Goal: Task Accomplishment & Management: Manage account settings

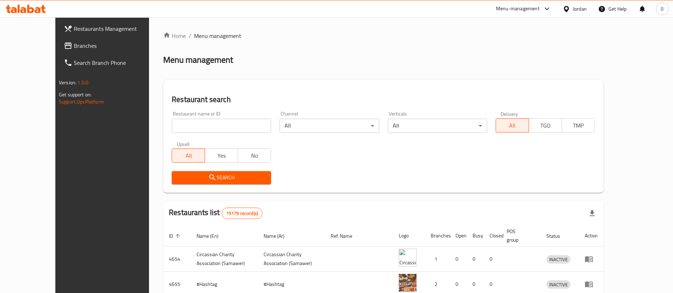
click at [226, 127] on input "search" at bounding box center [221, 126] width 99 height 14
paste input "773944"
type input "773944"
click button "Search" at bounding box center [221, 177] width 99 height 13
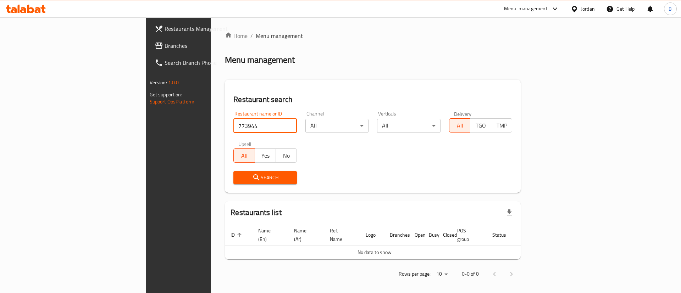
click at [164, 41] on span "Branches" at bounding box center [209, 45] width 90 height 9
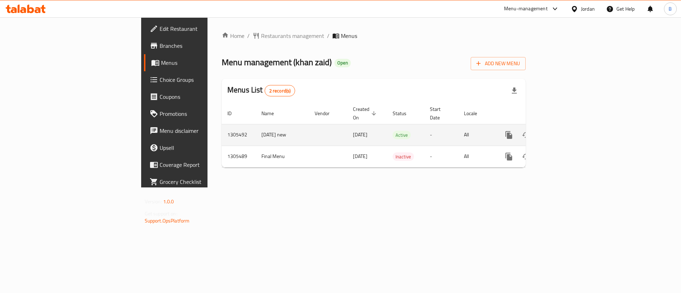
click at [568, 127] on link "enhanced table" at bounding box center [559, 135] width 17 height 17
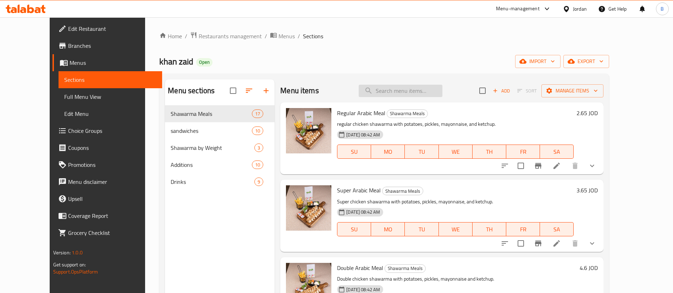
click at [411, 89] on input "search" at bounding box center [400, 91] width 84 height 12
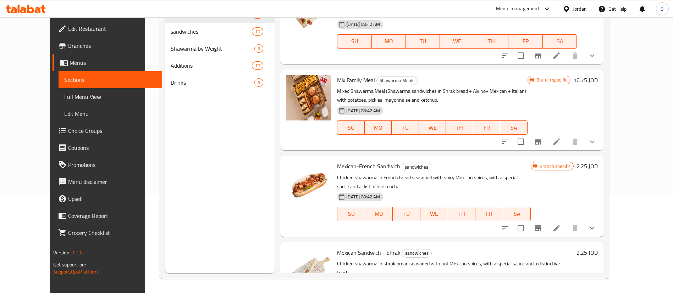
scroll to position [302, 0]
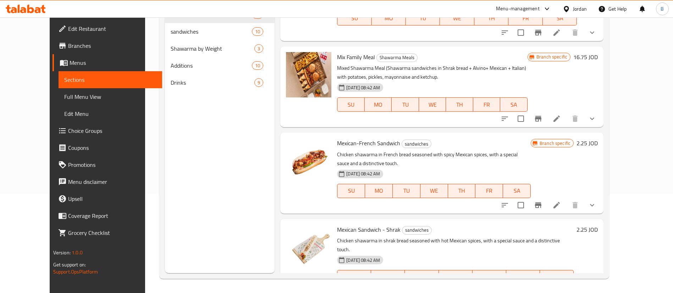
type input "mexican"
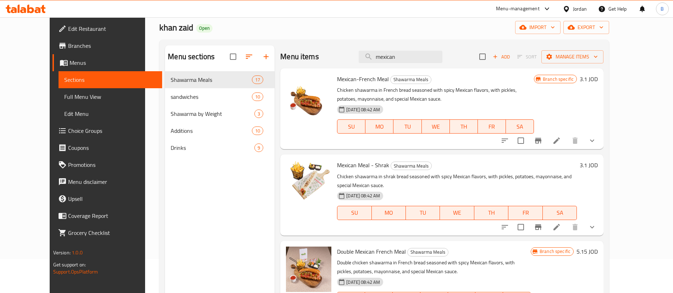
scroll to position [0, 0]
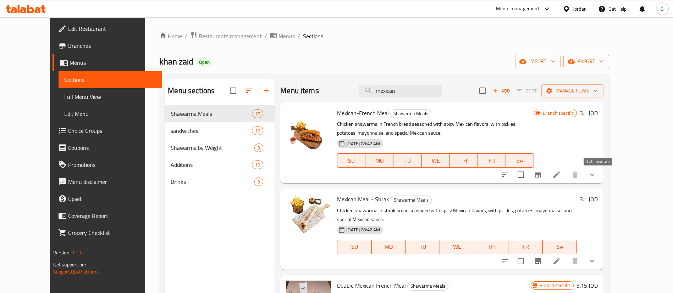
click at [560, 178] on icon at bounding box center [556, 175] width 9 height 9
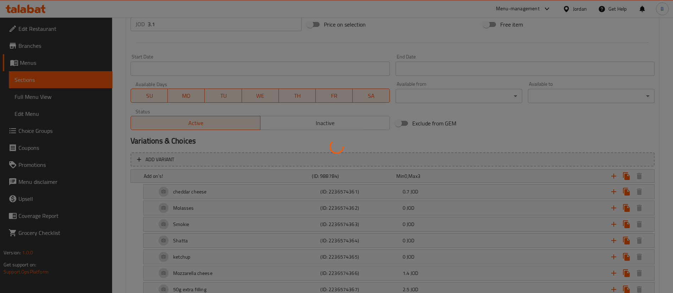
scroll to position [230, 0]
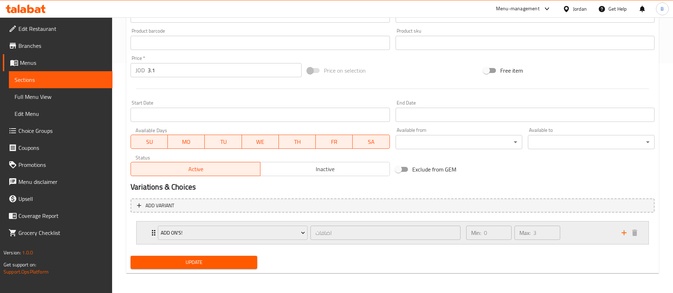
click at [587, 229] on div "Min: 0 ​ Max: 3 ​" at bounding box center [539, 233] width 155 height 23
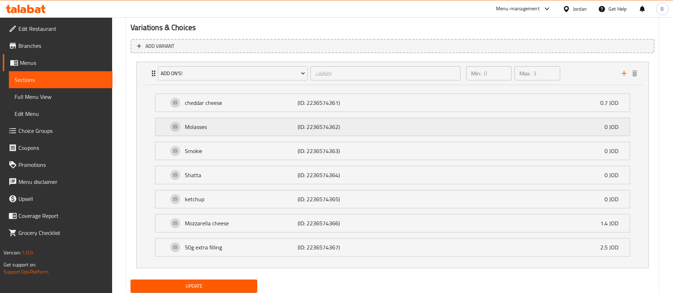
scroll to position [390, 0]
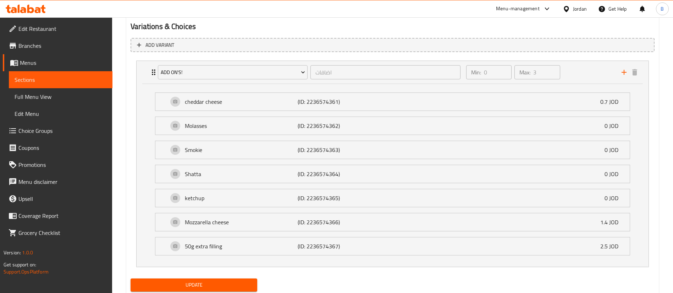
click at [50, 129] on span "Choice Groups" at bounding box center [62, 131] width 88 height 9
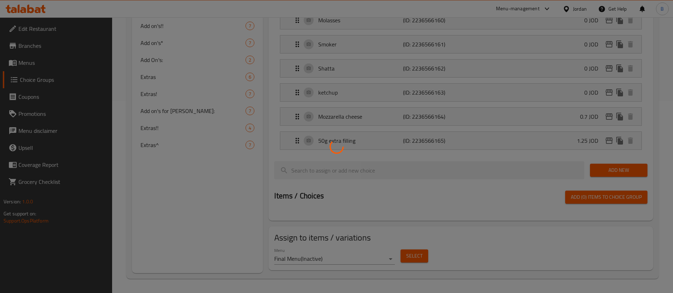
scroll to position [100, 0]
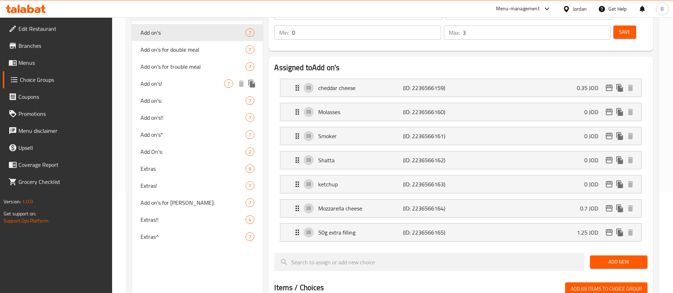
click at [167, 84] on span "Add on's!" at bounding box center [182, 83] width 84 height 9
type input "Add on's!"
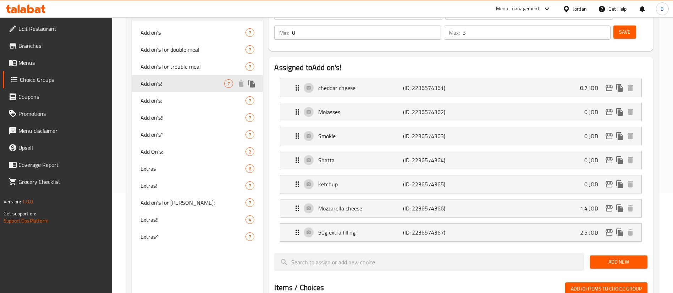
scroll to position [47, 0]
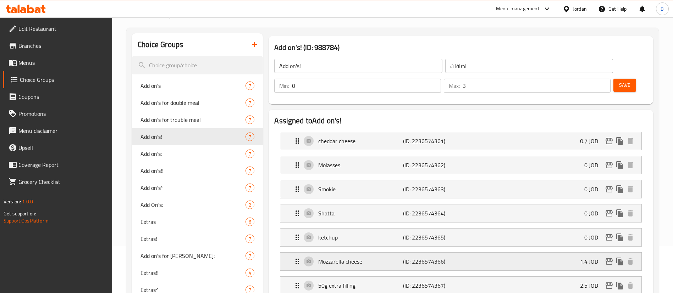
click at [453, 257] on p "(ID: 2236574366)" at bounding box center [431, 261] width 56 height 9
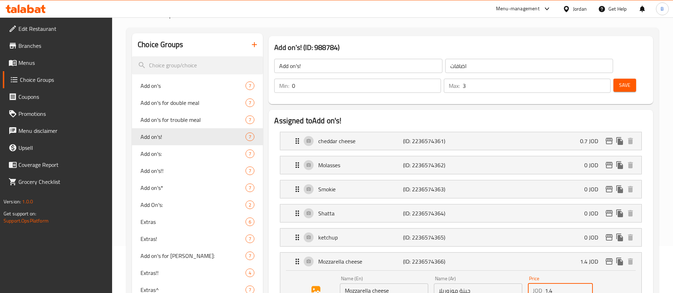
drag, startPoint x: 560, startPoint y: 270, endPoint x: 454, endPoint y: 270, distance: 105.6
click at [491, 273] on div "Name (En) Mozzarella cheese Name (En) Name (Ar) جبنة موزوريلا Name (Ar) Price J…" at bounding box center [478, 296] width 282 height 46
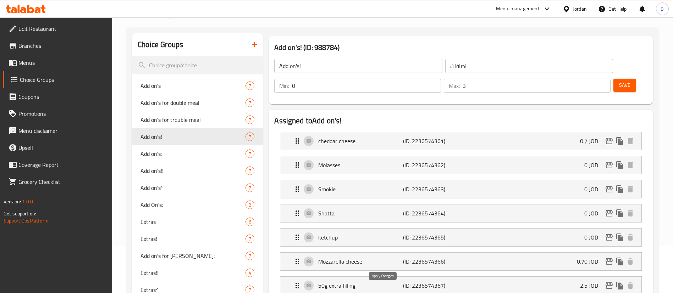
type input "0.70"
click at [621, 79] on button "Save" at bounding box center [624, 85] width 23 height 13
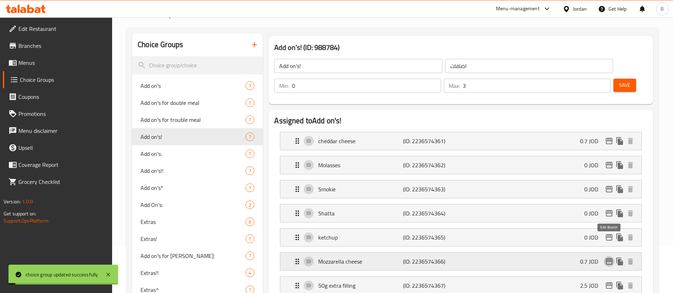
click at [605, 258] on icon "edit" at bounding box center [608, 261] width 7 height 6
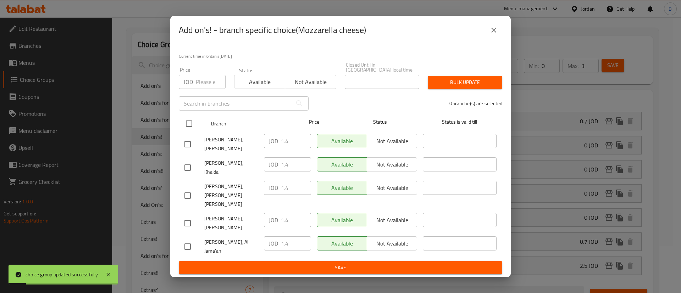
click at [187, 131] on input "checkbox" at bounding box center [189, 123] width 15 height 15
checkbox input "true"
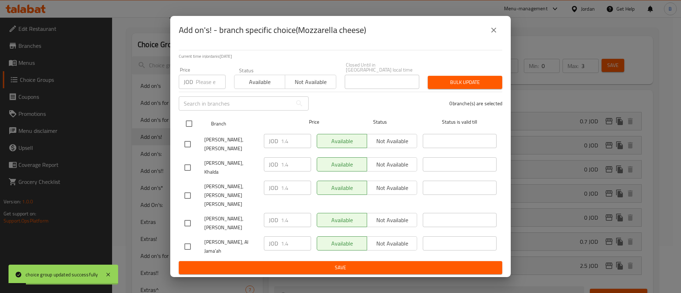
checkbox input "true"
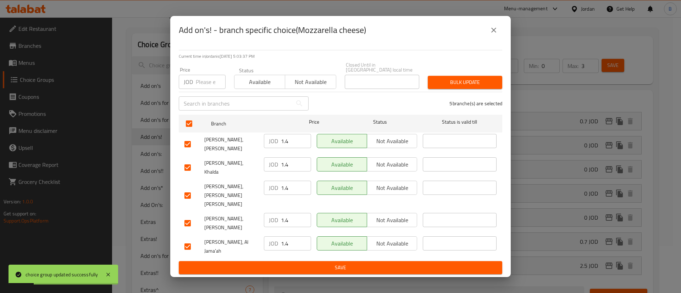
drag, startPoint x: 295, startPoint y: 155, endPoint x: 259, endPoint y: 157, distance: 36.2
click at [261, 155] on div "JOD 1.4 ​" at bounding box center [287, 144] width 53 height 26
drag, startPoint x: 296, startPoint y: 153, endPoint x: 245, endPoint y: 155, distance: 51.1
click at [249, 153] on div "[PERSON_NAME], Swelieh JOD 0.70 ​ Available Not available ​" at bounding box center [341, 144] width 318 height 26
type input "0.70"
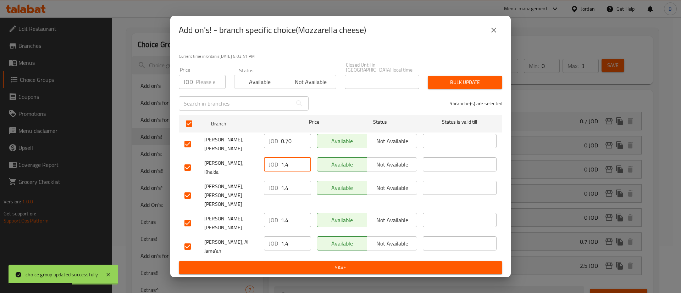
drag, startPoint x: 290, startPoint y: 176, endPoint x: 250, endPoint y: 175, distance: 40.4
click at [256, 174] on div "[PERSON_NAME], Khalda JOD 1.4 ​ Available Not available ​" at bounding box center [341, 168] width 318 height 26
paste input "0.70"
type input "0.70"
drag, startPoint x: 292, startPoint y: 190, endPoint x: 249, endPoint y: 192, distance: 43.0
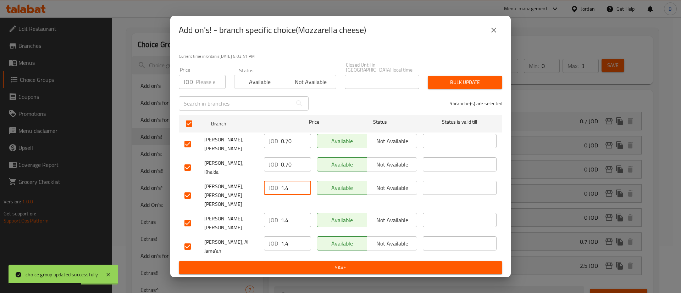
click at [256, 190] on div "[PERSON_NAME], Mojamma' Amman Al Jadeed JOD 1.4 ​ Available Not available ​" at bounding box center [341, 195] width 318 height 35
paste input "0.70"
type input "0.70"
drag, startPoint x: 291, startPoint y: 211, endPoint x: 243, endPoint y: 221, distance: 48.5
click at [248, 217] on div "[PERSON_NAME], [PERSON_NAME] JOD 1.4 ​ Available Not available ​" at bounding box center [341, 223] width 318 height 26
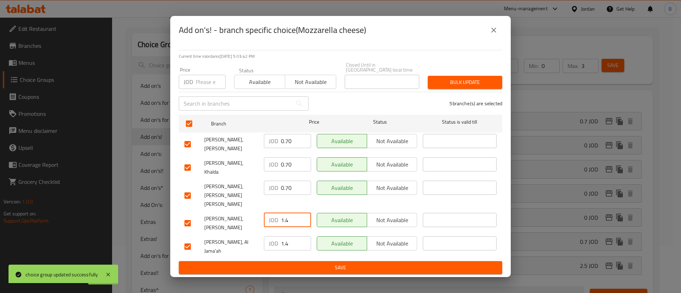
paste input "0.70"
type input "0.70"
drag, startPoint x: 280, startPoint y: 233, endPoint x: 252, endPoint y: 243, distance: 30.0
click at [249, 234] on div "[PERSON_NAME], Al Jama'ah JOD 1.4 ​ Available Not available ​" at bounding box center [341, 247] width 318 height 26
paste input "0.70"
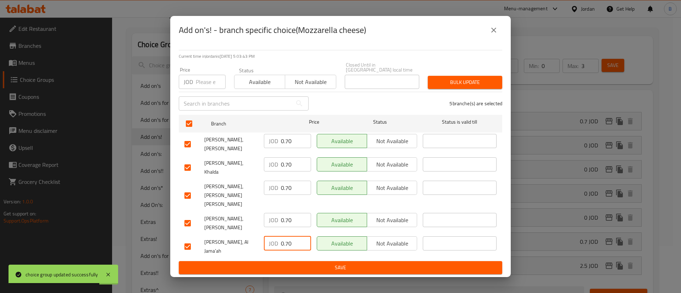
type input "0.70"
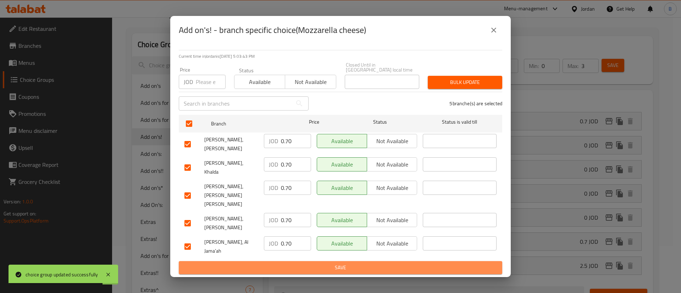
click at [292, 261] on button "Save" at bounding box center [340, 267] width 323 height 13
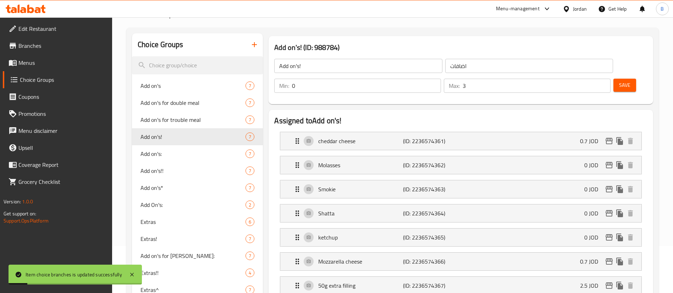
click at [619, 81] on span "Save" at bounding box center [624, 85] width 11 height 9
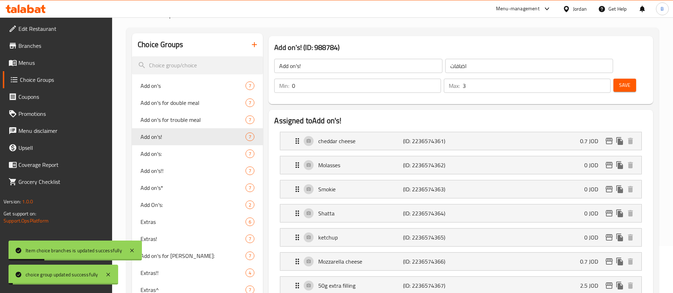
click at [27, 64] on span "Menus" at bounding box center [62, 62] width 88 height 9
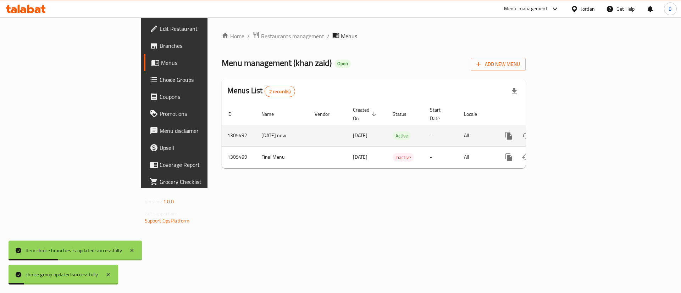
click at [568, 127] on link "enhanced table" at bounding box center [559, 135] width 17 height 17
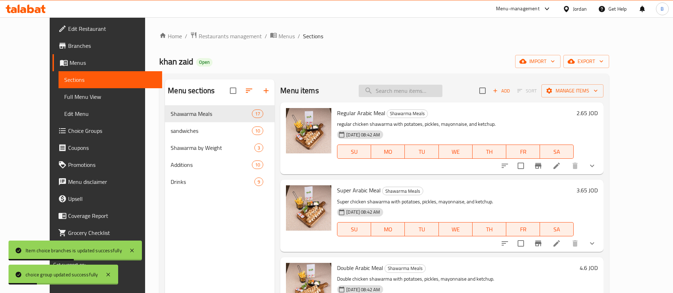
click at [406, 85] on input "search" at bounding box center [400, 91] width 84 height 12
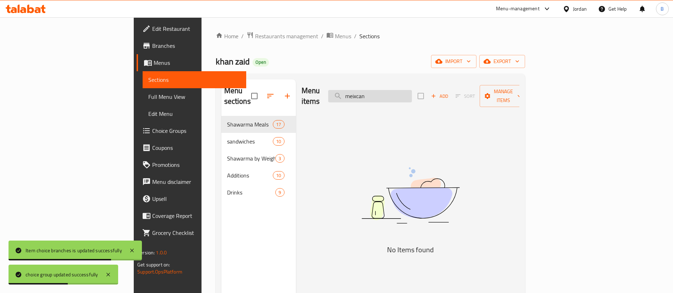
drag, startPoint x: 425, startPoint y: 83, endPoint x: 396, endPoint y: 88, distance: 30.1
click at [396, 88] on div "Menu items meixcan Add Sort Manage items" at bounding box center [410, 96] width 218 height 34
drag, startPoint x: 435, startPoint y: 96, endPoint x: 370, endPoint y: 93, distance: 65.3
click at [373, 93] on div "Menu items meixcan Add Sort Manage items" at bounding box center [410, 96] width 218 height 34
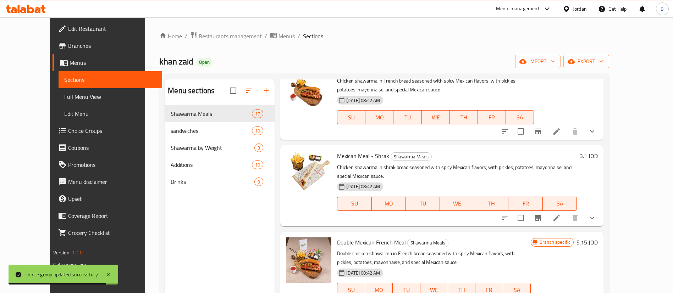
scroll to position [53, 0]
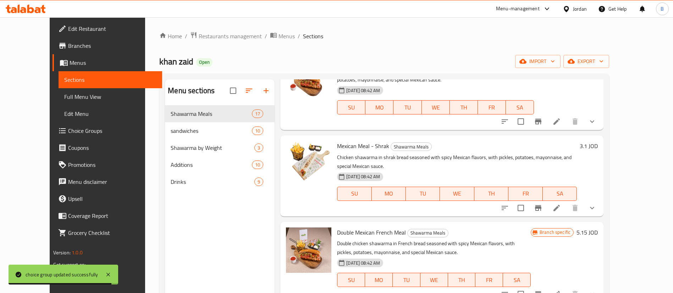
type input "mexican"
click at [596, 123] on icon "show more" at bounding box center [591, 121] width 9 height 9
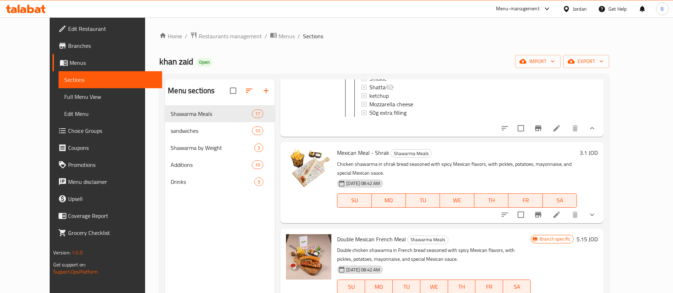
scroll to position [160, 0]
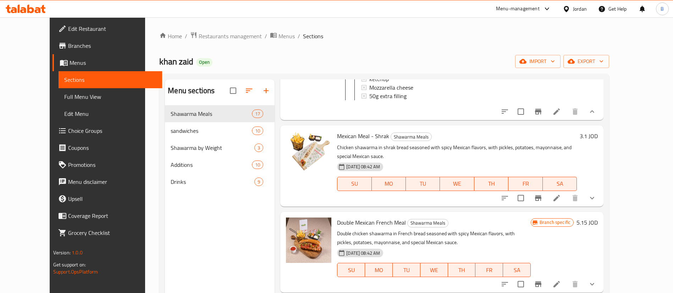
click at [600, 194] on button "show more" at bounding box center [591, 198] width 17 height 17
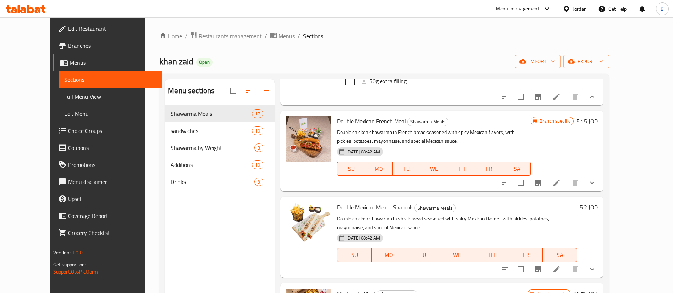
scroll to position [372, 0]
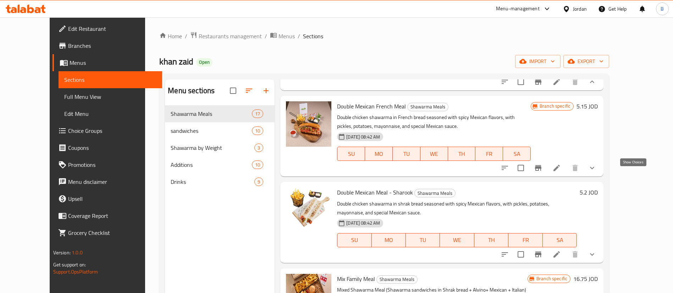
click at [596, 172] on icon "show more" at bounding box center [591, 168] width 9 height 9
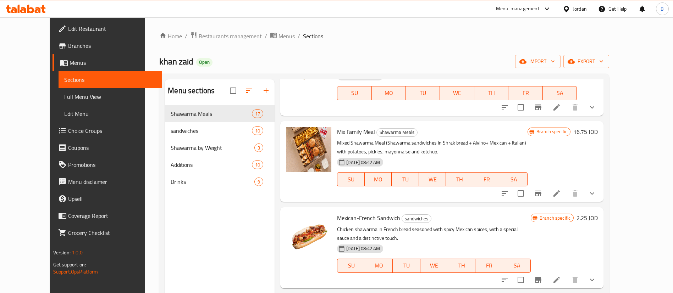
scroll to position [563, 0]
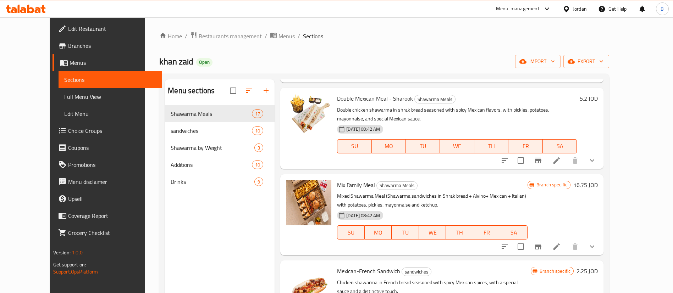
click at [600, 169] on button "show more" at bounding box center [591, 160] width 17 height 17
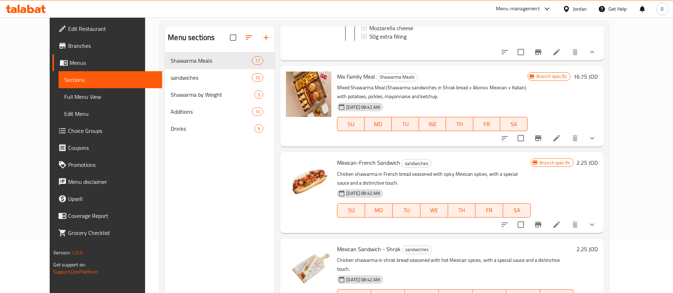
scroll to position [99, 0]
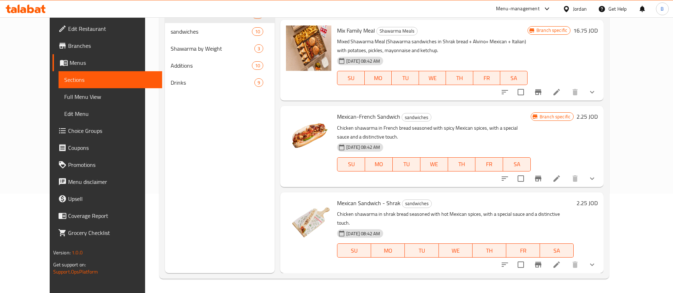
click at [600, 187] on button "show more" at bounding box center [591, 178] width 17 height 17
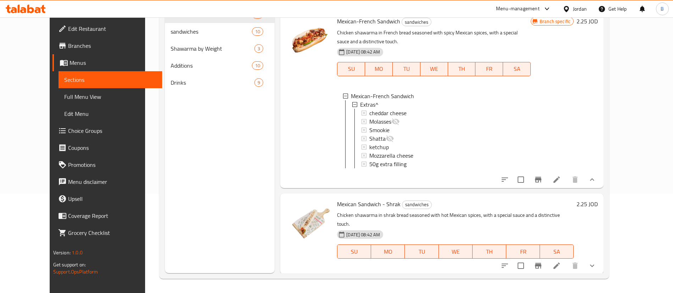
scroll to position [825, 0]
click at [600, 260] on button "show more" at bounding box center [591, 264] width 17 height 17
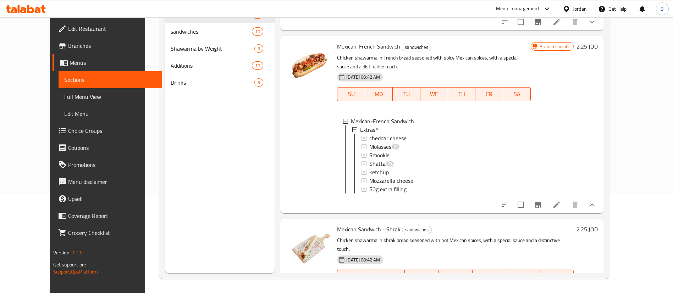
scroll to position [770, 0]
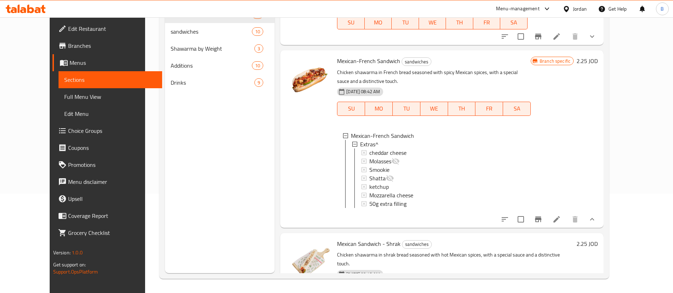
click at [68, 133] on span "Choice Groups" at bounding box center [112, 131] width 88 height 9
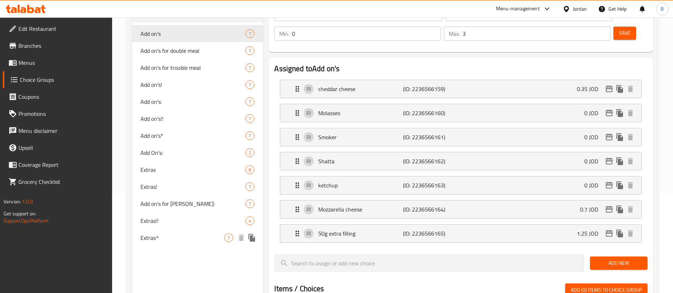
click at [160, 236] on span "Extras^" at bounding box center [182, 238] width 84 height 9
type input "Extras^"
type input "1"
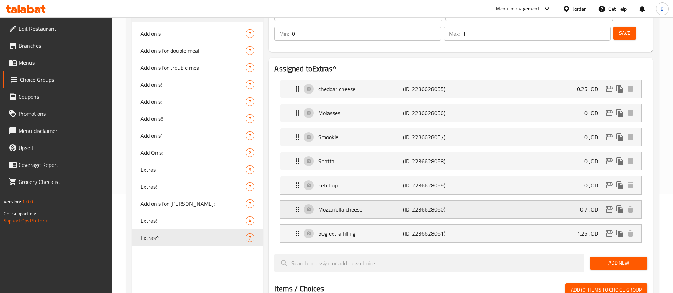
click at [387, 205] on p "Mozzarella cheese" at bounding box center [360, 209] width 84 height 9
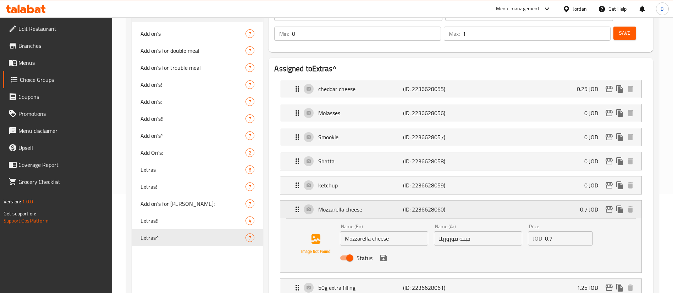
click at [610, 206] on icon "edit" at bounding box center [608, 209] width 7 height 6
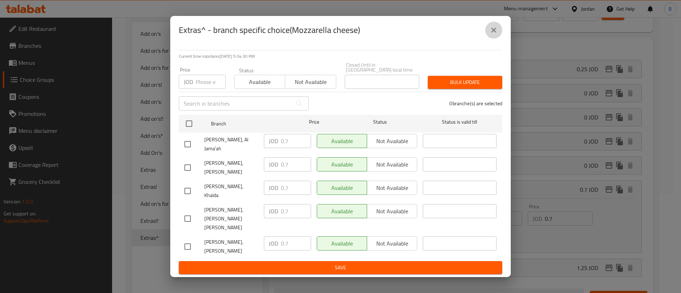
click at [487, 39] on button "close" at bounding box center [493, 30] width 17 height 17
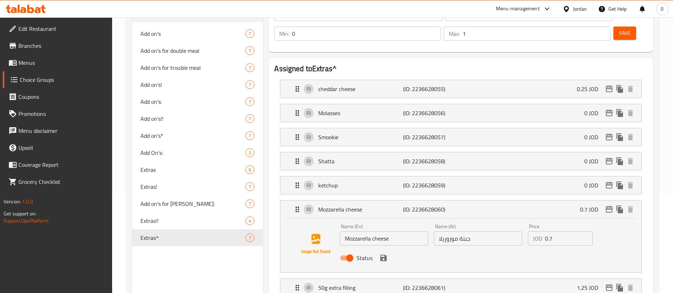
click at [24, 58] on span "Menus" at bounding box center [62, 62] width 88 height 9
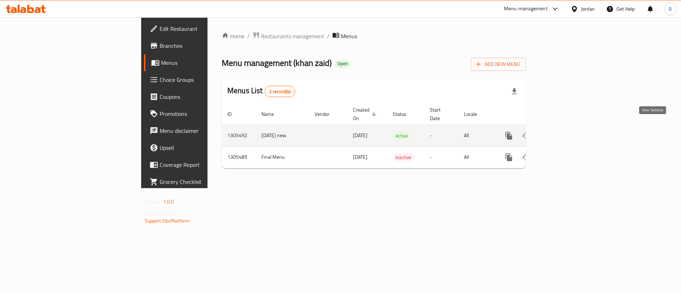
click at [564, 132] on icon "enhanced table" at bounding box center [560, 136] width 9 height 9
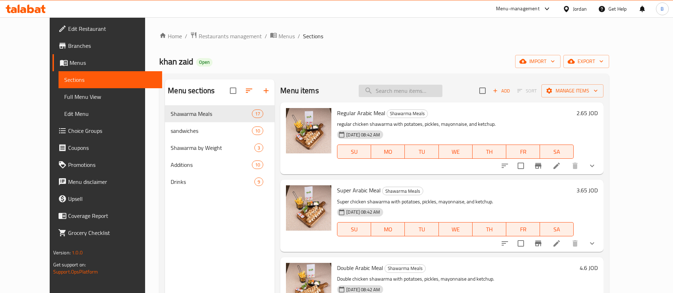
click at [414, 94] on input "search" at bounding box center [400, 91] width 84 height 12
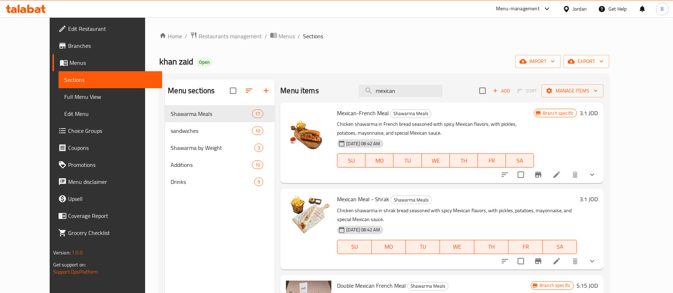
type input "mexican"
click at [566, 177] on li at bounding box center [556, 174] width 20 height 13
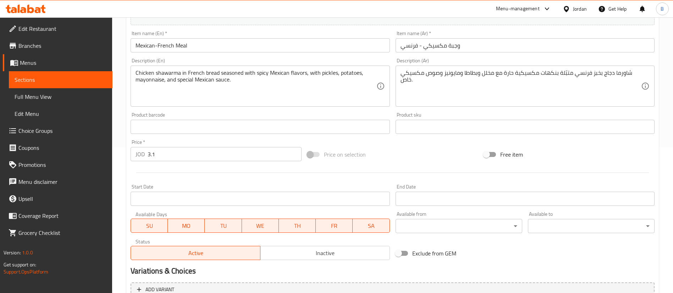
scroll to position [230, 0]
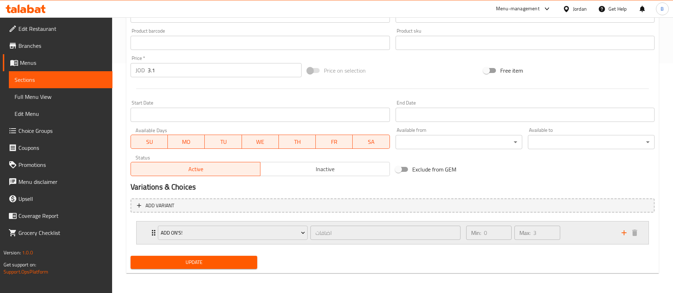
click at [579, 232] on div "Min: 0 ​ Max: 3 ​" at bounding box center [539, 233] width 155 height 23
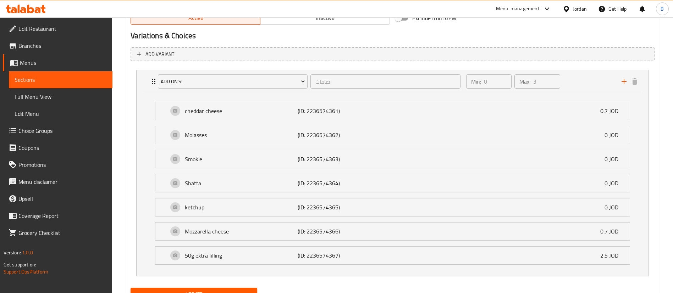
scroll to position [383, 0]
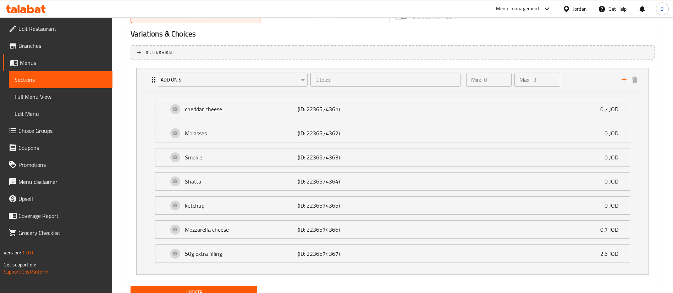
click at [42, 133] on span "Choice Groups" at bounding box center [62, 131] width 88 height 9
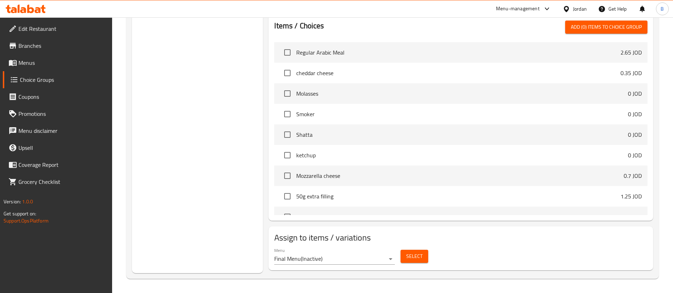
scroll to position [100, 0]
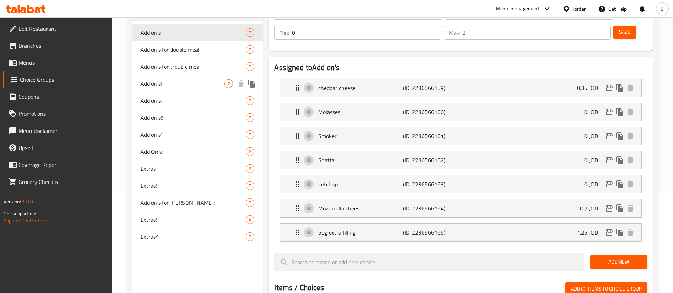
click at [173, 81] on span "Add on's!" at bounding box center [182, 83] width 84 height 9
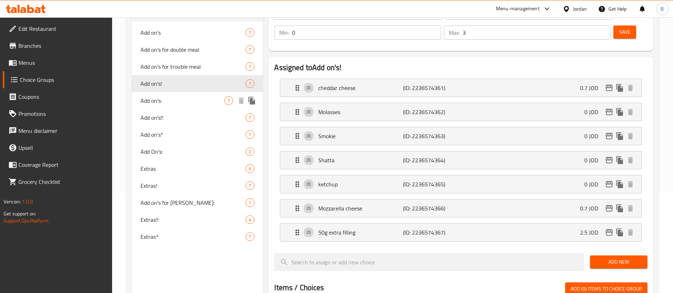
type input "Add on's!"
click at [377, 224] on div "50g extra filling (ID: 2236574367) 2.5 JOD" at bounding box center [463, 233] width 340 height 18
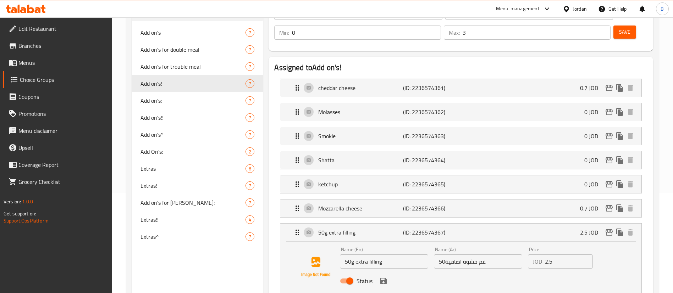
drag, startPoint x: 557, startPoint y: 241, endPoint x: 450, endPoint y: 227, distance: 108.0
click at [493, 244] on div "Name (En) 50g extra filling Name (En) Name (Ar) 50غم حشوة اضافية Name (Ar) Pric…" at bounding box center [478, 267] width 282 height 46
click at [384, 272] on div "Status" at bounding box center [478, 281] width 282 height 19
type input "1.25"
click at [384, 276] on button "save" at bounding box center [383, 281] width 11 height 11
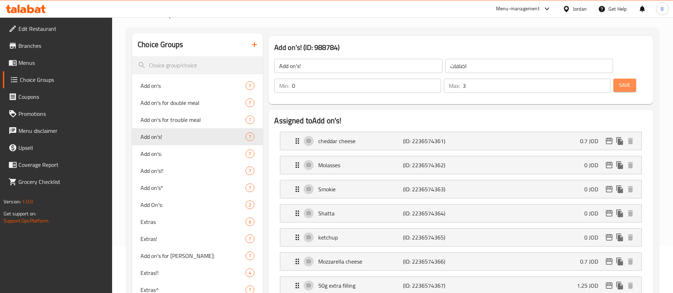
click at [619, 81] on span "Save" at bounding box center [624, 85] width 11 height 9
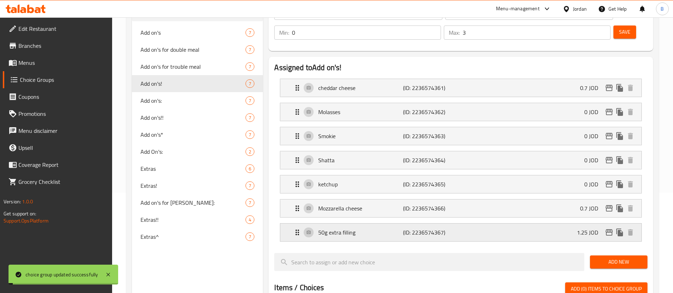
click at [609, 229] on icon "edit" at bounding box center [608, 232] width 7 height 6
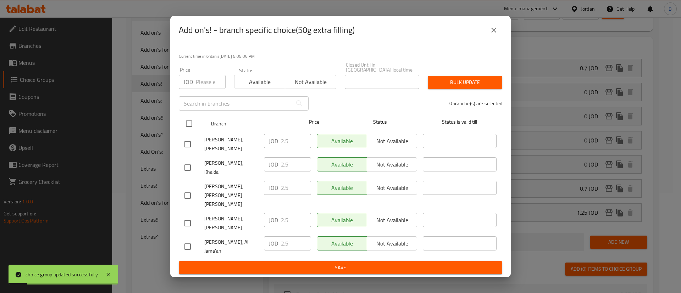
click at [190, 131] on input "checkbox" at bounding box center [189, 123] width 15 height 15
checkbox input "true"
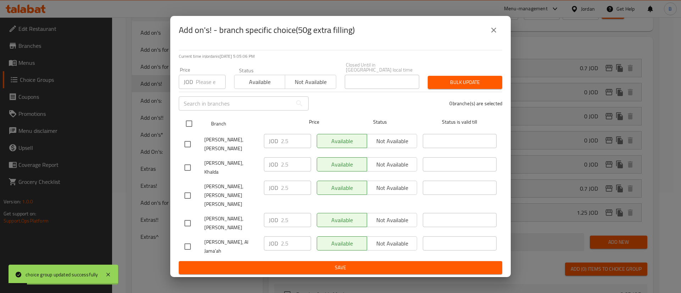
checkbox input "true"
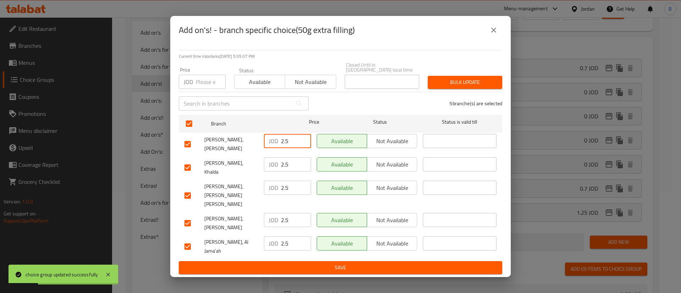
drag, startPoint x: 294, startPoint y: 152, endPoint x: 224, endPoint y: 155, distance: 70.6
click at [224, 154] on div "[PERSON_NAME], Swelieh JOD 2.5 ​ Available Not available ​" at bounding box center [341, 144] width 318 height 26
drag, startPoint x: 293, startPoint y: 155, endPoint x: 238, endPoint y: 159, distance: 55.5
click at [238, 157] on div "[PERSON_NAME], Swelieh JOD 1.25 ​ Available Not available ​" at bounding box center [341, 144] width 318 height 26
type input "1.25"
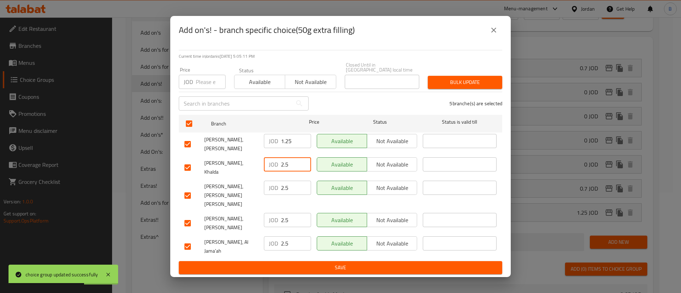
drag, startPoint x: 291, startPoint y: 176, endPoint x: 262, endPoint y: 177, distance: 28.7
click at [257, 175] on div "[PERSON_NAME], Khalda JOD 2.5 ​ Available Not available ​" at bounding box center [341, 168] width 318 height 26
paste input "1.2"
type input "1.25"
drag, startPoint x: 292, startPoint y: 190, endPoint x: 242, endPoint y: 190, distance: 50.0
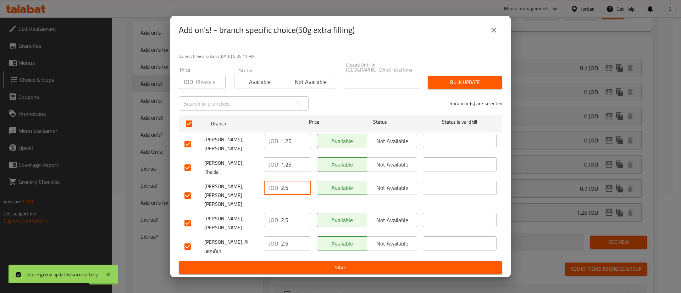
click at [245, 189] on div "[PERSON_NAME], Mojamma' Amman Al Jadeed JOD 2.5 ​ Available Not available ​" at bounding box center [341, 195] width 318 height 35
paste input "1.2"
type input "1.25"
drag, startPoint x: 292, startPoint y: 213, endPoint x: 246, endPoint y: 215, distance: 46.1
click at [249, 215] on div "[PERSON_NAME], [PERSON_NAME] JOD 2.5 ​ Available Not available ​" at bounding box center [341, 223] width 318 height 26
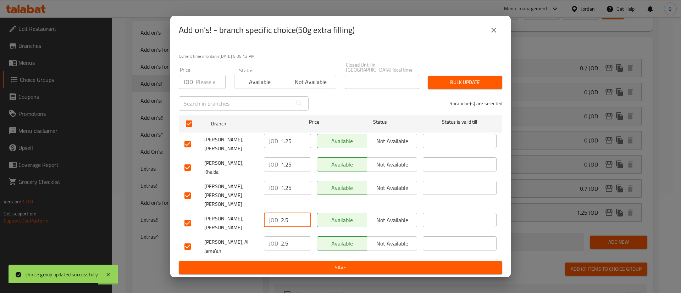
paste input "1.2"
type input "1.25"
drag, startPoint x: 292, startPoint y: 234, endPoint x: 241, endPoint y: 233, distance: 51.1
click at [249, 234] on div "[PERSON_NAME], Al Jama'ah JOD 2.5 ​ Available Not available ​" at bounding box center [341, 247] width 318 height 26
paste input "1.2"
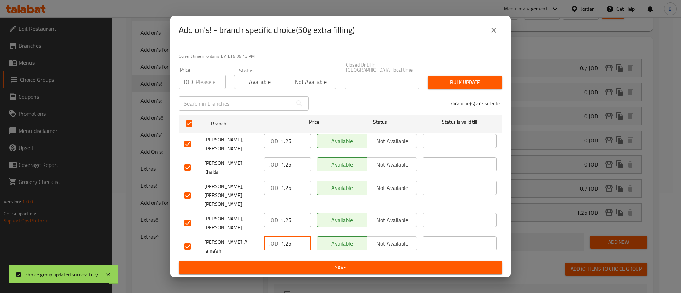
type input "1.25"
click at [326, 263] on span "Save" at bounding box center [340, 267] width 312 height 9
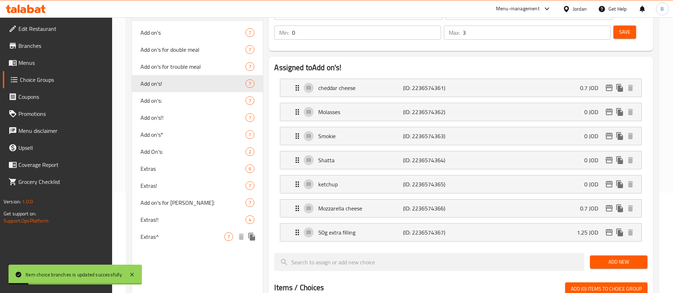
click at [169, 233] on span "Extras^" at bounding box center [182, 237] width 84 height 9
type input "Extras^"
type input "1"
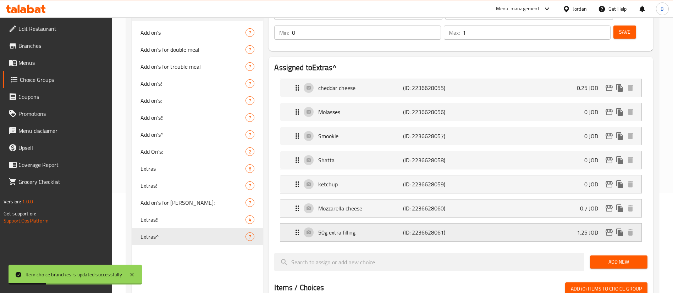
click at [357, 228] on p "50g extra filling" at bounding box center [360, 232] width 84 height 9
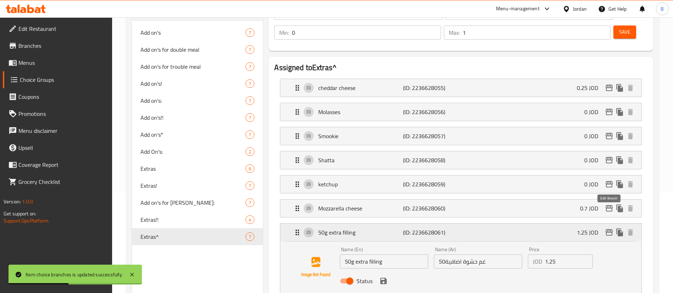
click at [606, 228] on icon "edit" at bounding box center [608, 232] width 9 height 9
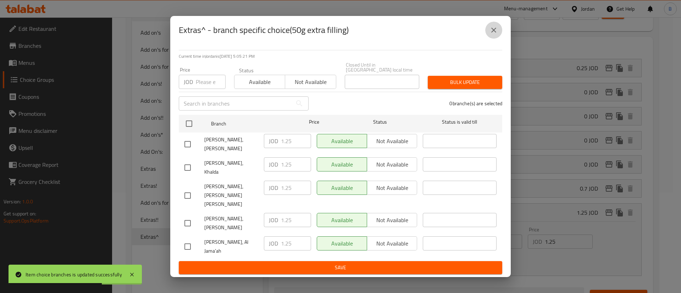
click at [500, 39] on button "close" at bounding box center [493, 30] width 17 height 17
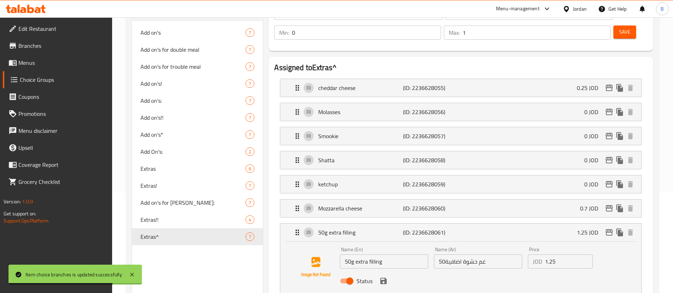
click at [32, 59] on span "Menus" at bounding box center [62, 62] width 88 height 9
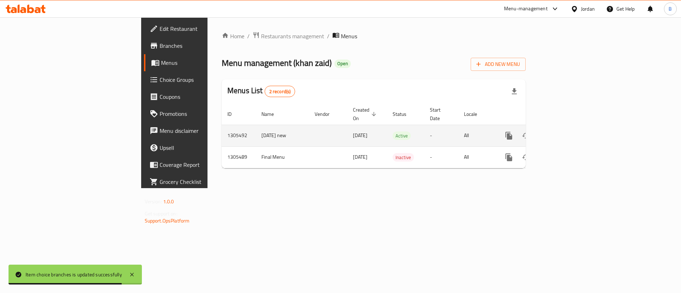
click at [564, 132] on icon "enhanced table" at bounding box center [560, 136] width 9 height 9
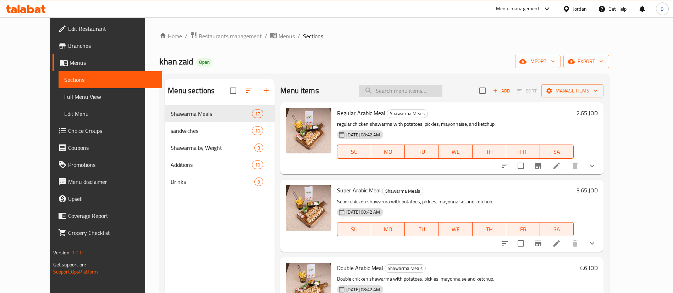
click at [423, 88] on input "search" at bounding box center [400, 91] width 84 height 12
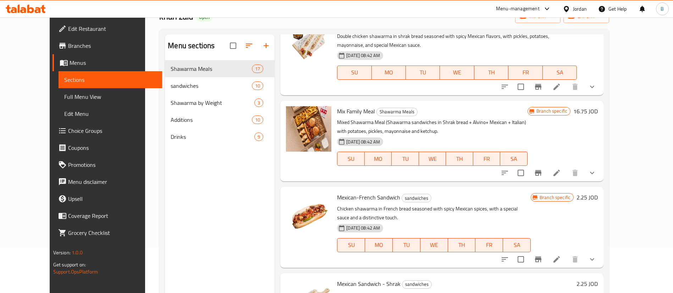
scroll to position [99, 0]
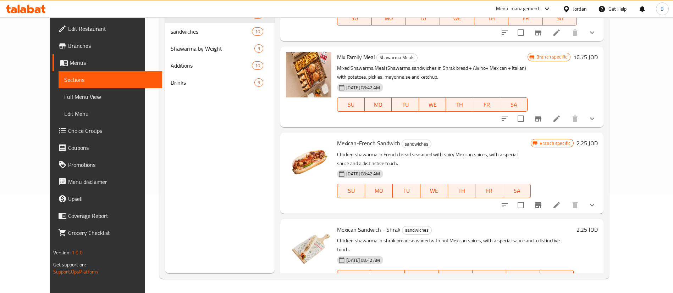
type input "mexican"
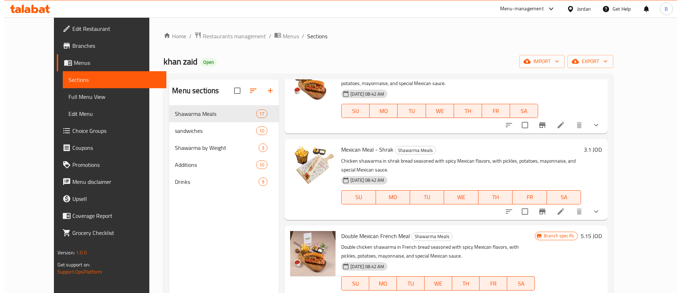
scroll to position [160, 0]
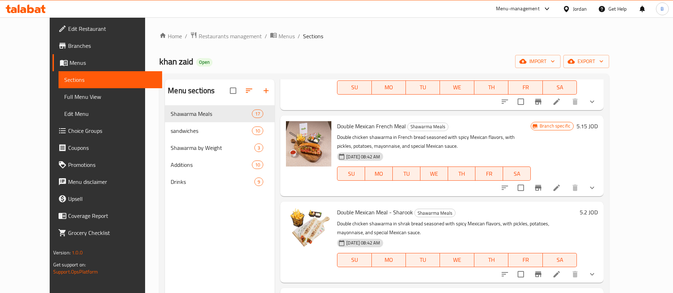
click at [597, 121] on h6 "5.15 JOD" at bounding box center [586, 126] width 21 height 10
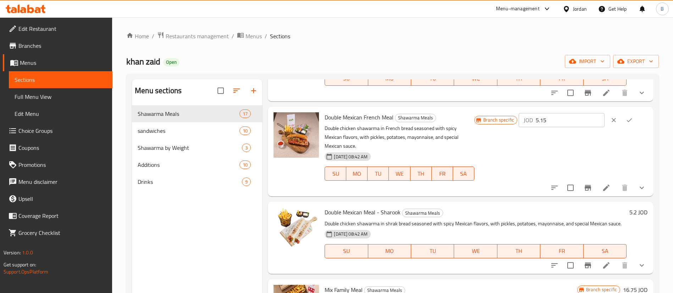
click at [569, 126] on input "5.15" at bounding box center [569, 120] width 69 height 14
drag, startPoint x: 571, startPoint y: 127, endPoint x: 509, endPoint y: 116, distance: 62.5
click at [509, 116] on div "Branch specific JOD 5.20 ​" at bounding box center [560, 120] width 173 height 16
type input "5.20"
click at [625, 119] on icon "ok" at bounding box center [628, 120] width 7 height 7
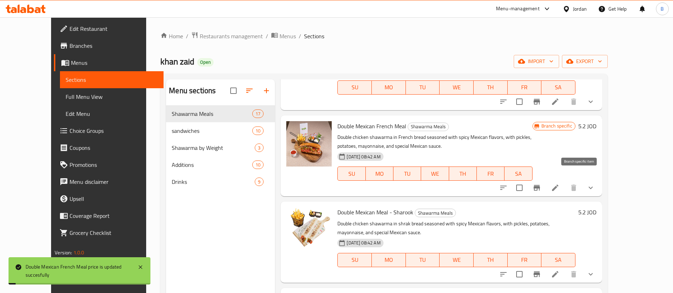
click at [541, 184] on icon "Branch-specific-item" at bounding box center [536, 188] width 9 height 9
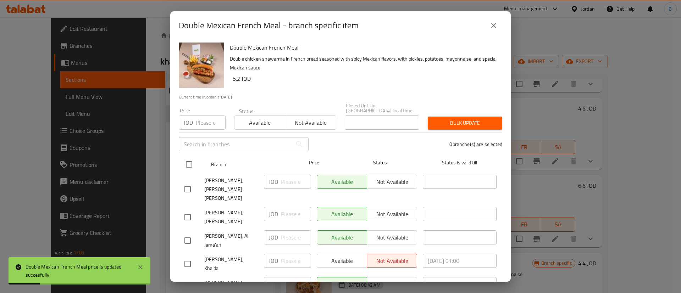
click at [186, 157] on input "checkbox" at bounding box center [189, 164] width 15 height 15
checkbox input "true"
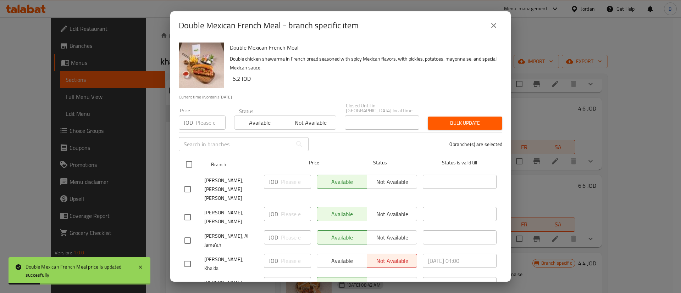
checkbox input "true"
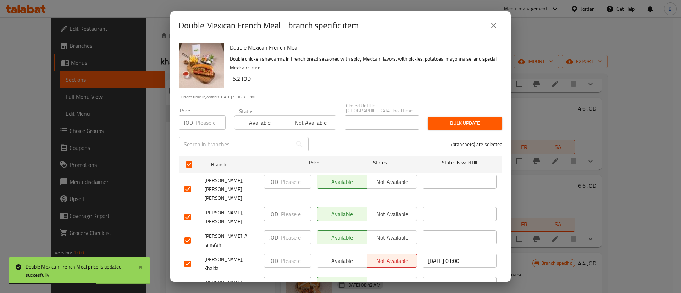
click at [494, 21] on button "close" at bounding box center [493, 25] width 17 height 17
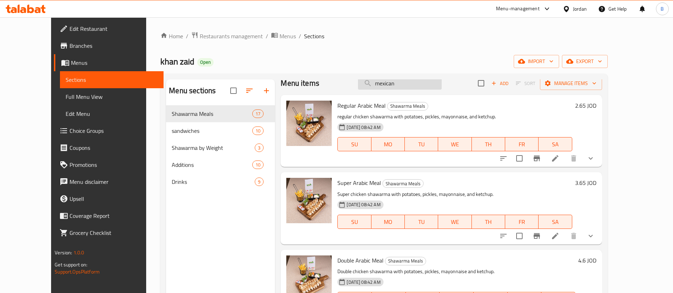
scroll to position [0, 0]
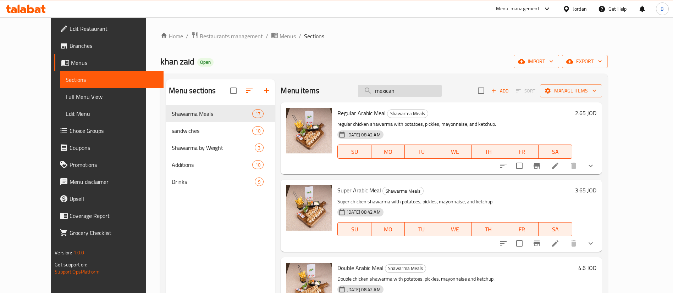
click at [420, 95] on input "mexican" at bounding box center [400, 91] width 84 height 12
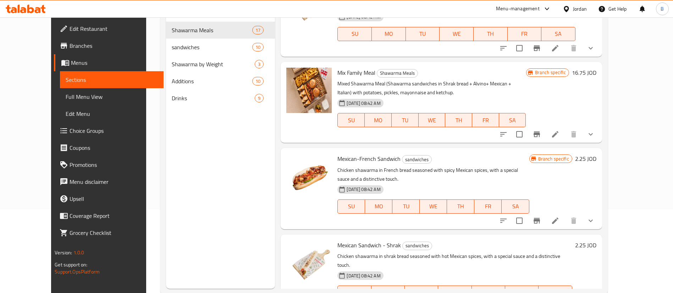
scroll to position [99, 0]
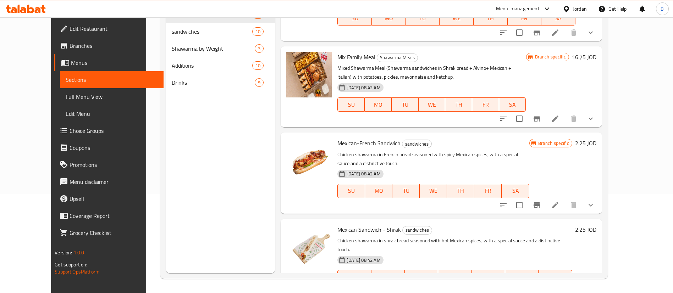
type input "mexican"
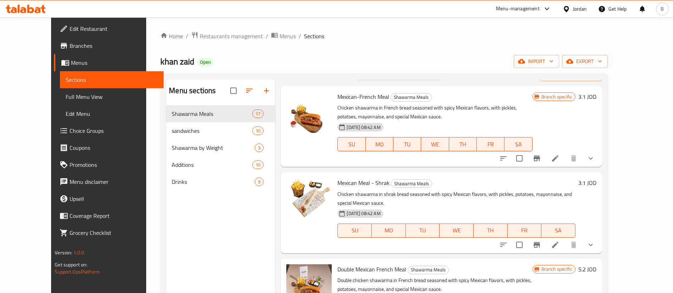
scroll to position [0, 0]
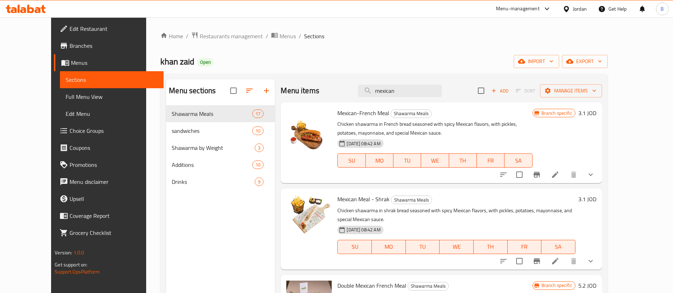
drag, startPoint x: 430, startPoint y: 90, endPoint x: 273, endPoint y: 75, distance: 158.1
click at [324, 84] on div "Menu items mexican Add Sort Manage items" at bounding box center [440, 90] width 321 height 23
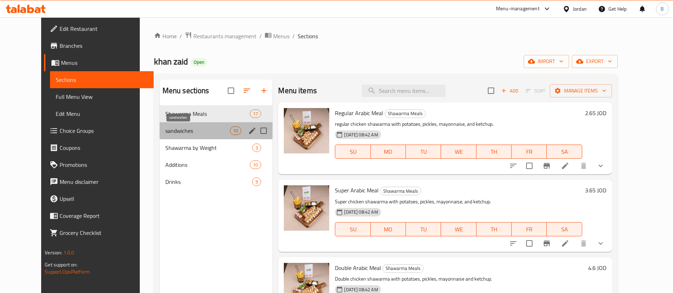
click at [183, 129] on span "sandwiches" at bounding box center [197, 131] width 65 height 9
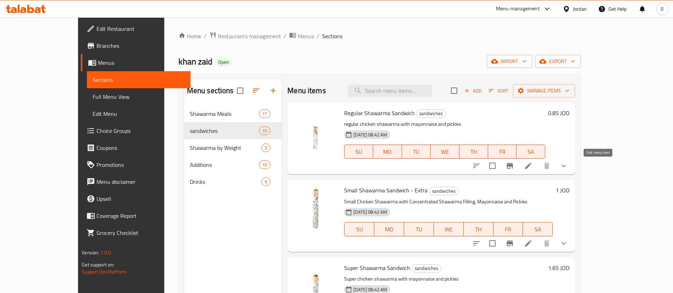
click at [532, 164] on icon at bounding box center [528, 166] width 9 height 9
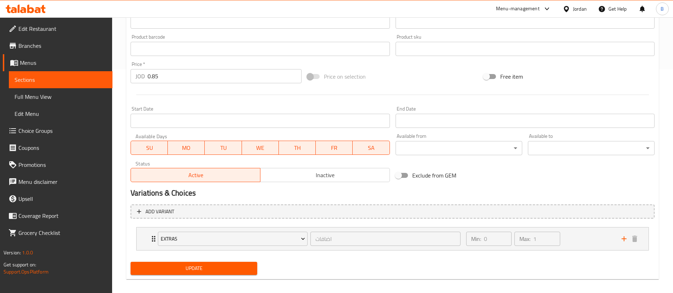
scroll to position [230, 0]
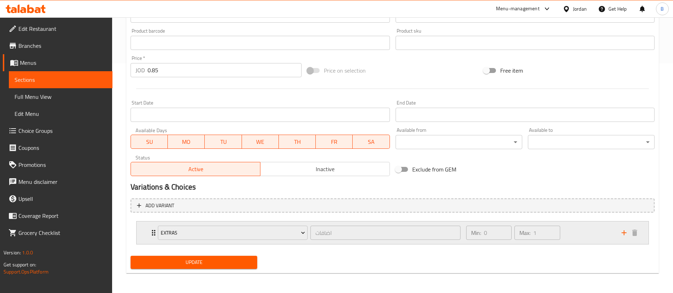
click at [584, 228] on div "Min: 0 ​ Max: 1 ​" at bounding box center [539, 233] width 155 height 23
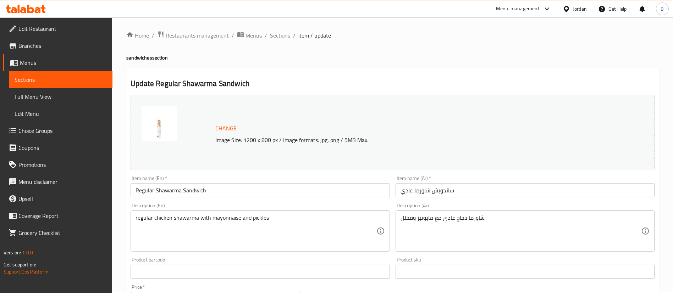
scroll to position [0, 0]
click at [271, 33] on span "Sections" at bounding box center [280, 36] width 20 height 9
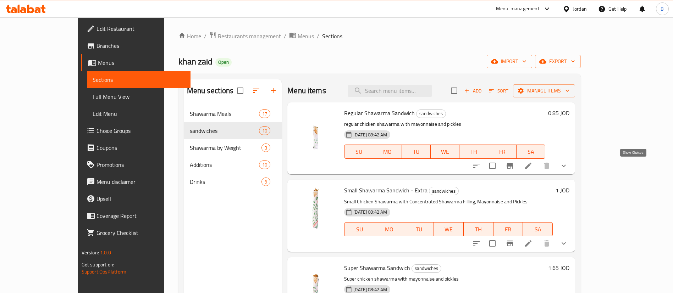
click at [572, 161] on button "show more" at bounding box center [563, 165] width 17 height 17
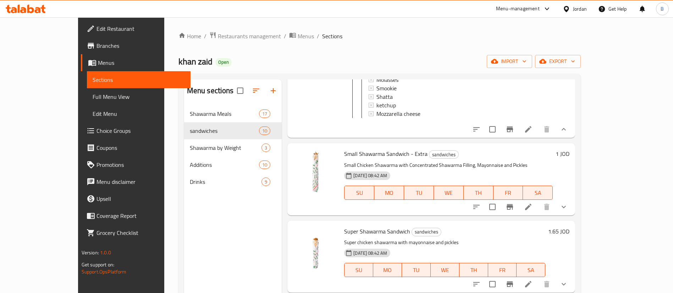
scroll to position [160, 0]
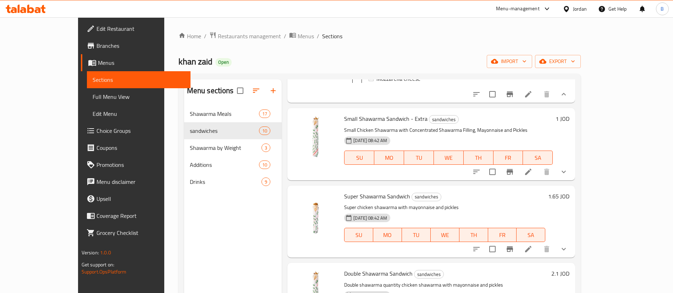
click at [568, 176] on icon "show more" at bounding box center [563, 172] width 9 height 9
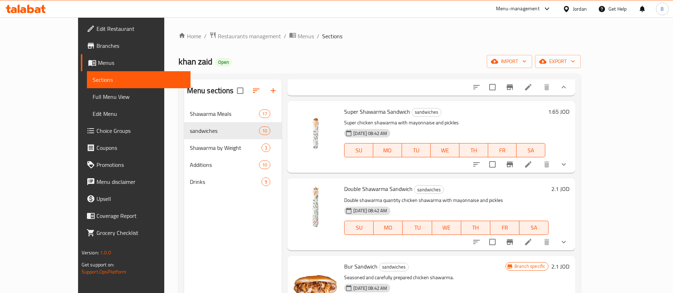
scroll to position [372, 0]
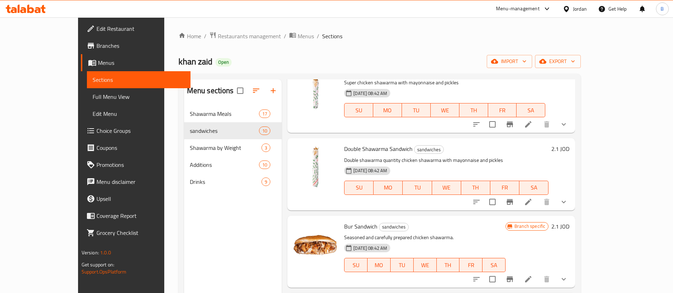
click at [572, 133] on button "show more" at bounding box center [563, 124] width 17 height 17
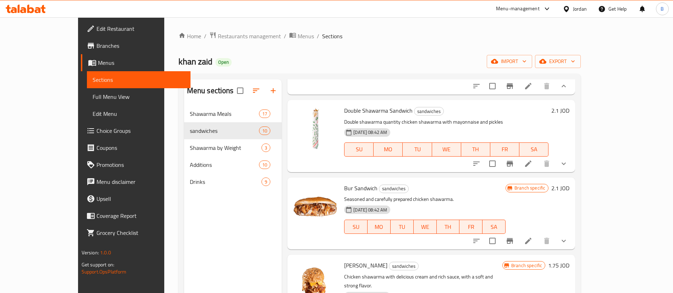
scroll to position [532, 0]
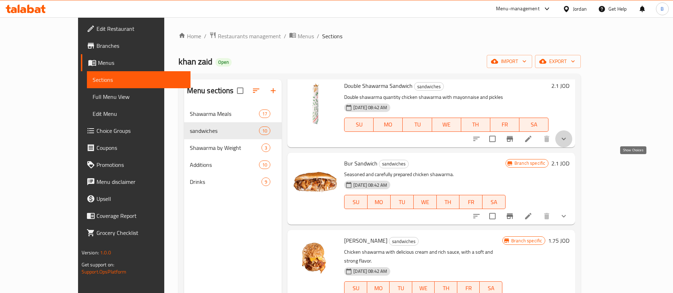
click at [568, 143] on icon "show more" at bounding box center [563, 139] width 9 height 9
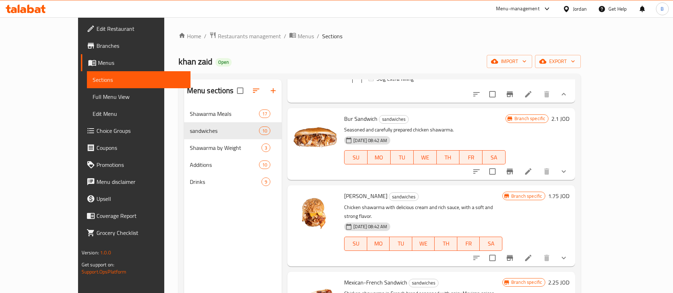
scroll to position [691, 0]
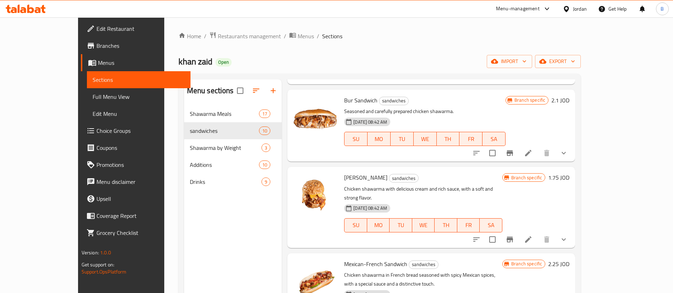
click at [572, 162] on button "show more" at bounding box center [563, 153] width 17 height 17
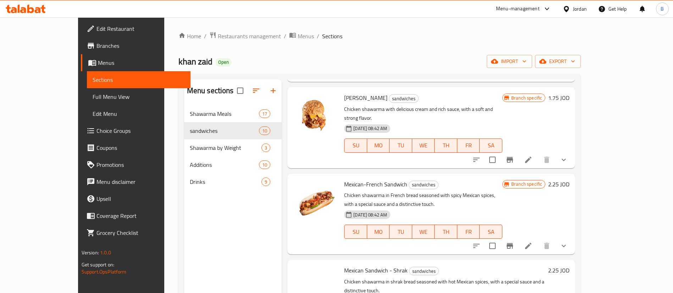
scroll to position [957, 0]
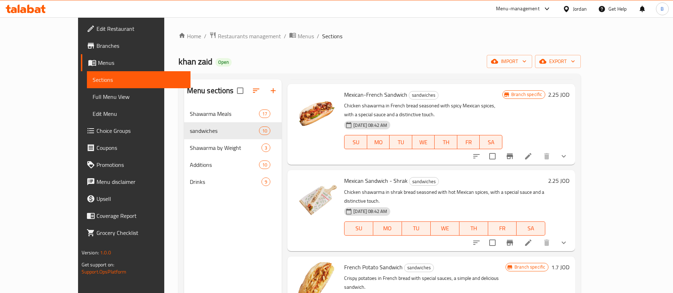
click at [572, 79] on button "show more" at bounding box center [563, 70] width 17 height 17
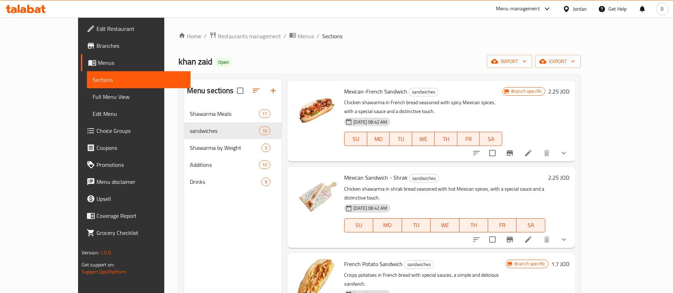
scroll to position [1064, 0]
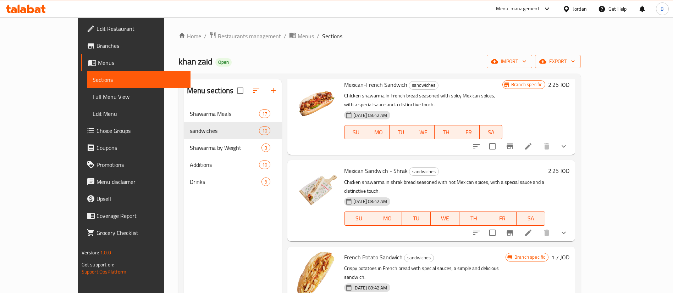
click at [572, 155] on button "show more" at bounding box center [563, 146] width 17 height 17
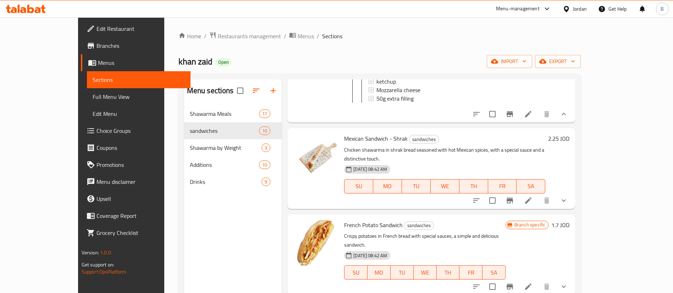
scroll to position [1214, 0]
click at [572, 209] on button "show more" at bounding box center [563, 200] width 17 height 17
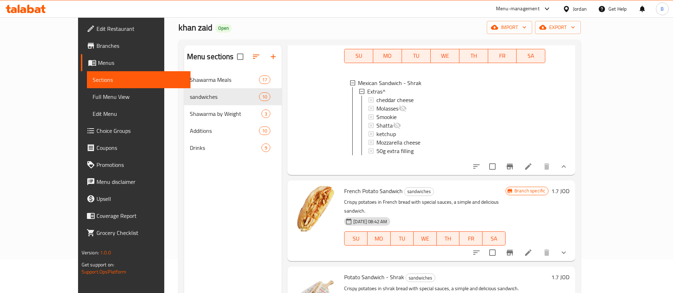
scroll to position [99, 0]
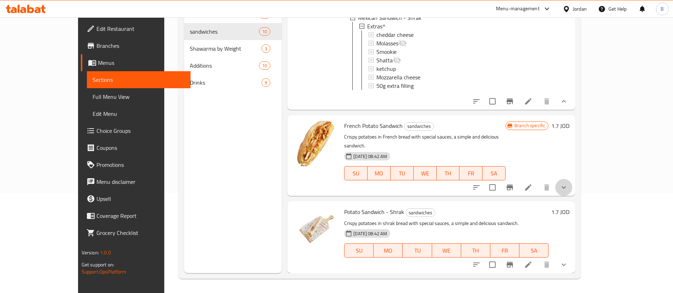
click at [568, 188] on icon "show more" at bounding box center [563, 187] width 9 height 9
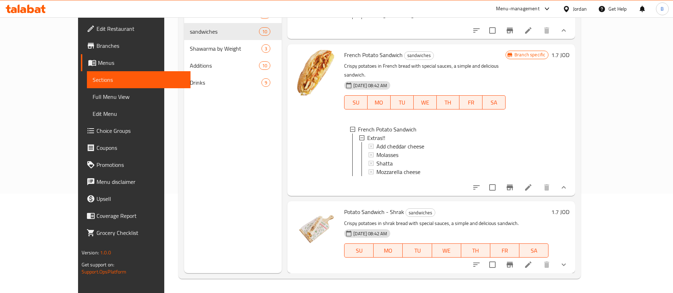
scroll to position [1398, 0]
click at [568, 262] on icon "show more" at bounding box center [563, 265] width 9 height 9
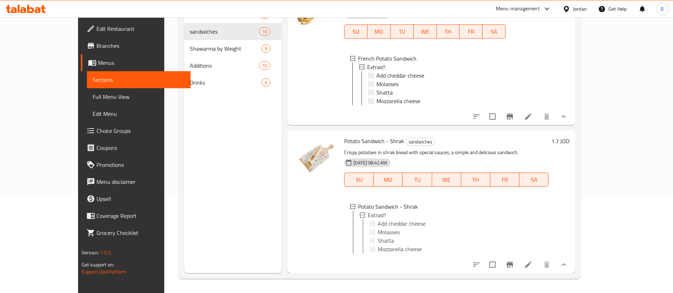
scroll to position [1477, 0]
click at [96, 131] on span "Choice Groups" at bounding box center [140, 131] width 88 height 9
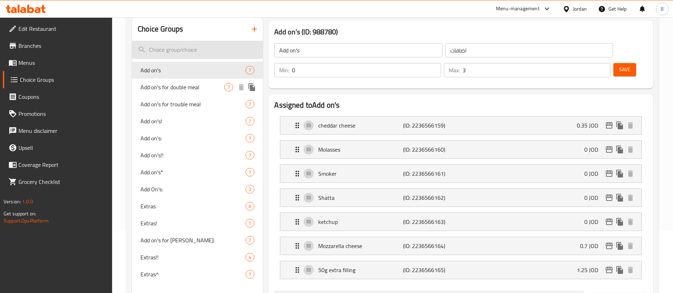
scroll to position [46, 0]
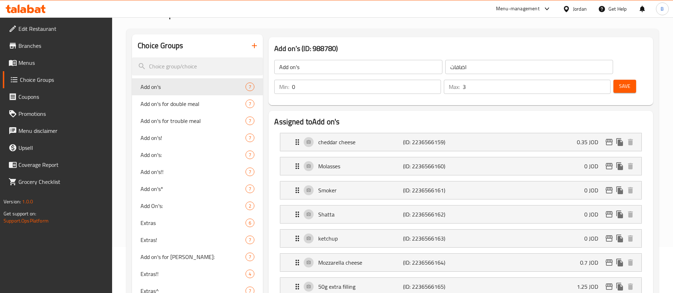
click at [188, 56] on div "Choice Groups" at bounding box center [197, 45] width 131 height 23
click at [182, 61] on input "search" at bounding box center [197, 66] width 131 height 18
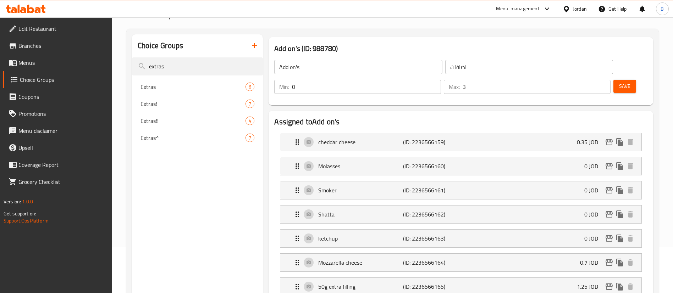
type input "extras"
click at [387, 133] on div "cheddar cheese (ID: 2236566159) 0.35 JOD" at bounding box center [463, 142] width 340 height 18
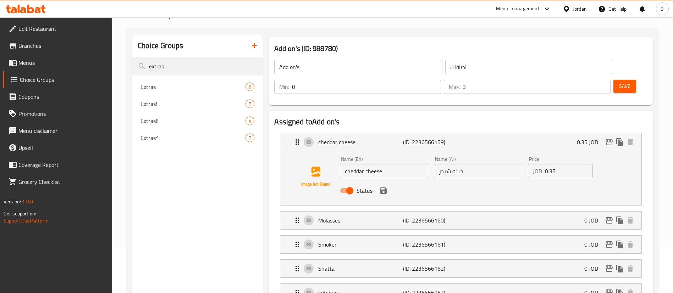
click at [564, 164] on input "0.35" at bounding box center [569, 171] width 48 height 14
drag, startPoint x: 558, startPoint y: 149, endPoint x: 490, endPoint y: 144, distance: 68.6
click at [494, 154] on div "Name (En) cheddar cheese Name (En) Name (Ar) جبنه شيدر Name (Ar) Price JOD 0.30…" at bounding box center [478, 177] width 282 height 46
click at [384, 188] on icon "save" at bounding box center [383, 191] width 6 height 6
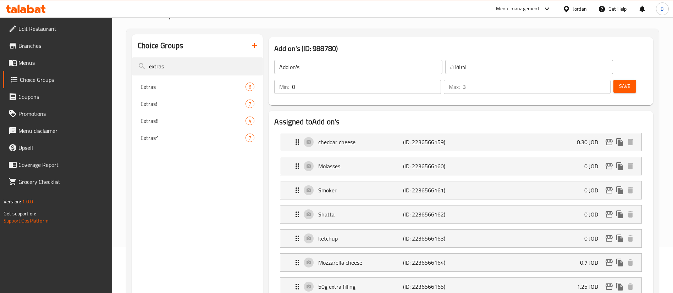
type input "0.30"
click at [619, 80] on button "Save" at bounding box center [624, 86] width 23 height 13
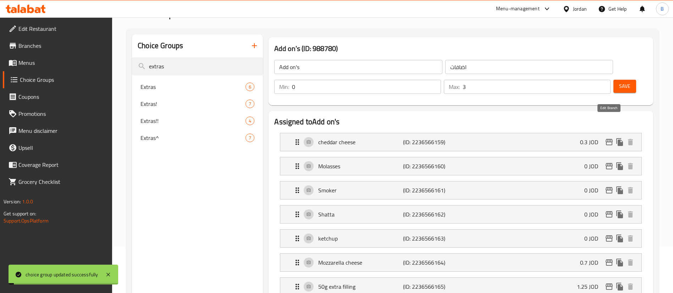
click at [612, 139] on icon "edit" at bounding box center [608, 142] width 7 height 6
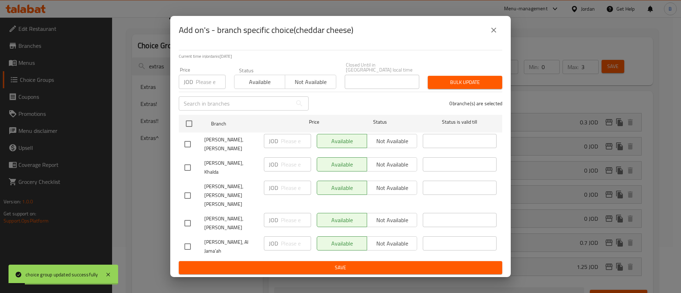
click at [492, 39] on button "close" at bounding box center [493, 30] width 17 height 17
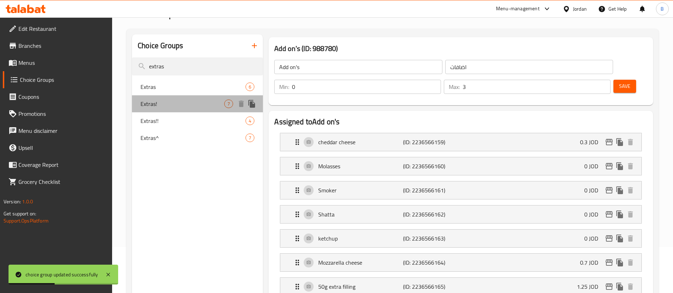
click at [154, 104] on span "Extras!" at bounding box center [182, 104] width 84 height 9
type input "Extras!"
type input "1"
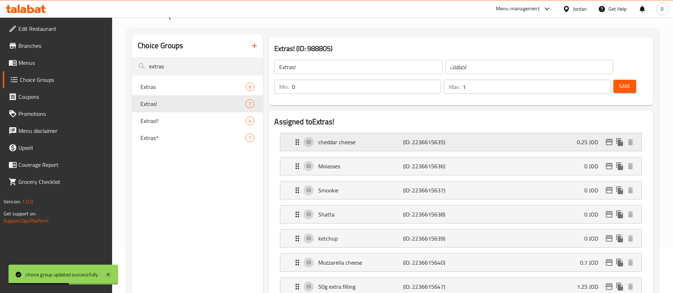
click at [491, 133] on div "cheddar cheese (ID: 2236615635) 0.25 JOD" at bounding box center [463, 142] width 340 height 18
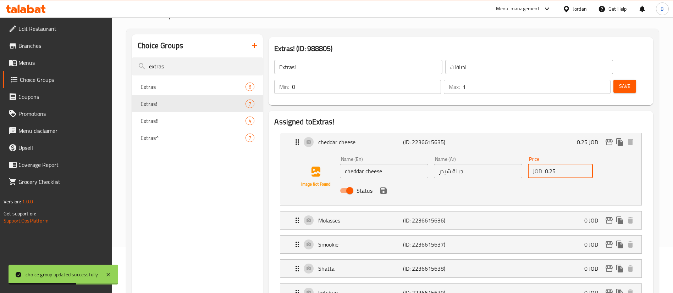
drag, startPoint x: 560, startPoint y: 153, endPoint x: 485, endPoint y: 149, distance: 75.2
click at [526, 154] on div "Price JOD 0.25 Price" at bounding box center [560, 167] width 71 height 27
paste input "30"
click at [383, 188] on icon "save" at bounding box center [383, 191] width 6 height 6
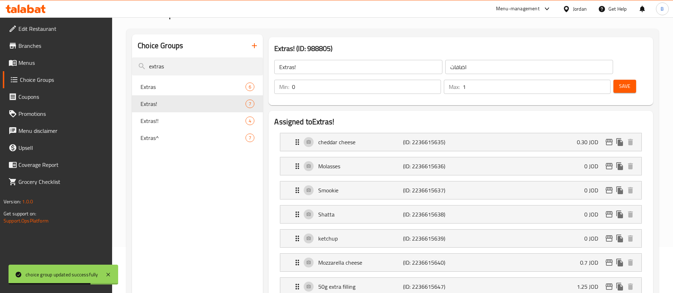
type input "0.30"
click at [619, 82] on span "Save" at bounding box center [624, 86] width 11 height 9
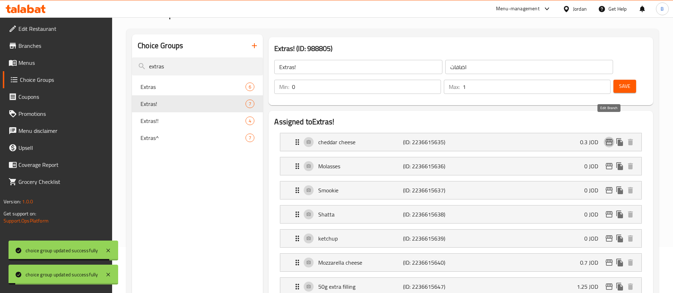
click at [608, 139] on icon "edit" at bounding box center [608, 142] width 7 height 6
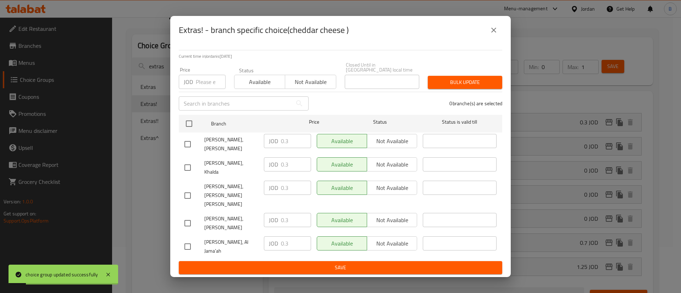
click at [485, 39] on div "Extras! - branch specific choice(cheddar cheese )" at bounding box center [340, 30] width 323 height 17
click at [497, 34] on icon "close" at bounding box center [493, 30] width 9 height 9
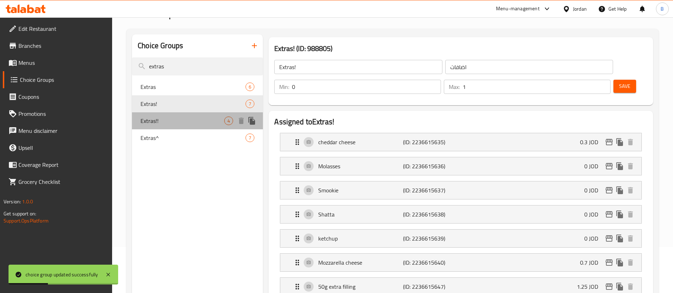
click at [192, 124] on span "Extras!!" at bounding box center [182, 121] width 84 height 9
type input "Extras!!"
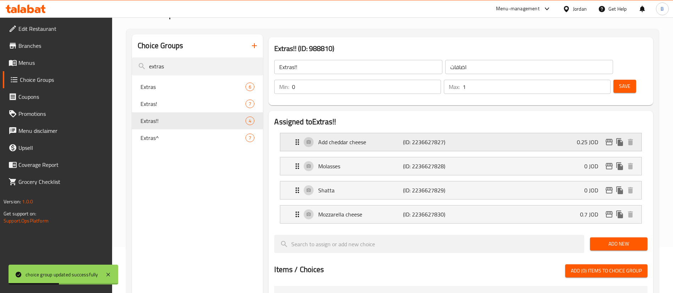
click at [442, 138] on p "(ID: 2236627827)" at bounding box center [431, 142] width 56 height 9
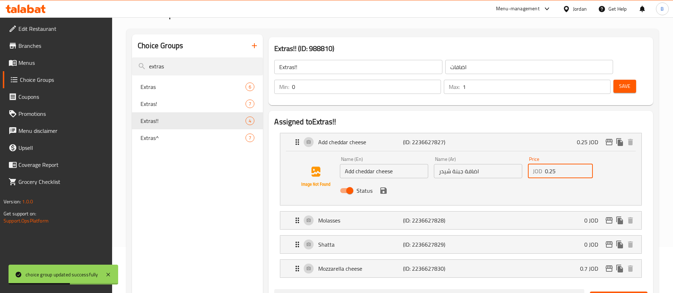
drag, startPoint x: 560, startPoint y: 149, endPoint x: 451, endPoint y: 149, distance: 109.2
click at [511, 154] on div "Name (En) Add cheddar cheese Name (En) Name (Ar) اضافة جبنة شيدر Name (Ar) Pric…" at bounding box center [478, 177] width 282 height 46
paste input "30"
click at [384, 165] on nav "Add cheddar cheese (ID: 2236627827) 0.25 JOD Name (En) Add cheddar cheese Name …" at bounding box center [460, 205] width 373 height 156
click at [386, 181] on div "Status" at bounding box center [478, 190] width 282 height 19
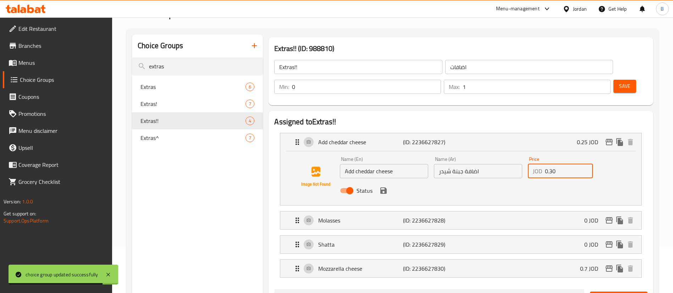
click at [381, 188] on icon "save" at bounding box center [383, 191] width 6 height 6
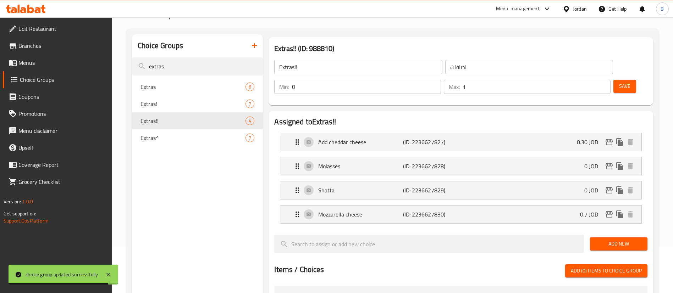
type input "0.30"
click at [613, 49] on h3 "Extras!! (ID: 988810)" at bounding box center [460, 48] width 373 height 11
click at [608, 76] on div "Min: 0 ​ Max: 1 ​ Save" at bounding box center [459, 87] width 379 height 23
click at [619, 82] on span "Save" at bounding box center [624, 86] width 11 height 9
click at [608, 138] on icon "edit" at bounding box center [608, 142] width 9 height 9
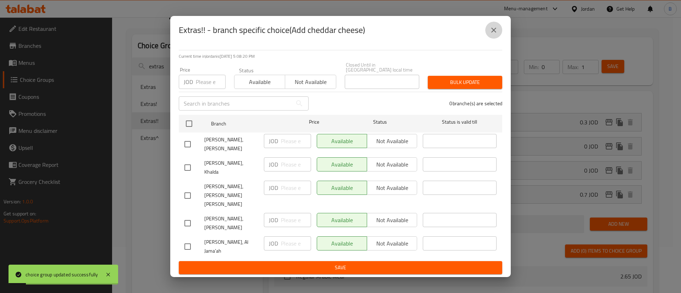
click at [489, 39] on button "close" at bounding box center [493, 30] width 17 height 17
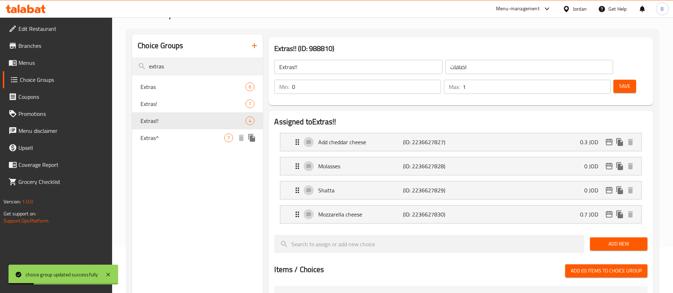
click at [144, 138] on span "Extras^" at bounding box center [182, 138] width 84 height 9
type input "Extras^"
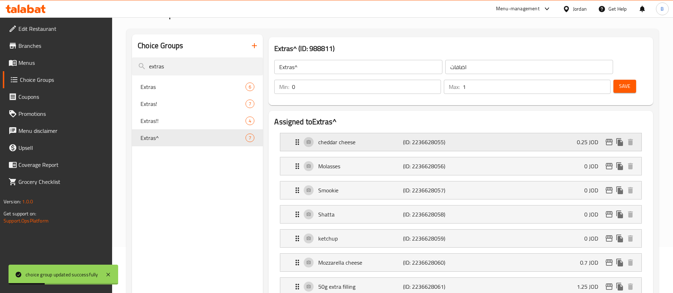
click at [393, 138] on p "cheddar cheese" at bounding box center [360, 142] width 84 height 9
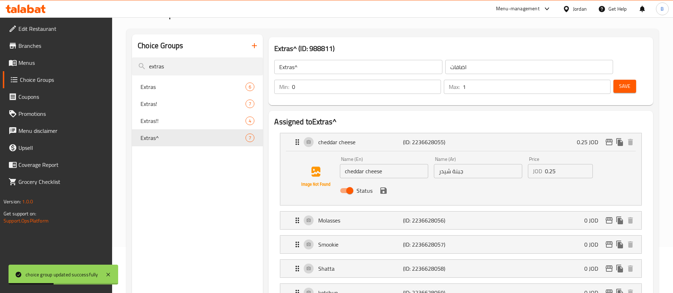
click at [510, 154] on div "Name (En) cheddar cheese Name (En) Name (Ar) جبنة شيدر Name (Ar) Price JOD 0.25…" at bounding box center [478, 177] width 282 height 46
paste input "30"
click at [382, 186] on icon "save" at bounding box center [383, 190] width 9 height 9
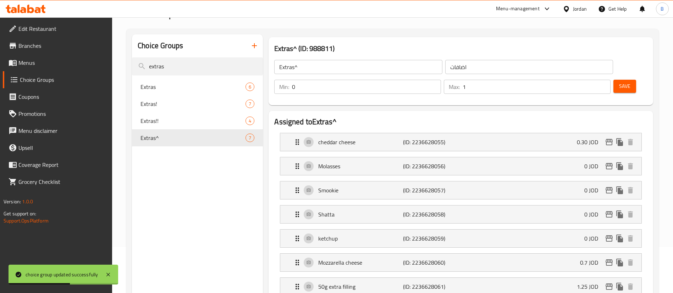
type input "0.30"
click at [621, 80] on button "Save" at bounding box center [624, 86] width 23 height 13
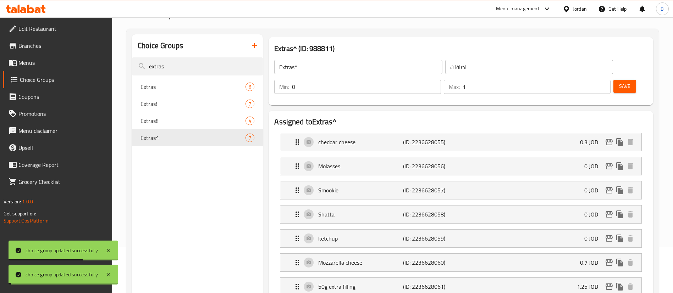
click at [609, 139] on icon "edit" at bounding box center [608, 142] width 7 height 6
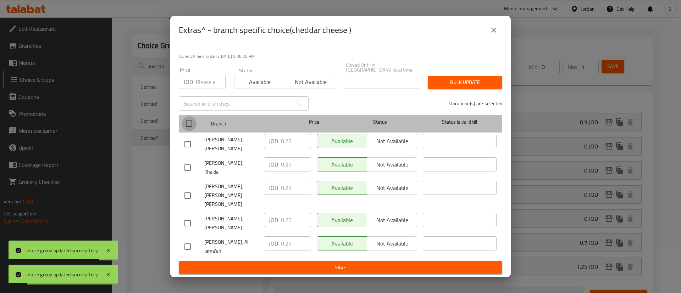
click at [190, 131] on input "checkbox" at bounding box center [189, 123] width 15 height 15
checkbox input "true"
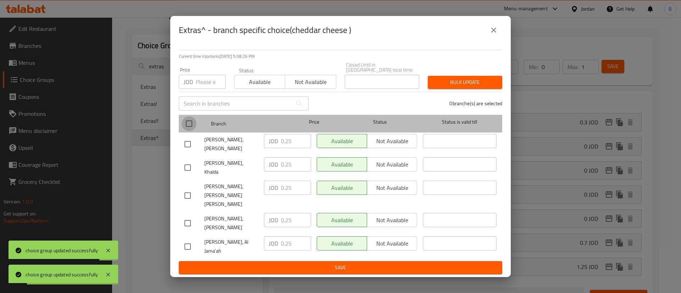
checkbox input "true"
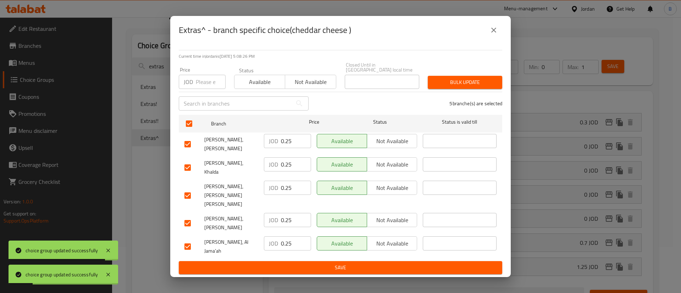
drag, startPoint x: 295, startPoint y: 156, endPoint x: 235, endPoint y: 164, distance: 59.8
click at [233, 152] on div "[PERSON_NAME], Swelieh JOD 0.25 ​ Available Not available ​" at bounding box center [341, 144] width 318 height 26
paste input "30"
type input "0.30"
drag, startPoint x: 298, startPoint y: 174, endPoint x: 268, endPoint y: 178, distance: 30.3
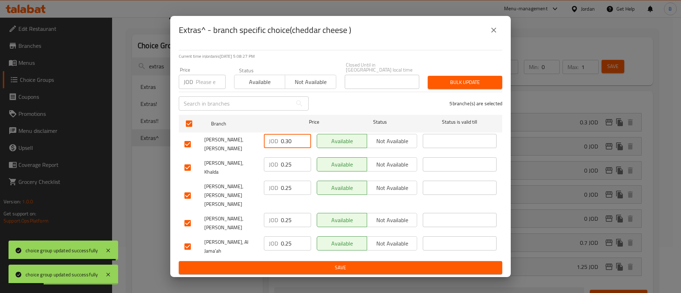
click at [258, 174] on div "[PERSON_NAME], Khalda JOD 0.25 ​ Available Not available ​" at bounding box center [341, 168] width 318 height 26
paste input "30"
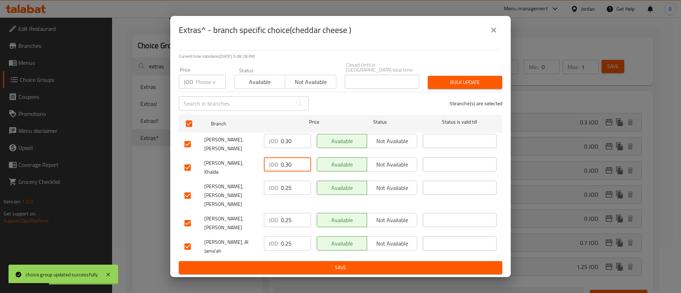
type input "0.30"
drag, startPoint x: 290, startPoint y: 187, endPoint x: 267, endPoint y: 192, distance: 23.2
click at [268, 192] on div "JOD 0.25 ​" at bounding box center [287, 188] width 47 height 14
paste input "30"
type input "0.30"
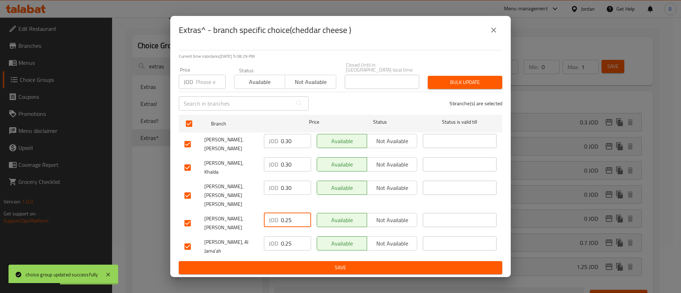
drag, startPoint x: 285, startPoint y: 211, endPoint x: 258, endPoint y: 215, distance: 27.2
click at [258, 215] on div "[PERSON_NAME], [PERSON_NAME] JOD 0.25 ​ Available Not available ​" at bounding box center [341, 223] width 318 height 26
drag, startPoint x: 295, startPoint y: 217, endPoint x: 254, endPoint y: 213, distance: 40.9
click at [264, 213] on div "JOD 0.25 ​" at bounding box center [287, 220] width 47 height 14
paste input "30"
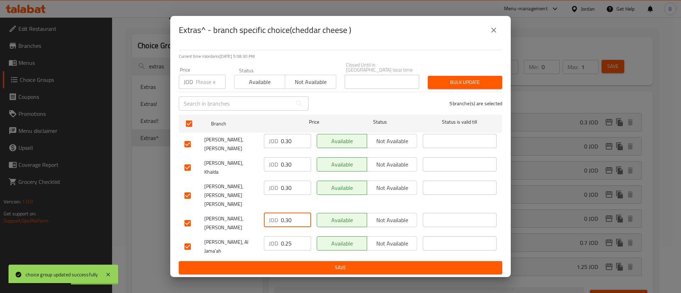
type input "0.30"
drag, startPoint x: 293, startPoint y: 234, endPoint x: 268, endPoint y: 234, distance: 25.5
click at [269, 236] on div "JOD 0.25 ​" at bounding box center [287, 243] width 47 height 14
paste input "30"
type input "0.30"
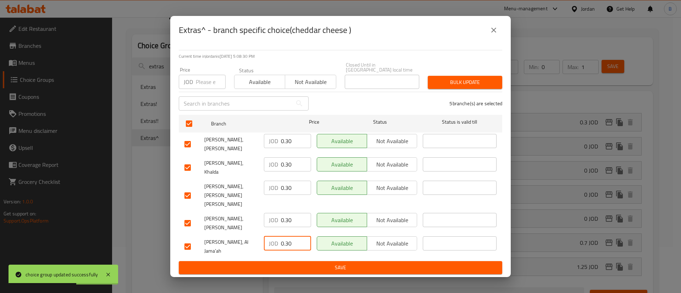
click at [301, 261] on button "Save" at bounding box center [340, 267] width 323 height 13
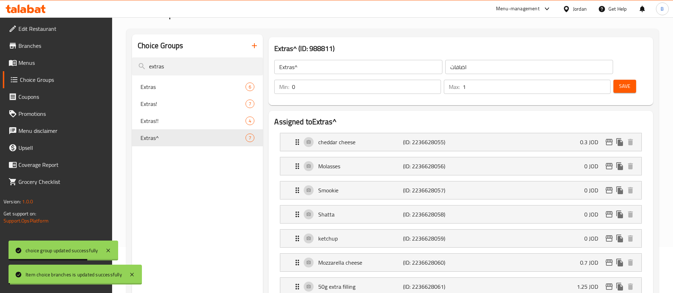
click at [619, 82] on span "Save" at bounding box center [624, 86] width 11 height 9
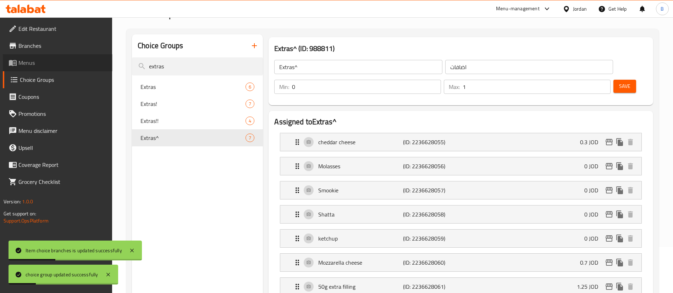
click at [39, 66] on span "Menus" at bounding box center [62, 62] width 88 height 9
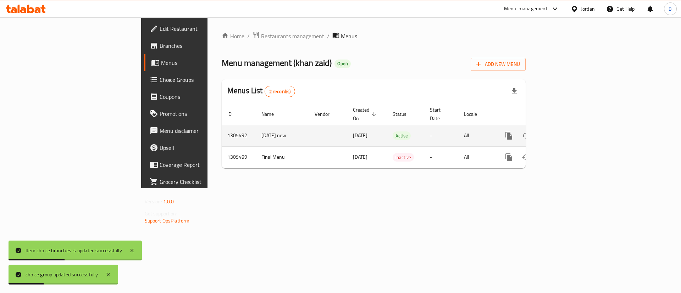
click at [564, 132] on icon "enhanced table" at bounding box center [560, 136] width 9 height 9
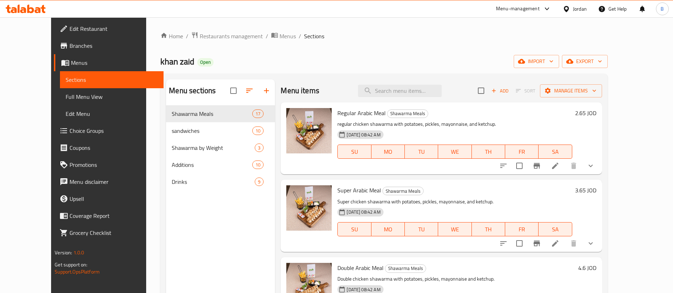
click at [559, 163] on icon at bounding box center [555, 166] width 9 height 9
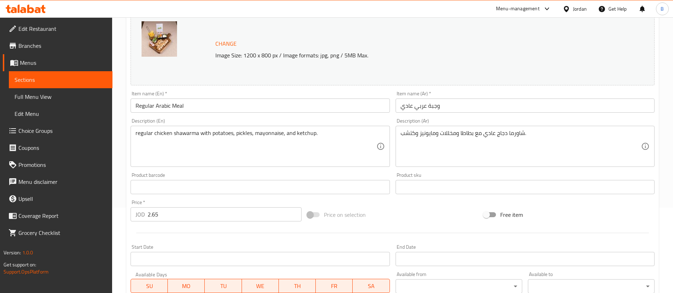
scroll to position [230, 0]
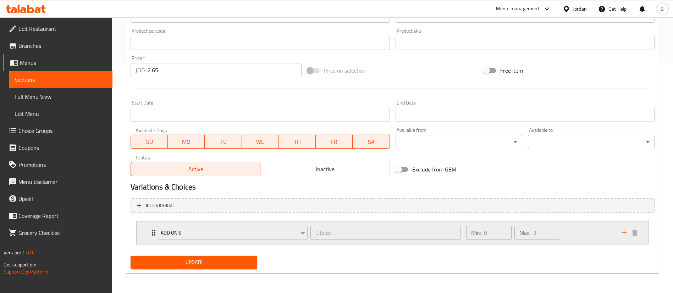
click at [587, 232] on div "Min: 0 ​ Max: 3 ​" at bounding box center [539, 233] width 155 height 23
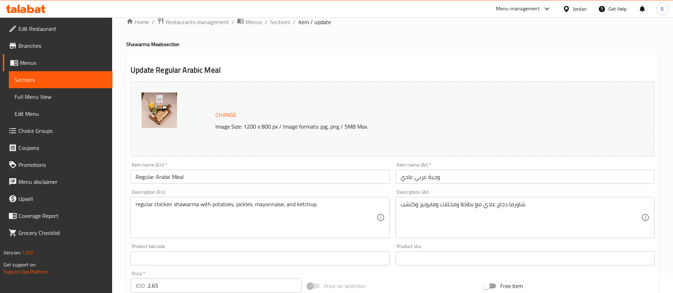
scroll to position [0, 0]
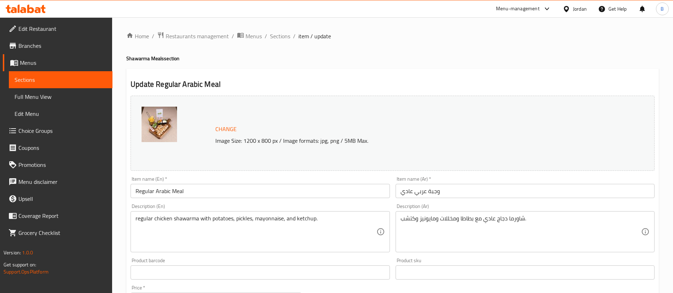
click at [267, 38] on ol "Home / Restaurants management / Menus / Sections / item / update" at bounding box center [392, 36] width 532 height 9
click at [273, 37] on span "Sections" at bounding box center [280, 36] width 20 height 9
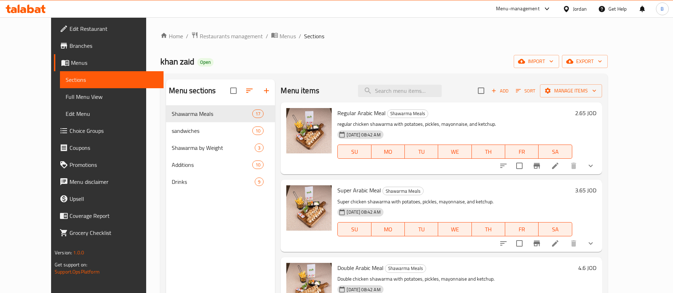
click at [63, 124] on link "Choice Groups" at bounding box center [109, 130] width 110 height 17
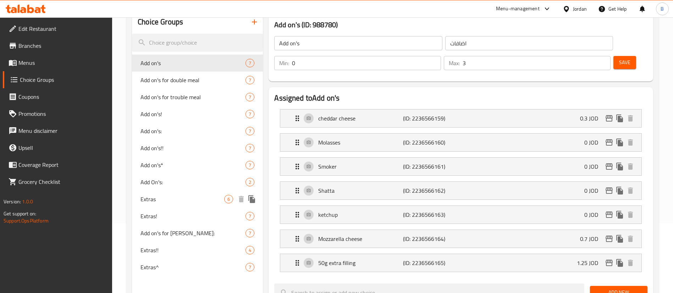
scroll to position [53, 0]
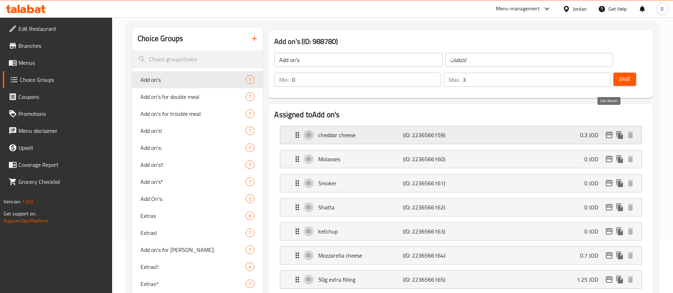
click at [609, 131] on icon "edit" at bounding box center [608, 135] width 9 height 9
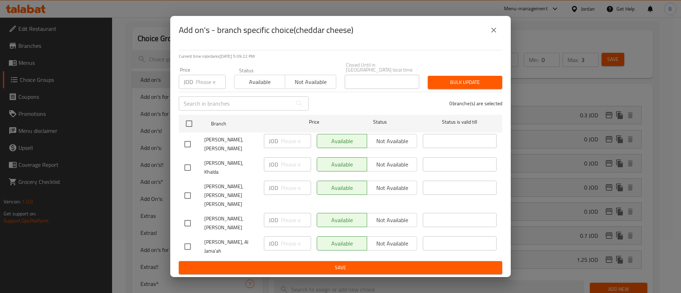
drag, startPoint x: 500, startPoint y: 48, endPoint x: 483, endPoint y: 55, distance: 18.1
click at [499, 39] on button "close" at bounding box center [493, 30] width 17 height 17
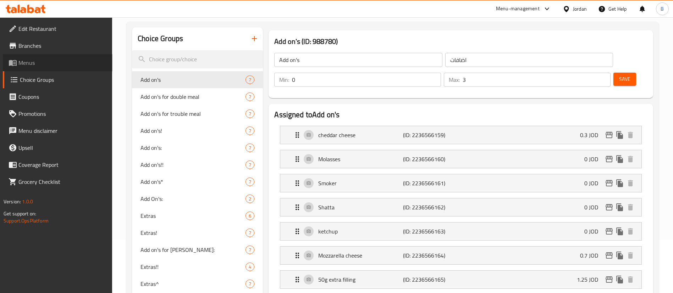
click at [67, 65] on span "Menus" at bounding box center [62, 62] width 88 height 9
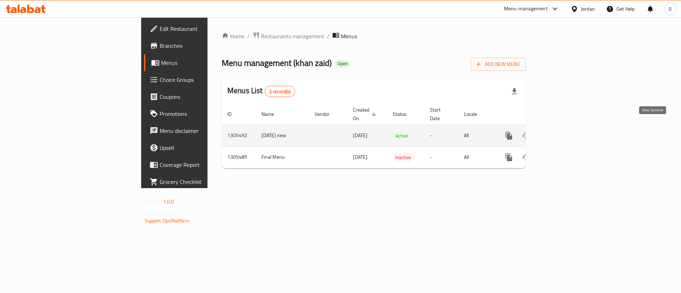
click at [568, 127] on link "enhanced table" at bounding box center [559, 135] width 17 height 17
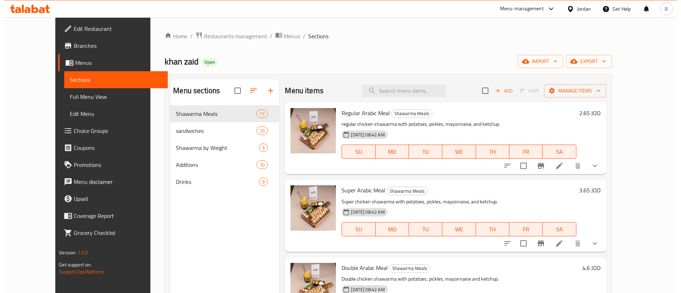
scroll to position [53, 0]
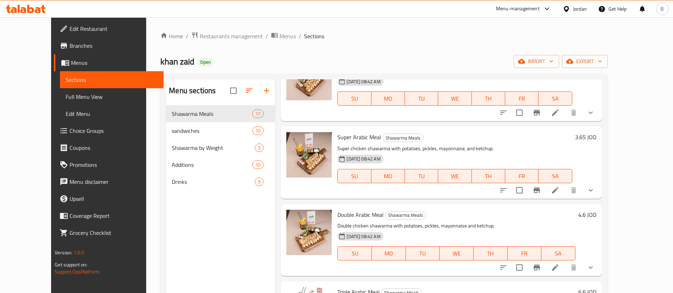
click at [558, 191] on icon at bounding box center [555, 190] width 6 height 6
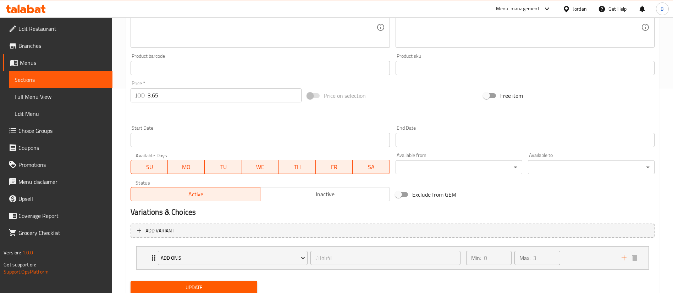
scroll to position [230, 0]
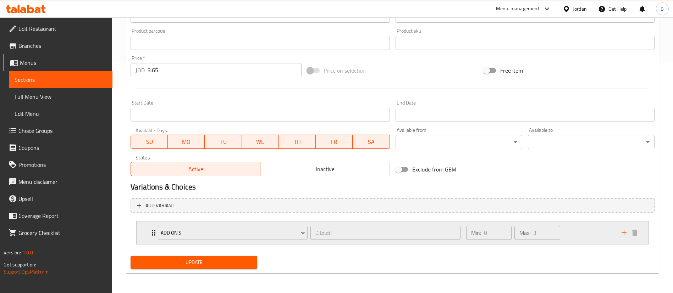
click at [573, 233] on div "Min: 0 ​ Max: 3 ​" at bounding box center [539, 233] width 155 height 23
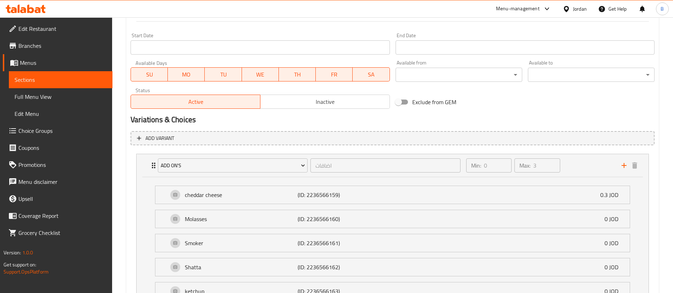
scroll to position [336, 0]
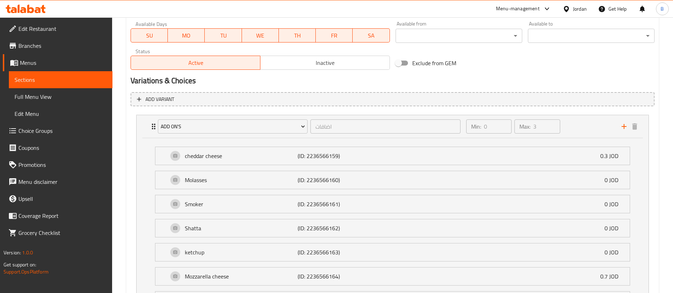
click at [70, 128] on span "Choice Groups" at bounding box center [62, 131] width 88 height 9
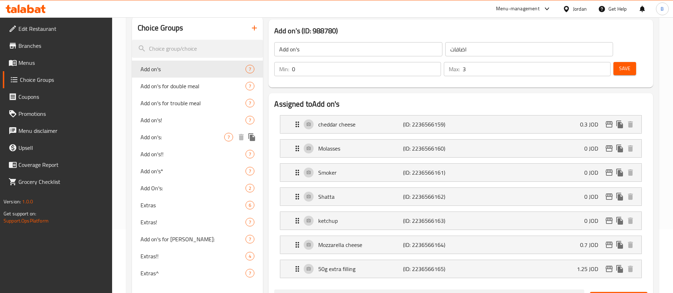
scroll to position [47, 0]
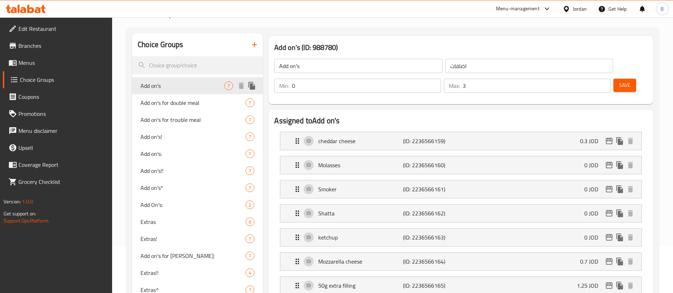
click at [250, 89] on icon "duplicate" at bounding box center [251, 86] width 9 height 9
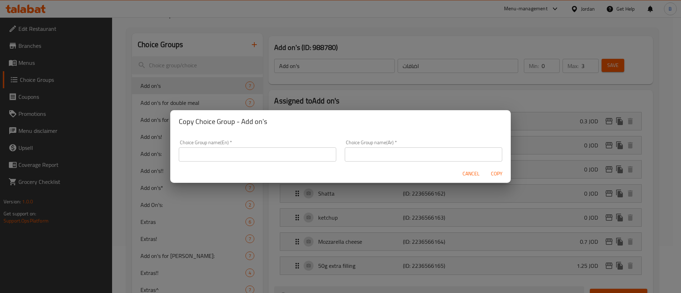
click at [251, 157] on input "text" at bounding box center [257, 154] width 157 height 14
type input "ADD ONS::"
click at [385, 151] on input "text" at bounding box center [423, 154] width 157 height 14
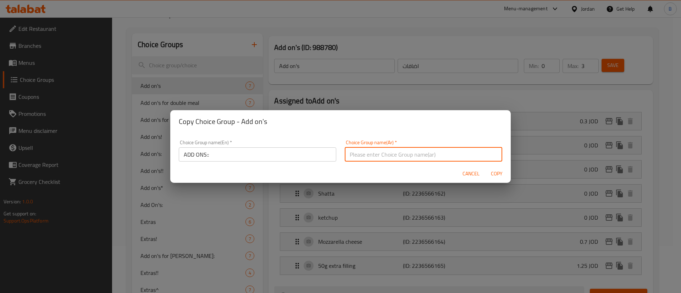
type input "اضافة"
click at [498, 175] on span "Copy" at bounding box center [496, 173] width 17 height 9
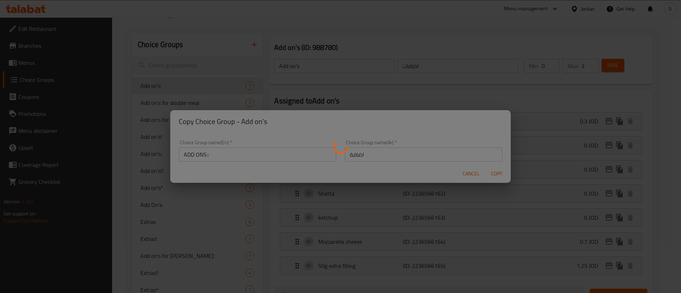
type input "ADD ONS::"
type input "اضافة"
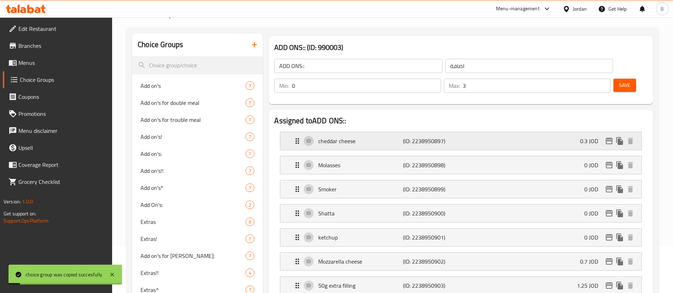
click at [385, 137] on p "cheddar cheese" at bounding box center [360, 141] width 84 height 9
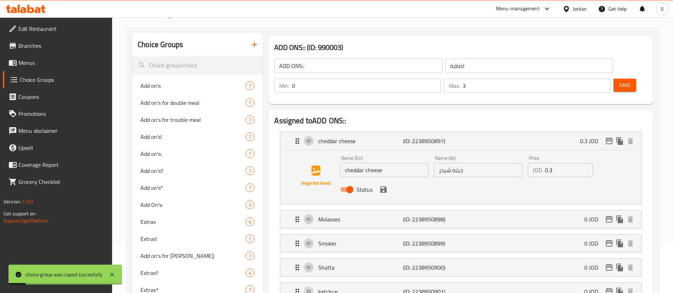
click at [569, 163] on input "0.3" at bounding box center [569, 170] width 48 height 14
type input "0.6"
click at [385, 186] on icon "save" at bounding box center [383, 189] width 6 height 6
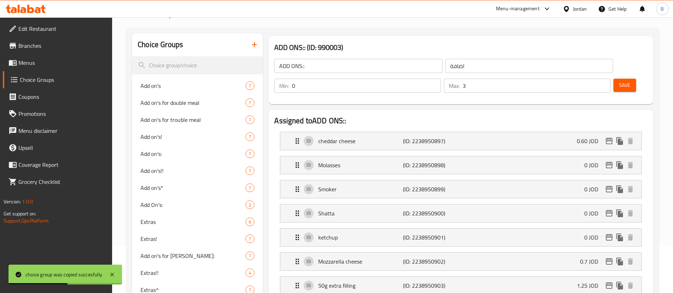
type input "0.60"
click at [619, 81] on span "Save" at bounding box center [624, 85] width 11 height 9
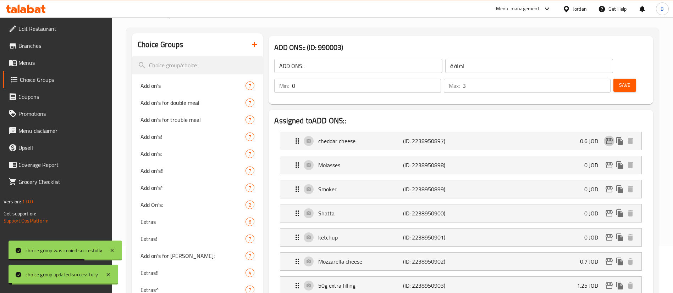
click at [607, 137] on icon "edit" at bounding box center [608, 141] width 9 height 9
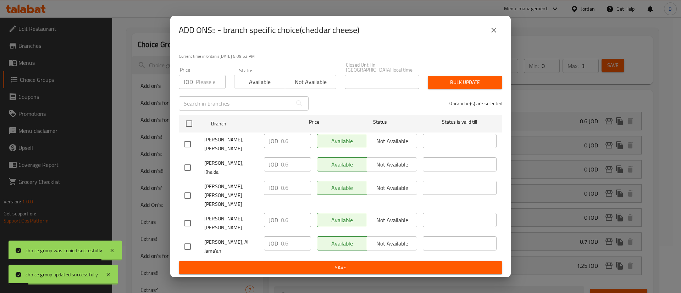
click at [497, 34] on icon "close" at bounding box center [493, 30] width 9 height 9
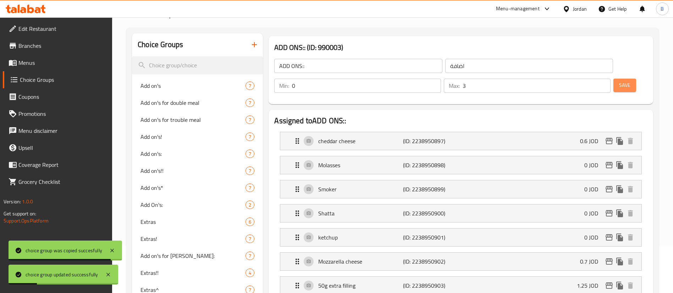
click at [613, 79] on button "Save" at bounding box center [624, 85] width 23 height 13
click at [40, 60] on span "Menus" at bounding box center [62, 62] width 88 height 9
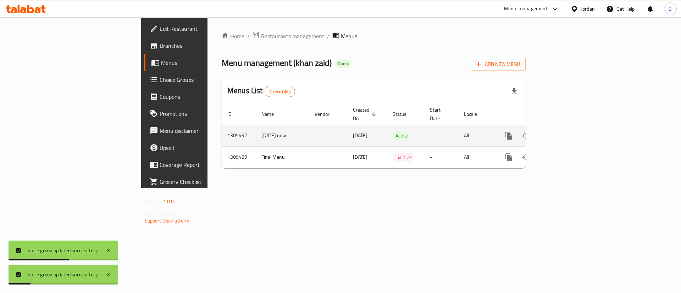
click at [568, 132] on link "enhanced table" at bounding box center [559, 135] width 17 height 17
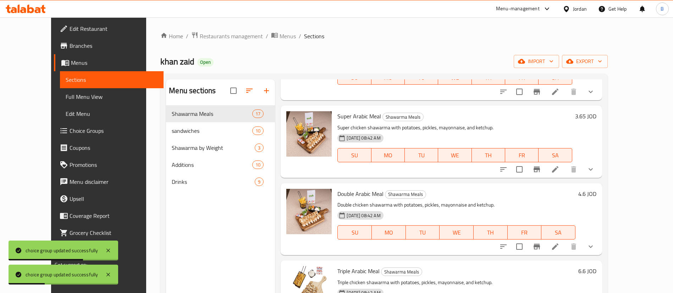
scroll to position [106, 0]
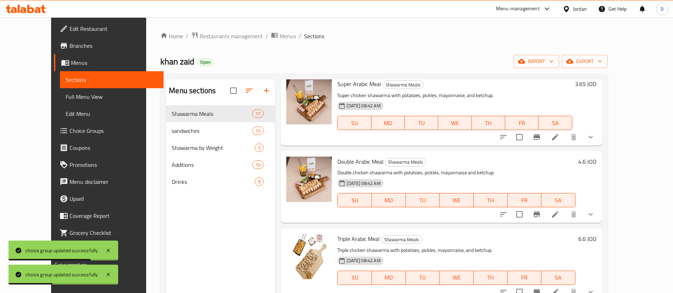
click at [565, 209] on li at bounding box center [555, 214] width 20 height 13
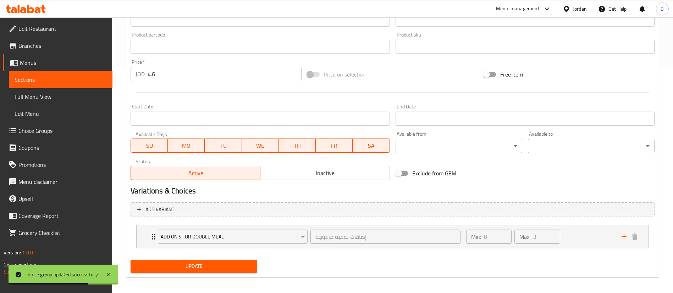
scroll to position [230, 0]
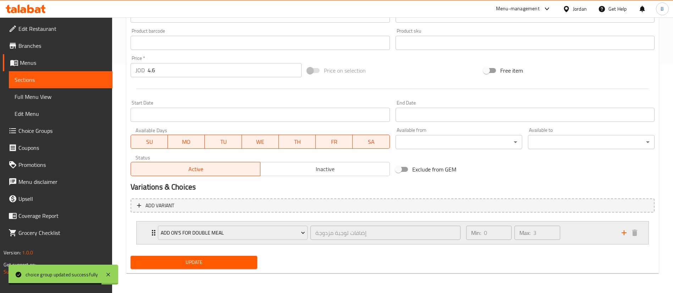
click at [584, 233] on div "Min: 0 ​ Max: 3 ​" at bounding box center [539, 233] width 155 height 23
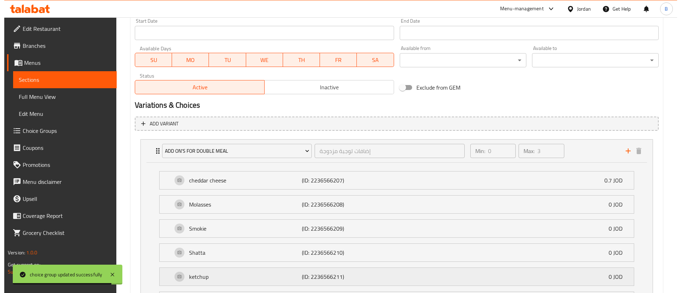
scroll to position [374, 0]
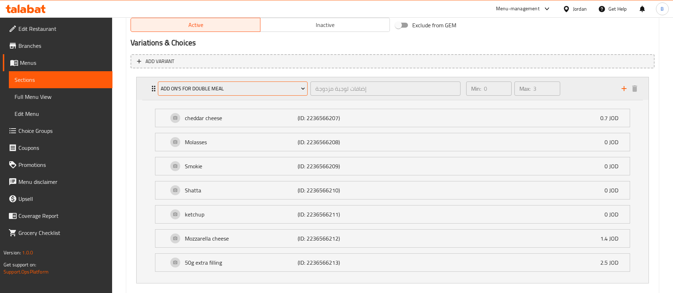
click at [260, 89] on span "Add on's for double meal" at bounding box center [233, 88] width 144 height 9
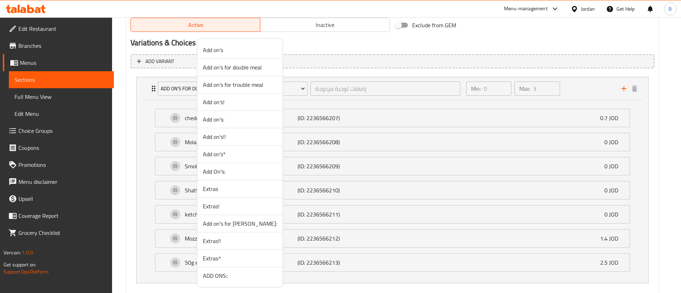
click at [227, 276] on span "ADD ONS::" at bounding box center [240, 276] width 74 height 9
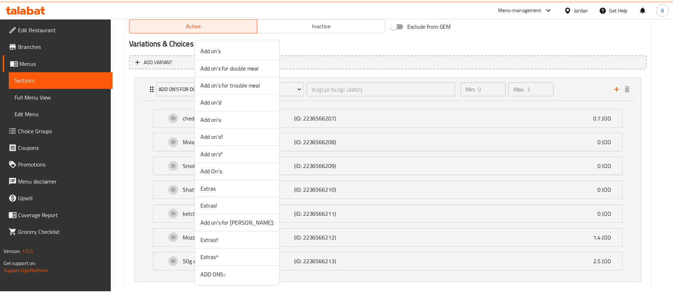
scroll to position [230, 0]
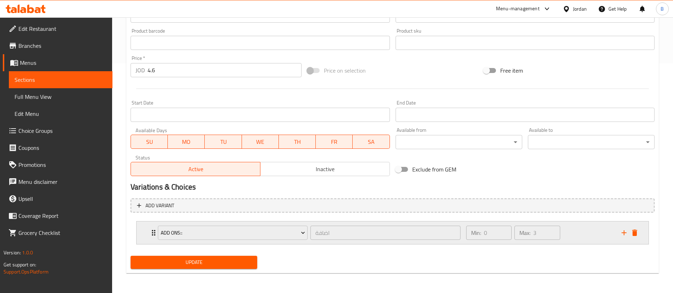
click at [575, 237] on div "Min: 0 ​ Max: 3 ​" at bounding box center [539, 233] width 155 height 23
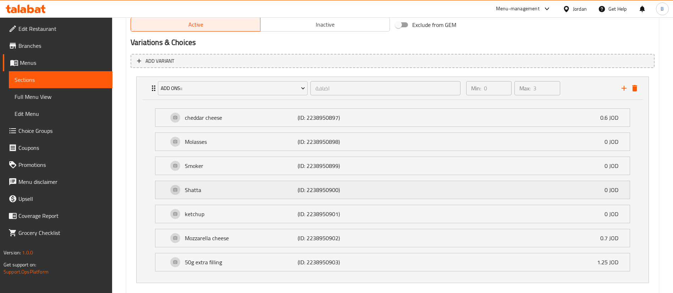
scroll to position [413, 0]
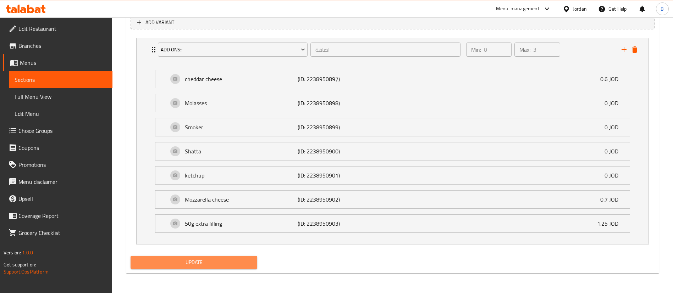
click at [219, 264] on span "Update" at bounding box center [193, 262] width 115 height 9
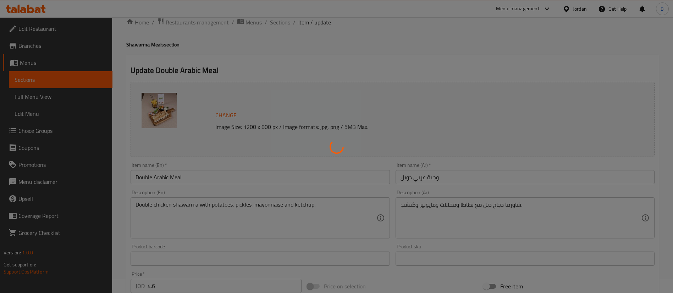
scroll to position [0, 0]
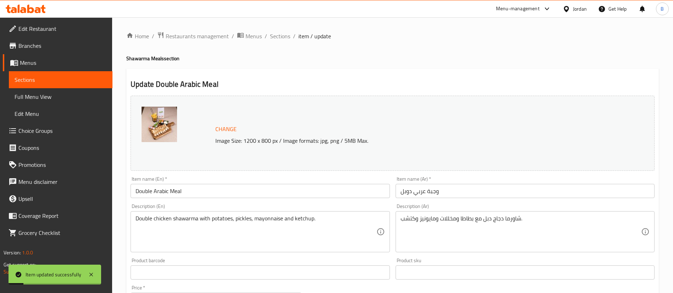
click at [276, 34] on span "Sections" at bounding box center [280, 36] width 20 height 9
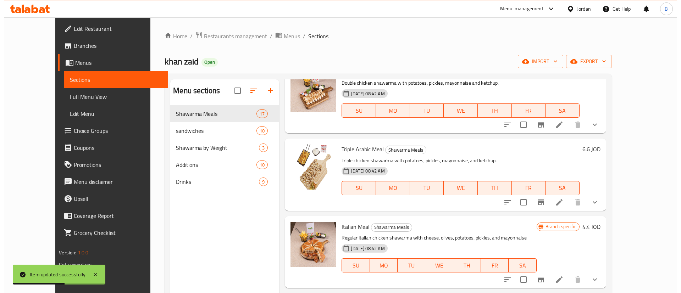
scroll to position [213, 0]
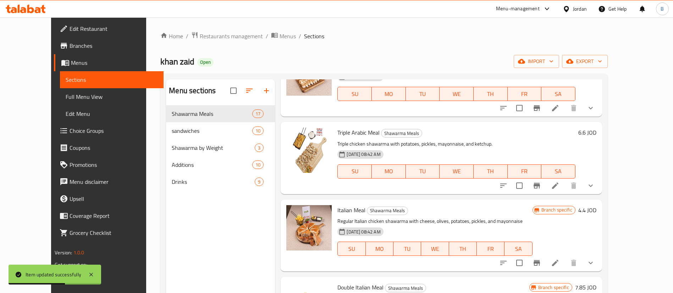
click at [559, 184] on icon at bounding box center [555, 186] width 9 height 9
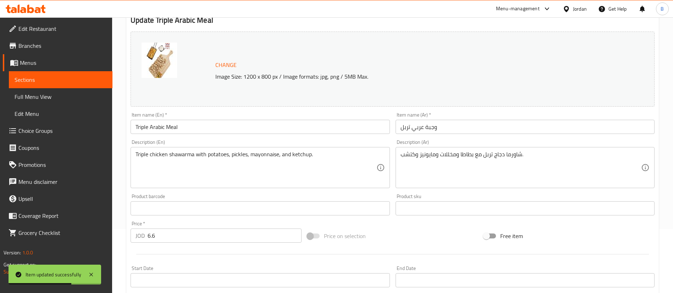
scroll to position [230, 0]
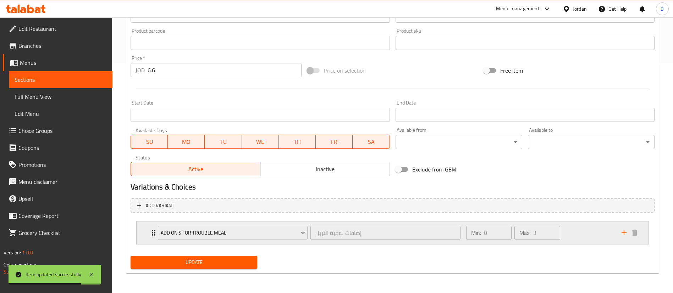
click at [574, 229] on div "Min: 0 ​ Max: 3 ​" at bounding box center [539, 233] width 155 height 23
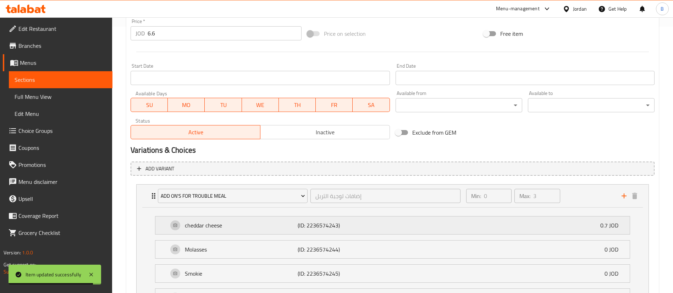
scroll to position [283, 0]
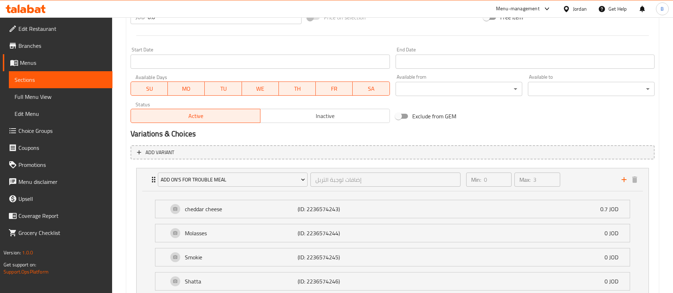
click at [47, 133] on span "Choice Groups" at bounding box center [62, 131] width 88 height 9
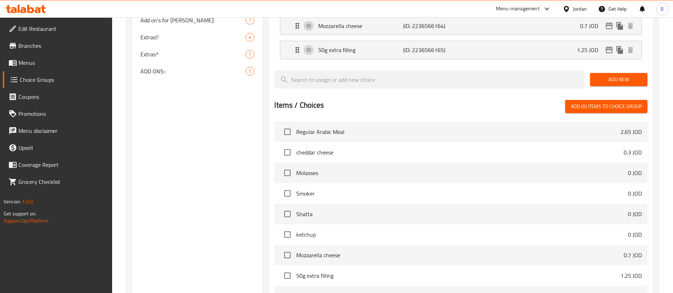
scroll to position [100, 0]
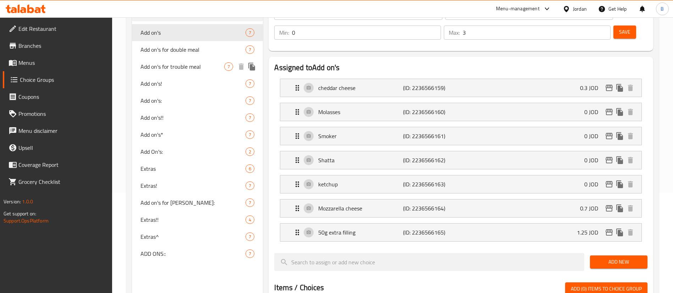
click at [186, 68] on span "Add on's for trouble meal" at bounding box center [182, 66] width 84 height 9
type input "Add on's for trouble meal"
type input "إضافات لوجبة التربل"
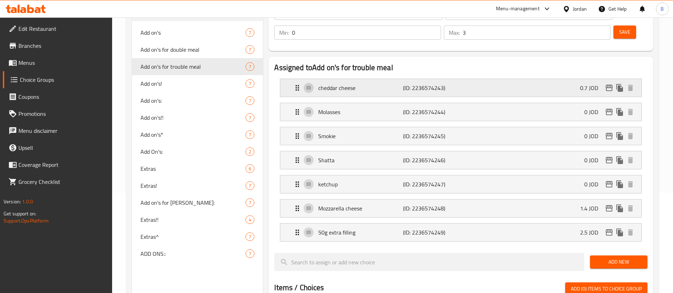
click at [457, 84] on p "(ID: 2236574243)" at bounding box center [431, 88] width 56 height 9
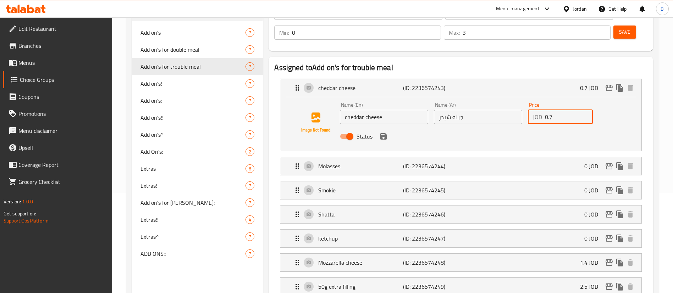
click at [562, 110] on input "0.7" at bounding box center [569, 117] width 48 height 14
click at [388, 127] on div "Status" at bounding box center [478, 136] width 282 height 19
click at [382, 133] on icon "save" at bounding box center [383, 136] width 6 height 6
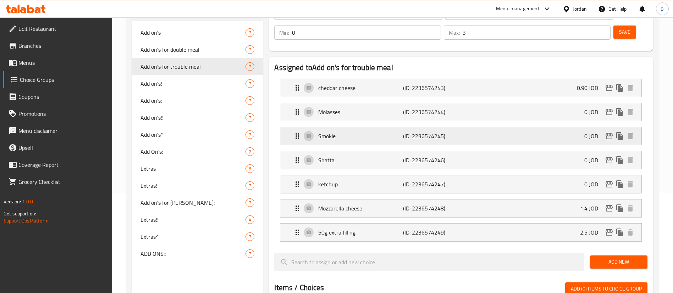
type input "0.90"
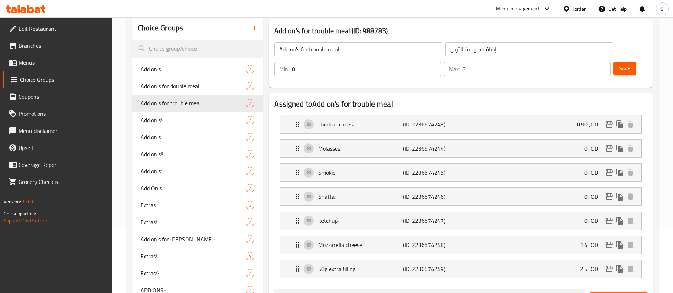
scroll to position [47, 0]
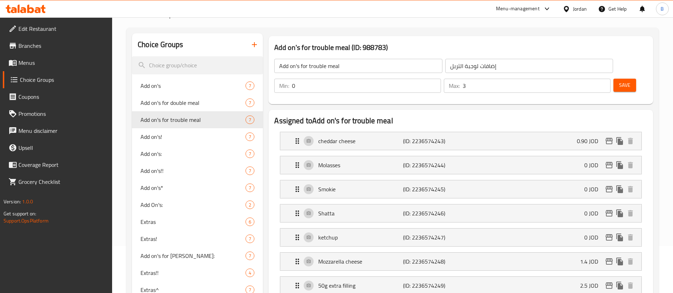
click at [619, 81] on span "Save" at bounding box center [624, 85] width 11 height 9
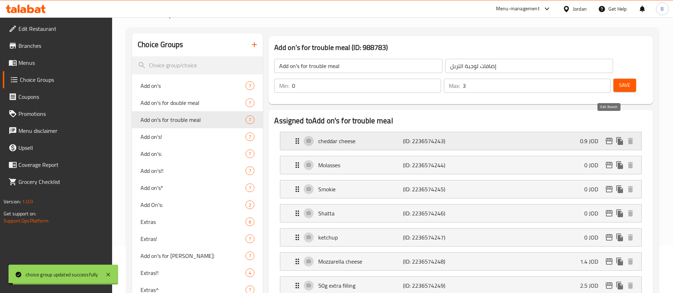
click at [611, 137] on icon "edit" at bounding box center [608, 141] width 9 height 9
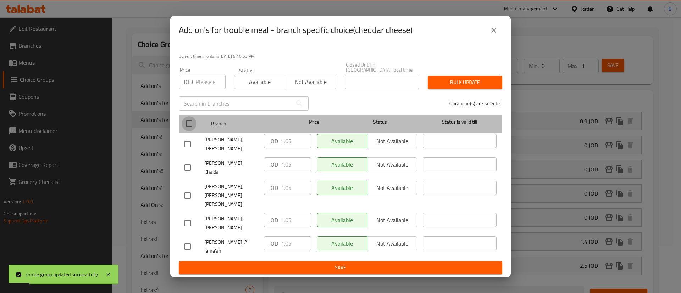
click at [186, 131] on input "checkbox" at bounding box center [189, 123] width 15 height 15
checkbox input "true"
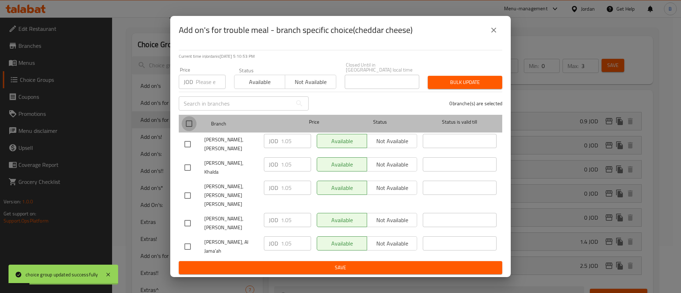
checkbox input "true"
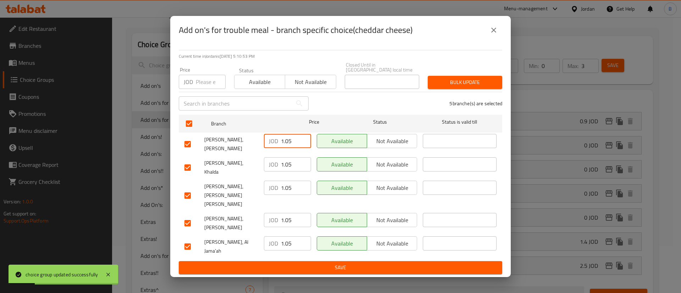
click at [295, 148] on input "1.05" at bounding box center [296, 141] width 30 height 14
drag, startPoint x: 294, startPoint y: 156, endPoint x: 186, endPoint y: 151, distance: 107.2
click at [191, 151] on div "[PERSON_NAME], Swelieh JOD 10.90 ​ Available Not available ​" at bounding box center [341, 144] width 318 height 26
drag, startPoint x: 262, startPoint y: 154, endPoint x: 229, endPoint y: 154, distance: 33.3
click at [230, 154] on div "[PERSON_NAME], Swelieh JOD 0.90 ​ Available Not available ​" at bounding box center [341, 144] width 318 height 26
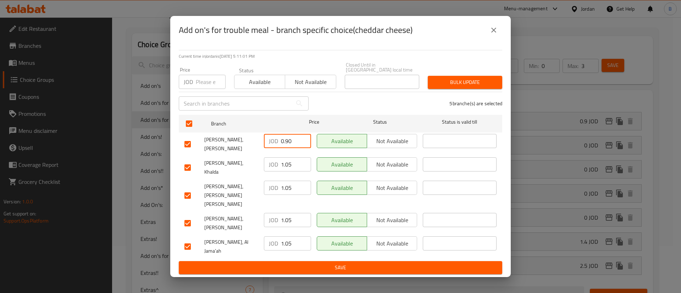
type input "0.90"
drag, startPoint x: 299, startPoint y: 174, endPoint x: 256, endPoint y: 174, distance: 43.2
click at [259, 174] on div "[PERSON_NAME], Khalda JOD 1.05 ​ Available Not available ​" at bounding box center [341, 168] width 318 height 26
paste input "0.90"
type input "0.90"
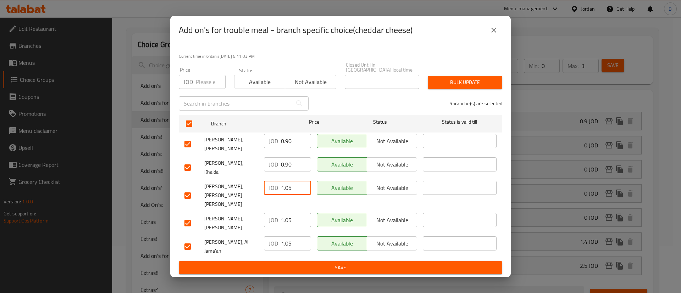
drag, startPoint x: 290, startPoint y: 190, endPoint x: 269, endPoint y: 192, distance: 21.1
click at [276, 190] on div "JOD 1.05 ​" at bounding box center [287, 188] width 47 height 14
paste input "0.90"
type input "0.90"
drag, startPoint x: 294, startPoint y: 215, endPoint x: 266, endPoint y: 213, distance: 27.3
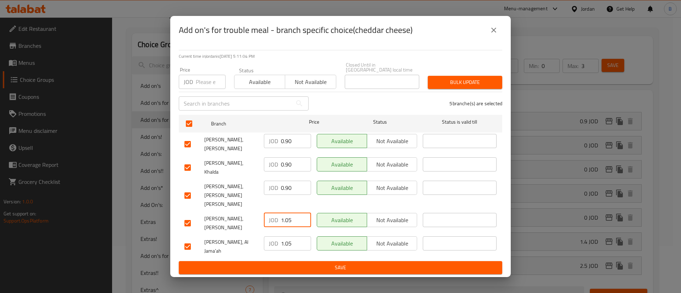
click at [267, 213] on div "JOD 1.05 ​" at bounding box center [287, 220] width 47 height 14
paste input "0.90"
type input "0.90"
drag, startPoint x: 292, startPoint y: 231, endPoint x: 278, endPoint y: 244, distance: 19.6
click at [250, 234] on div "[PERSON_NAME], [PERSON_NAME] JOD 1.05 ​ Available Not available ​" at bounding box center [341, 247] width 318 height 26
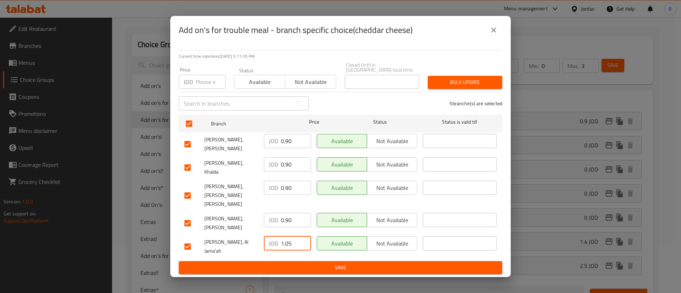
paste input "0.90"
type input "0.90"
click at [283, 263] on span "Save" at bounding box center [340, 267] width 312 height 9
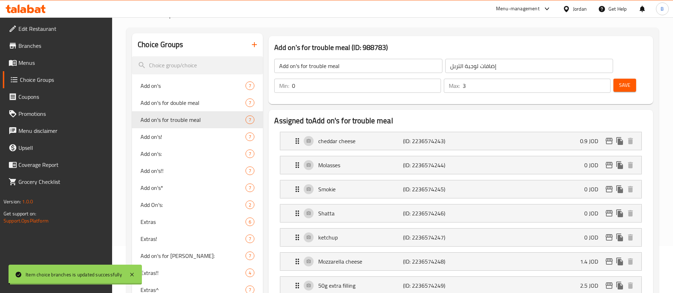
click at [619, 81] on span "Save" at bounding box center [624, 85] width 11 height 9
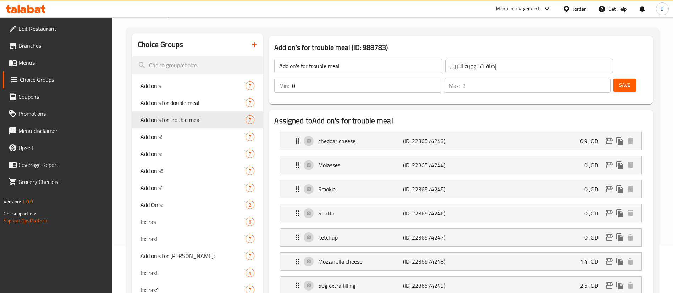
click at [39, 63] on span "Menus" at bounding box center [62, 62] width 88 height 9
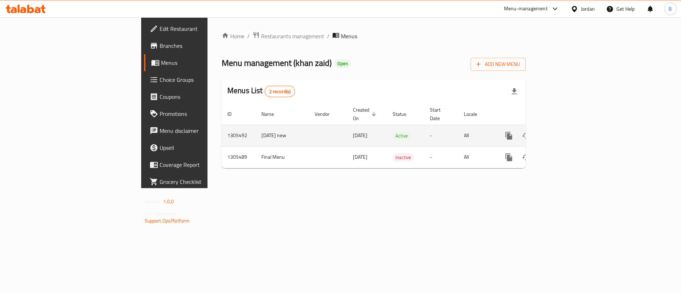
click at [564, 132] on icon "enhanced table" at bounding box center [560, 136] width 9 height 9
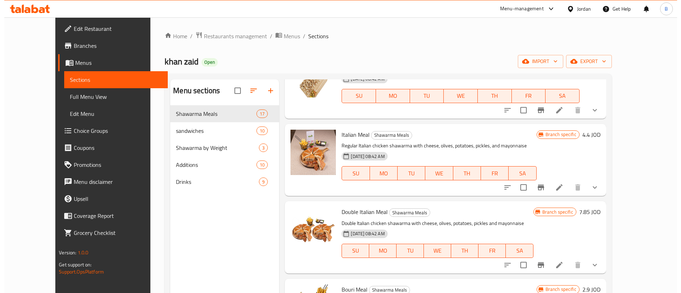
scroll to position [266, 0]
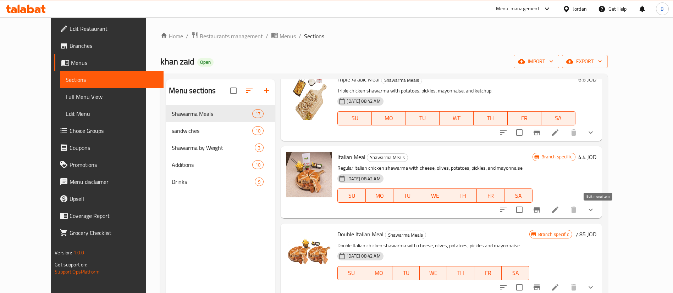
click at [559, 212] on icon at bounding box center [555, 210] width 9 height 9
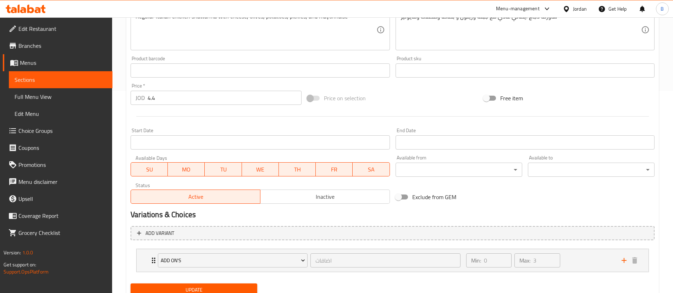
scroll to position [230, 0]
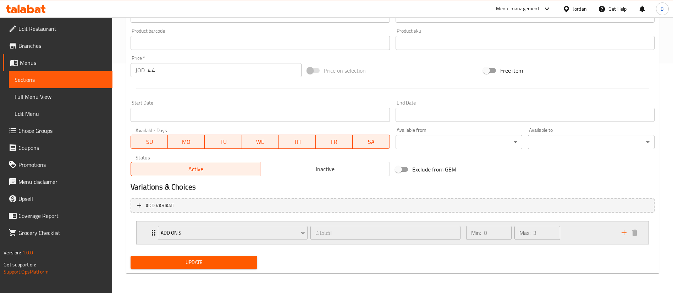
click at [589, 236] on div "Min: 0 ​ Max: 3 ​" at bounding box center [539, 233] width 155 height 23
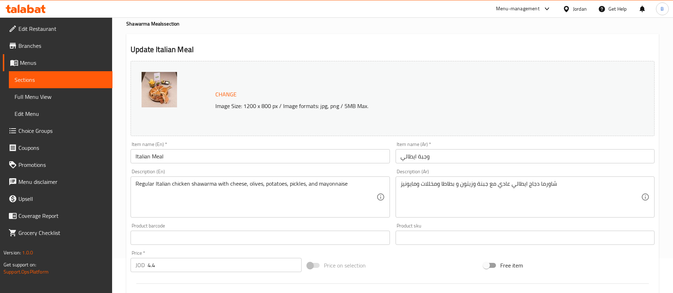
scroll to position [0, 0]
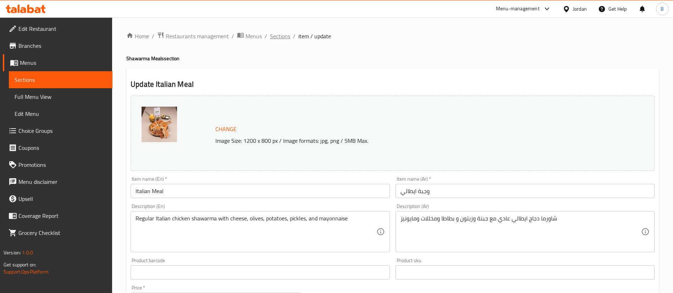
click at [280, 34] on span "Sections" at bounding box center [280, 36] width 20 height 9
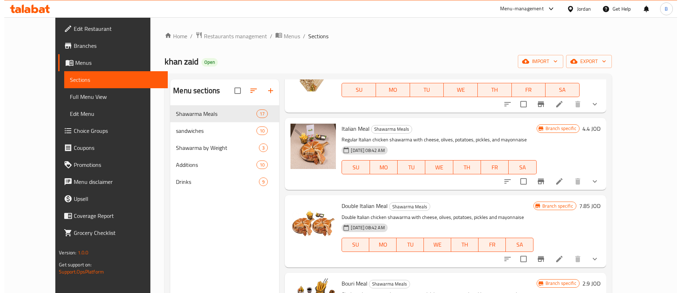
scroll to position [319, 0]
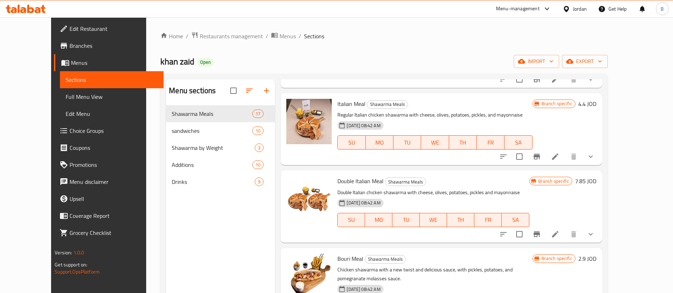
click at [559, 233] on icon at bounding box center [555, 234] width 9 height 9
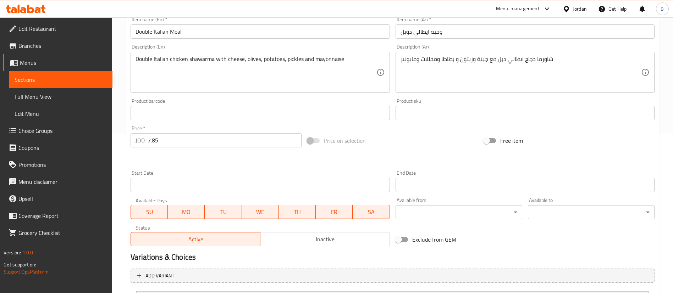
scroll to position [230, 0]
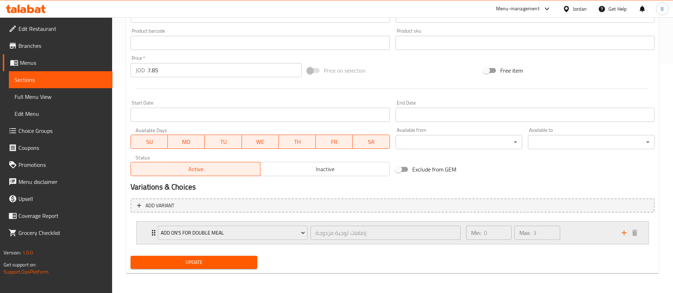
drag, startPoint x: 565, startPoint y: 241, endPoint x: 526, endPoint y: 220, distance: 44.6
click at [565, 240] on div "Min: 0 ​ Max: 3 ​" at bounding box center [539, 233] width 155 height 23
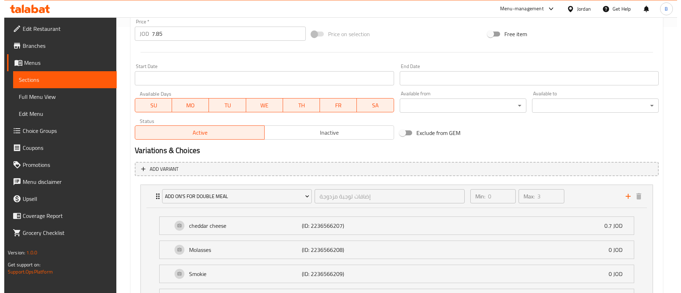
scroll to position [283, 0]
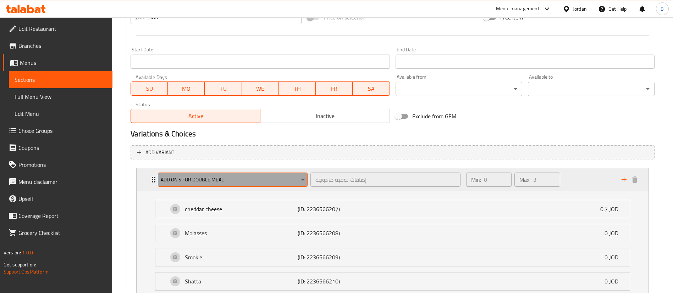
click at [242, 181] on span "Add on's for double meal" at bounding box center [233, 179] width 144 height 9
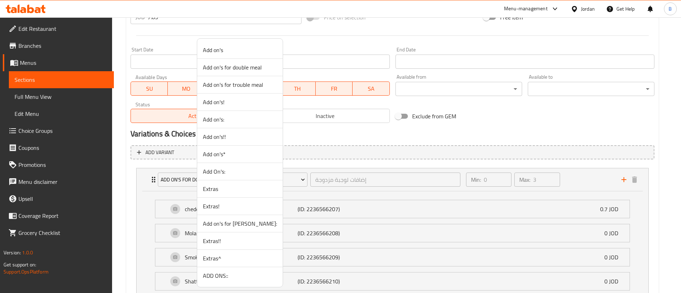
click at [227, 275] on span "ADD ONS::" at bounding box center [240, 276] width 74 height 9
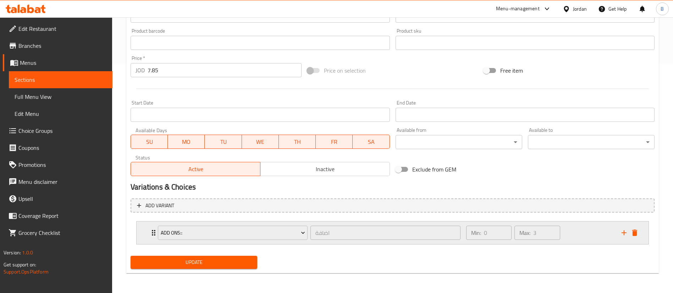
click at [575, 231] on div "Min: 0 ​ Max: 3 ​" at bounding box center [539, 233] width 155 height 23
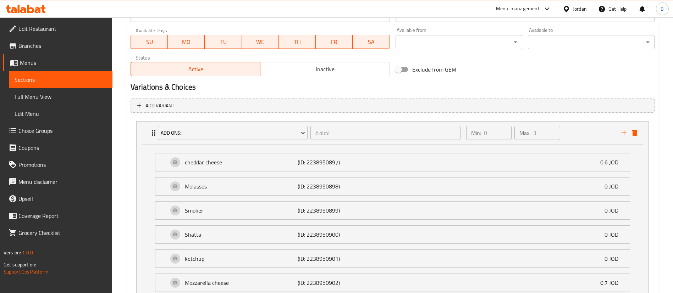
scroll to position [413, 0]
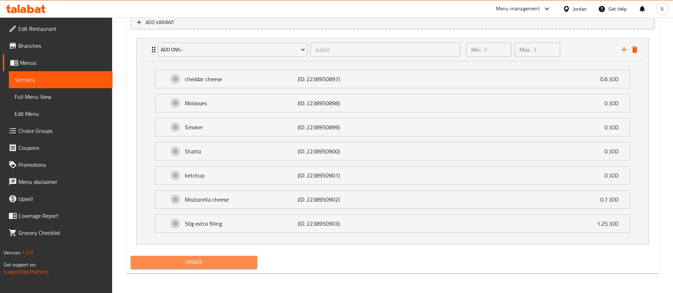
click at [186, 264] on span "Update" at bounding box center [193, 262] width 115 height 9
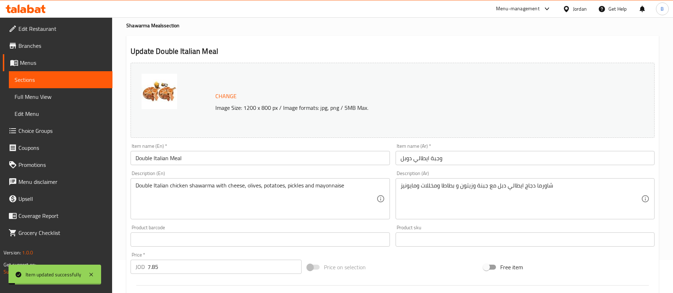
scroll to position [0, 0]
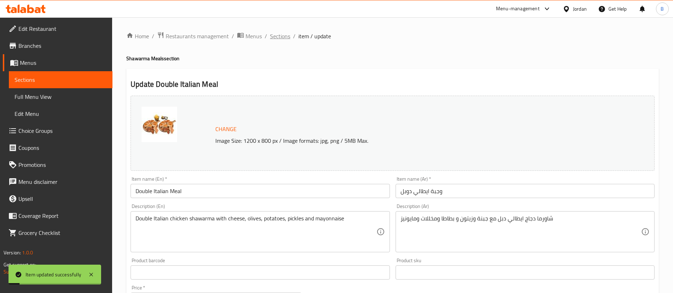
click at [272, 37] on span "Sections" at bounding box center [280, 36] width 20 height 9
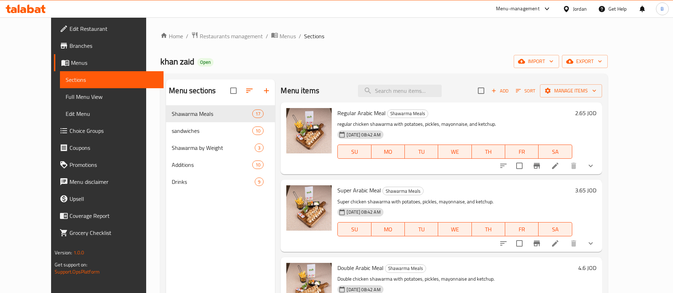
click at [408, 83] on div "Menu items Add Sort Manage items" at bounding box center [440, 90] width 321 height 23
click at [402, 83] on div "Menu items Add Sort Manage items" at bounding box center [440, 90] width 321 height 23
click at [406, 93] on input "search" at bounding box center [400, 91] width 84 height 12
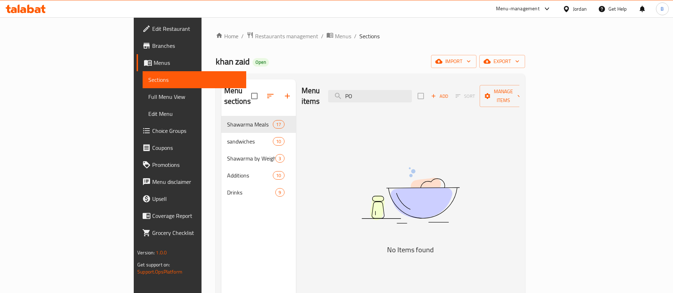
type input "P"
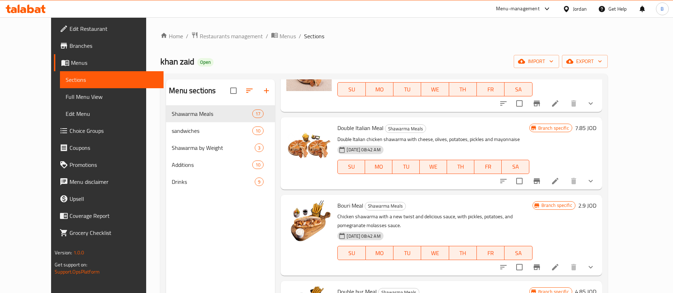
scroll to position [425, 0]
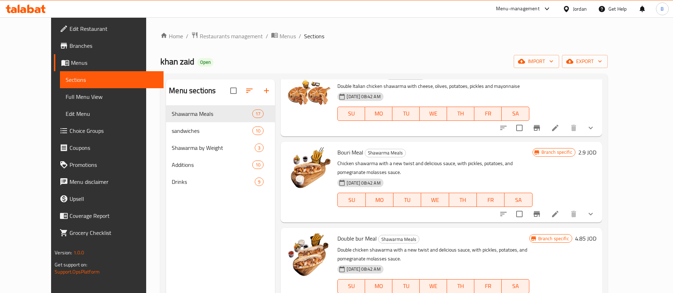
click at [599, 206] on button "show more" at bounding box center [590, 214] width 17 height 17
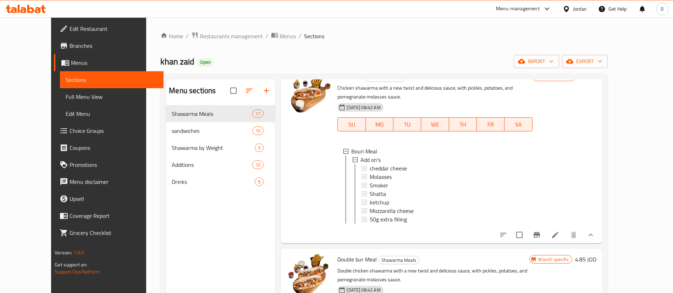
scroll to position [532, 0]
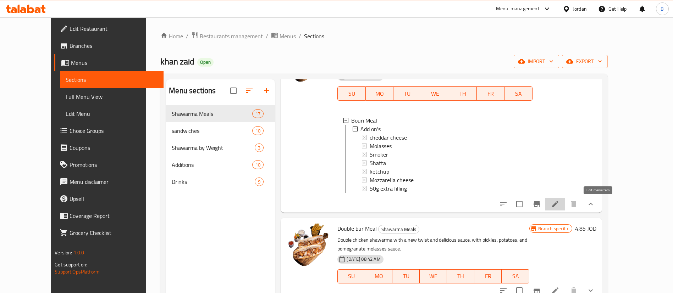
click at [559, 207] on icon at bounding box center [555, 204] width 9 height 9
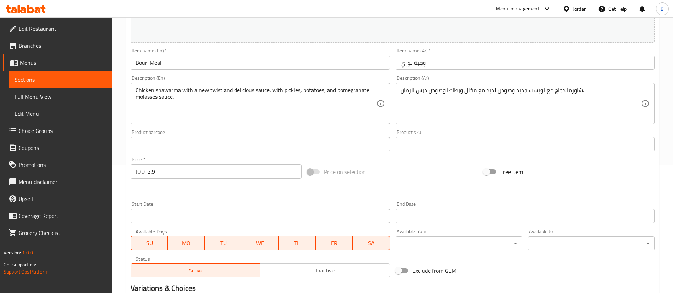
scroll to position [230, 0]
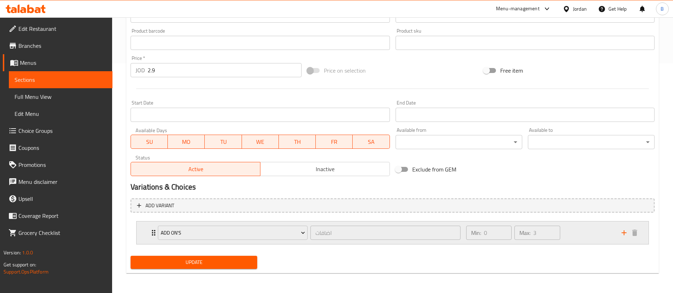
click at [601, 230] on div "Min: 0 ​ Max: 3 ​" at bounding box center [539, 233] width 155 height 23
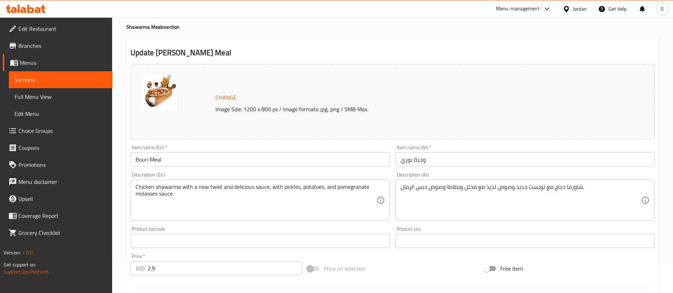
scroll to position [0, 0]
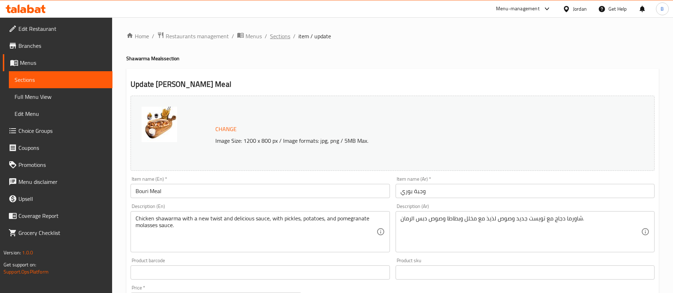
click at [281, 35] on span "Sections" at bounding box center [280, 36] width 20 height 9
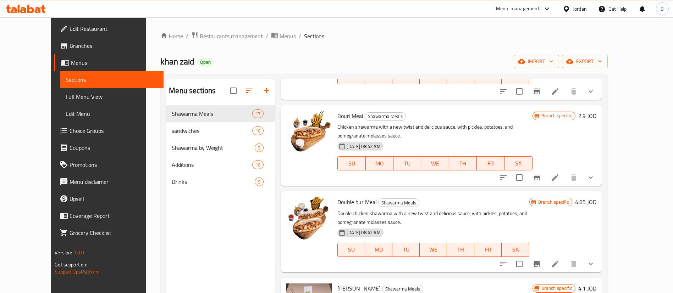
scroll to position [479, 0]
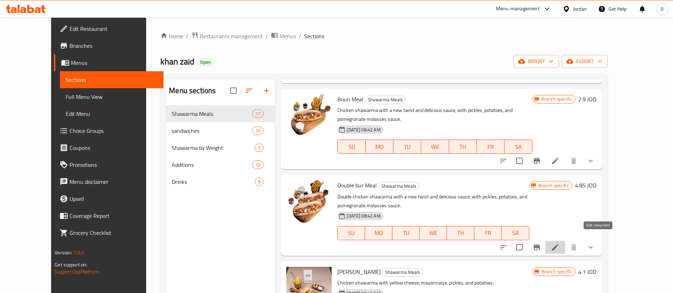
click at [558, 244] on icon at bounding box center [555, 247] width 6 height 6
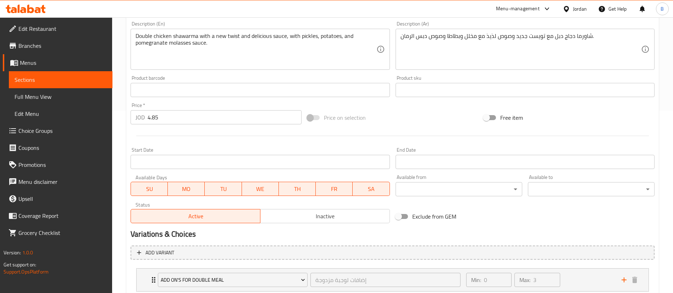
scroll to position [230, 0]
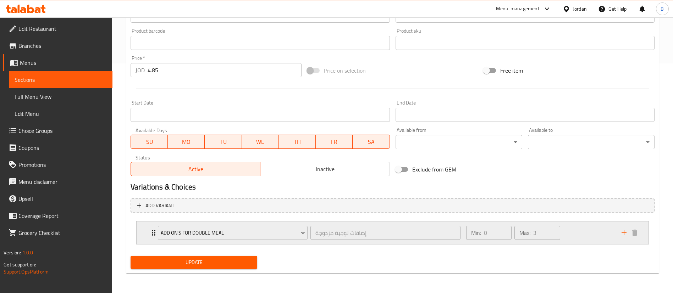
click at [583, 232] on div "Min: 0 ​ Max: 3 ​" at bounding box center [539, 233] width 155 height 23
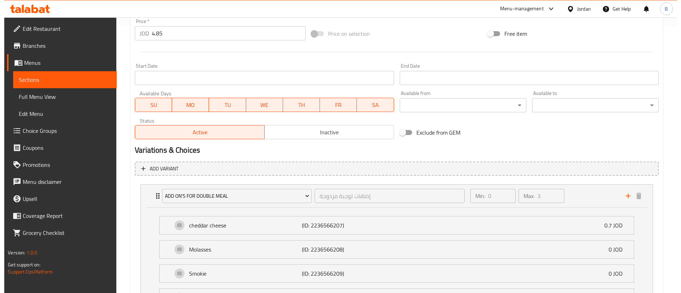
scroll to position [283, 0]
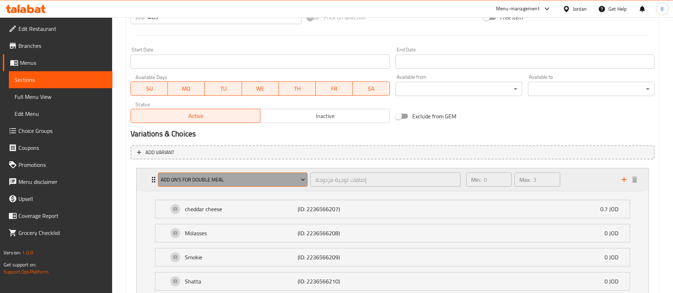
click at [266, 177] on span "Add on's for double meal" at bounding box center [233, 179] width 144 height 9
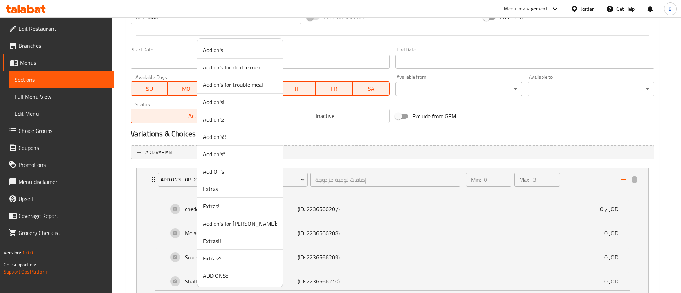
click at [227, 273] on span "ADD ONS::" at bounding box center [240, 276] width 74 height 9
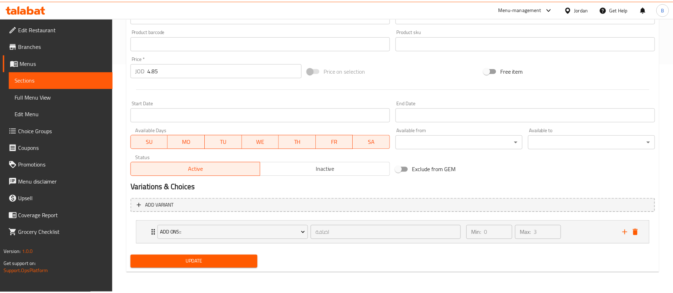
scroll to position [230, 0]
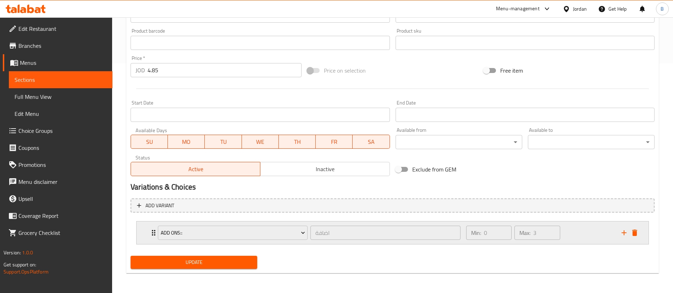
click at [579, 230] on div "Min: 0 ​ Max: 3 ​" at bounding box center [539, 233] width 155 height 23
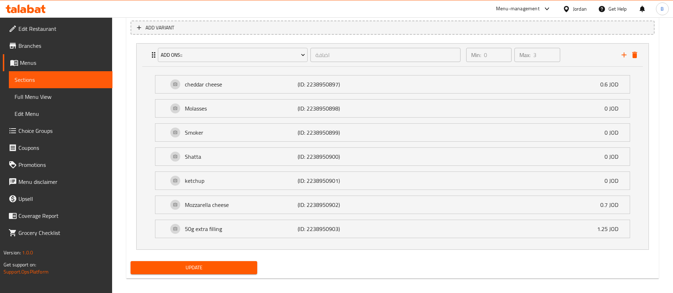
scroll to position [413, 0]
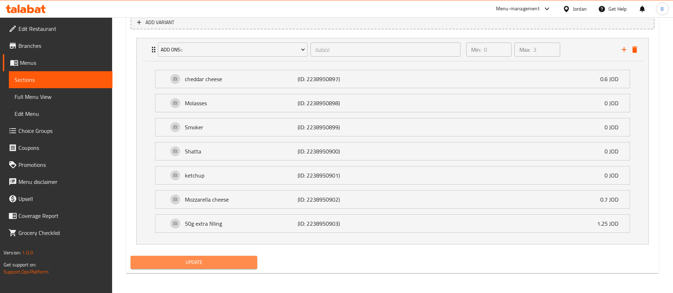
click at [203, 262] on span "Update" at bounding box center [193, 262] width 115 height 9
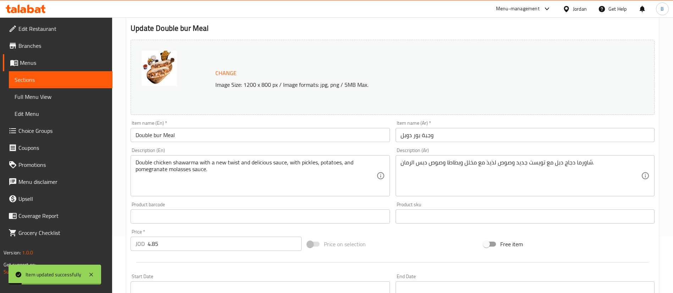
scroll to position [0, 0]
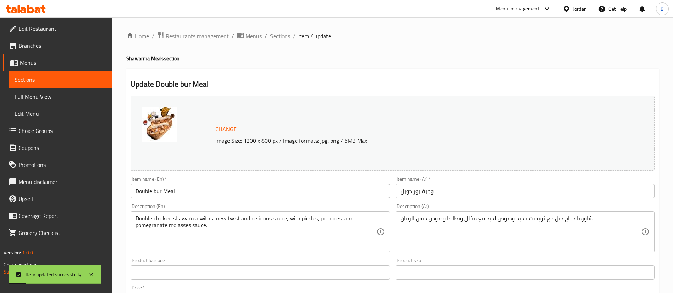
click at [272, 39] on span "Sections" at bounding box center [280, 36] width 20 height 9
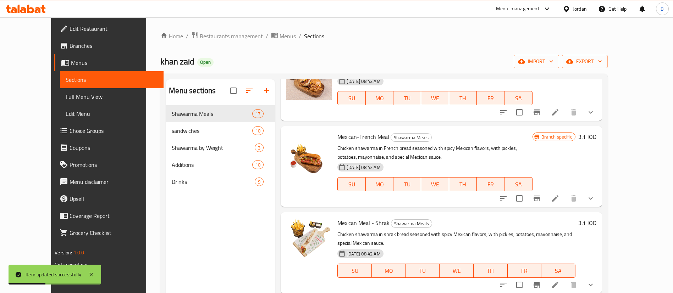
scroll to position [691, 0]
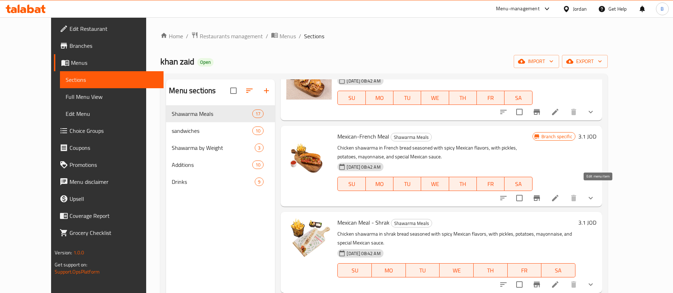
click at [558, 195] on icon at bounding box center [555, 198] width 6 height 6
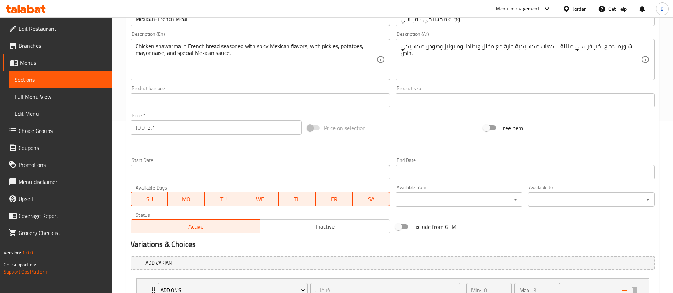
scroll to position [230, 0]
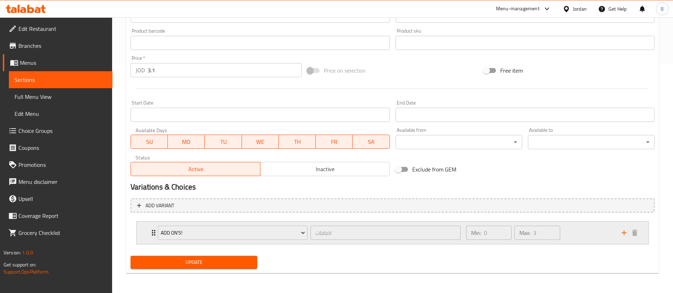
click at [579, 227] on div "Min: 0 ​ Max: 3 ​" at bounding box center [539, 233] width 155 height 23
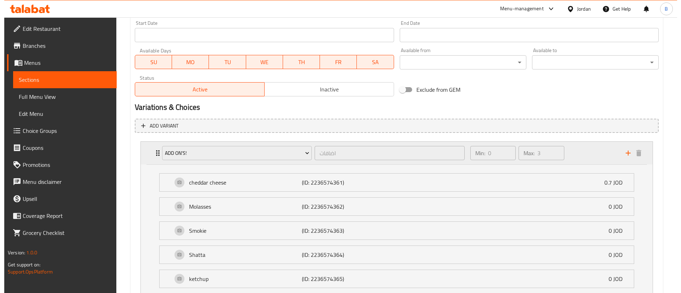
scroll to position [389, 0]
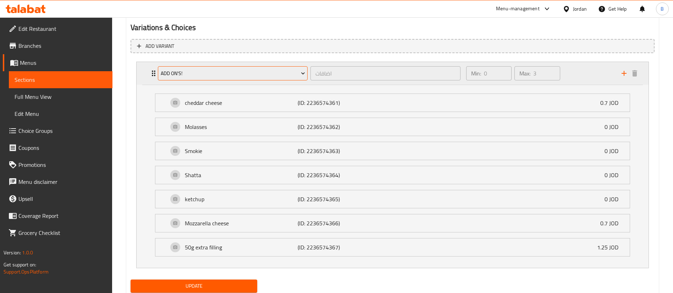
click at [195, 77] on span "Add on's!" at bounding box center [233, 73] width 144 height 9
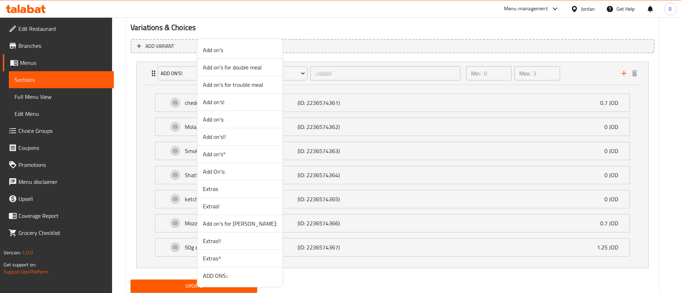
drag, startPoint x: 232, startPoint y: 45, endPoint x: 238, endPoint y: 47, distance: 5.5
click at [232, 45] on li "Add on's" at bounding box center [239, 49] width 85 height 17
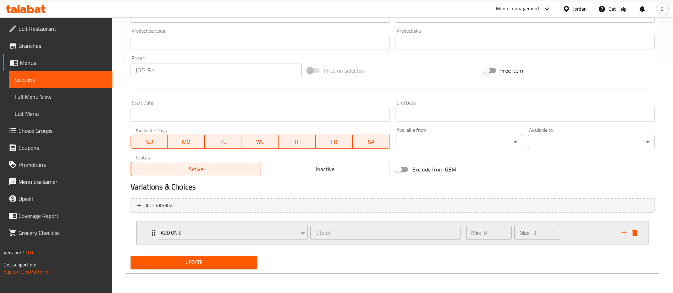
click at [574, 241] on div "Min: 0 ​ Max: 3 ​" at bounding box center [539, 233] width 155 height 23
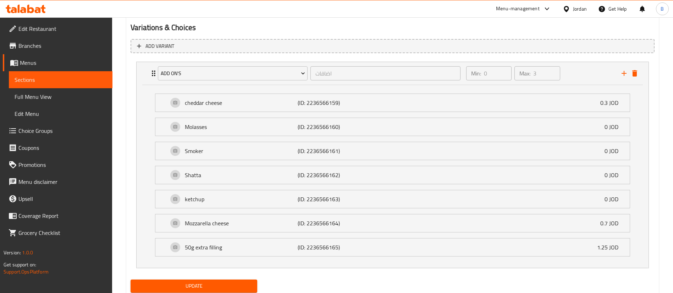
click at [227, 285] on span "Update" at bounding box center [193, 286] width 115 height 9
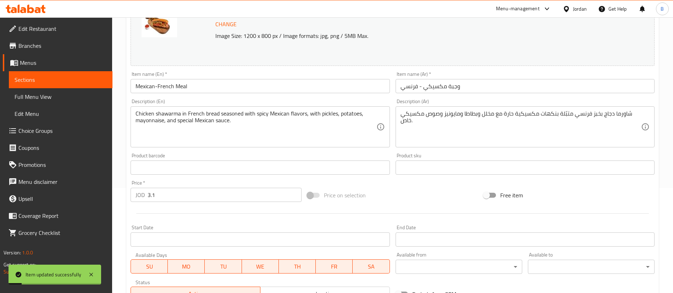
scroll to position [0, 0]
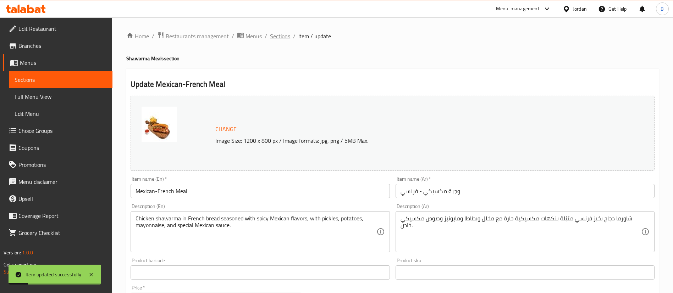
click at [283, 37] on span "Sections" at bounding box center [280, 36] width 20 height 9
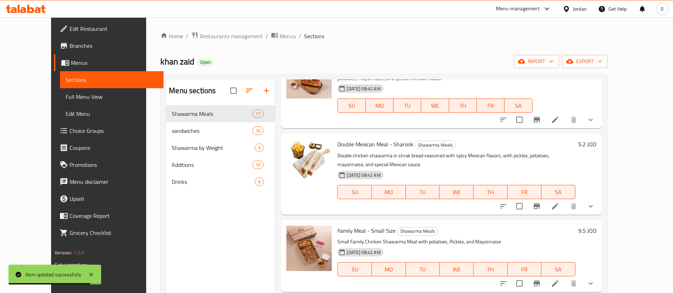
scroll to position [957, 0]
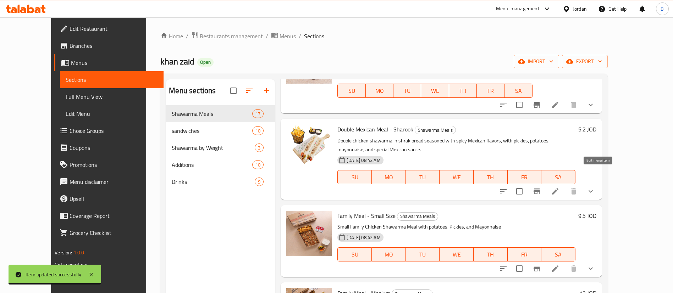
click at [559, 187] on icon at bounding box center [555, 191] width 9 height 9
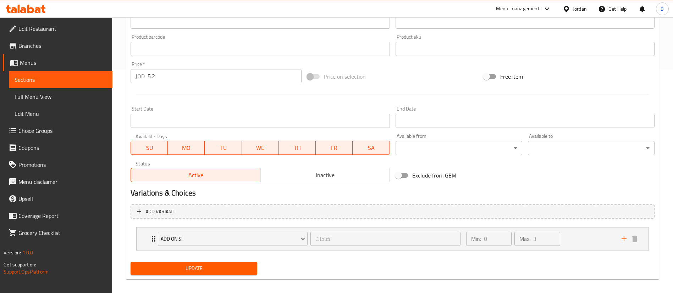
scroll to position [230, 0]
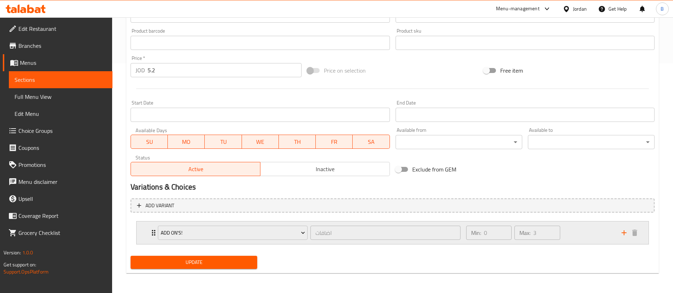
click at [572, 227] on div "Min: 0 ​ Max: 3 ​" at bounding box center [539, 233] width 155 height 23
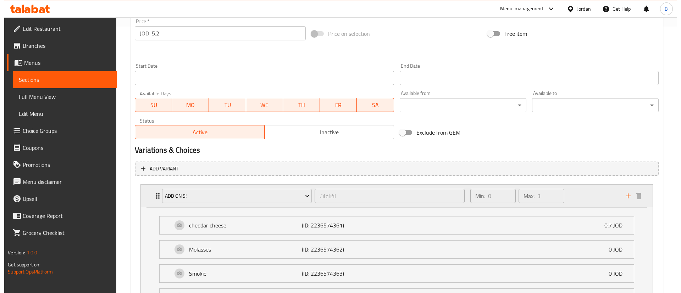
scroll to position [283, 0]
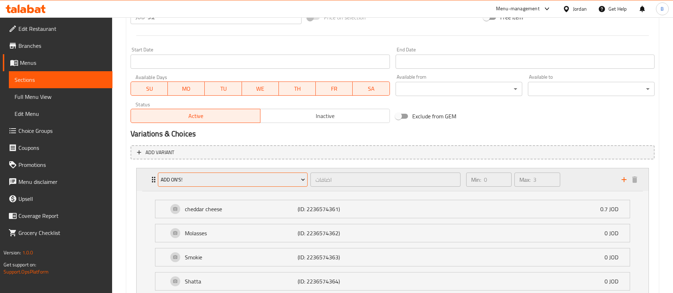
click at [228, 184] on span "Add on's!" at bounding box center [233, 179] width 144 height 9
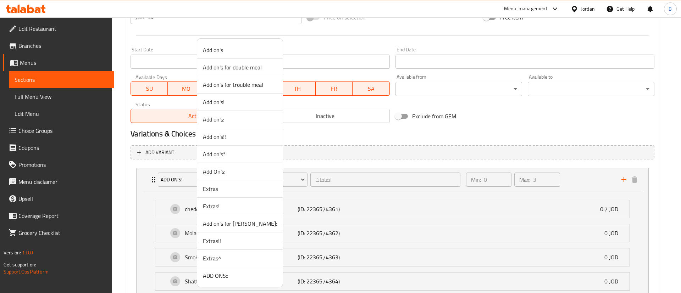
click at [213, 279] on span "ADD ONS::" at bounding box center [240, 276] width 74 height 9
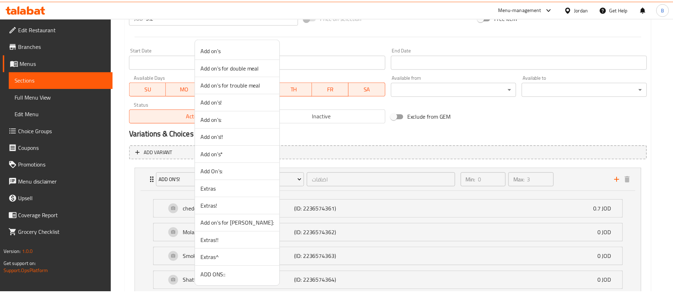
scroll to position [230, 0]
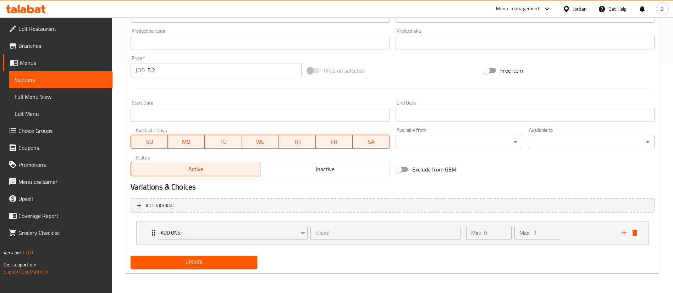
click at [227, 267] on button "Update" at bounding box center [193, 262] width 127 height 13
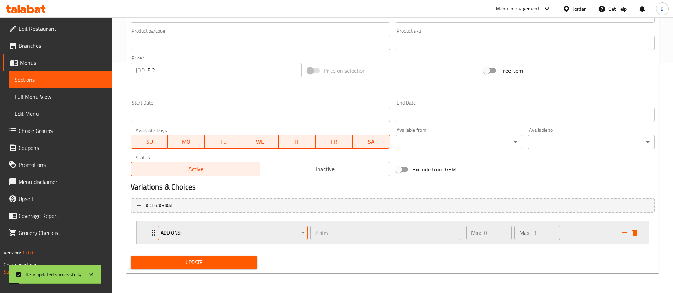
click at [224, 235] on span "ADD ONS::" at bounding box center [233, 233] width 144 height 9
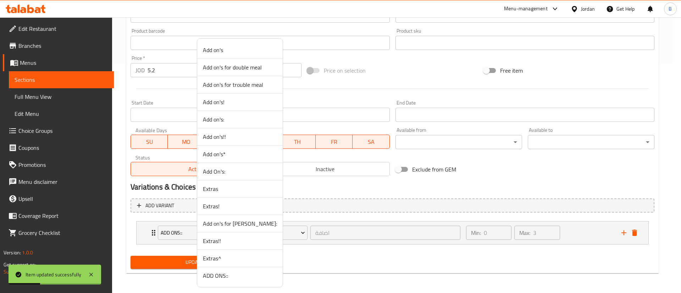
click at [223, 50] on span "Add on's" at bounding box center [240, 50] width 74 height 9
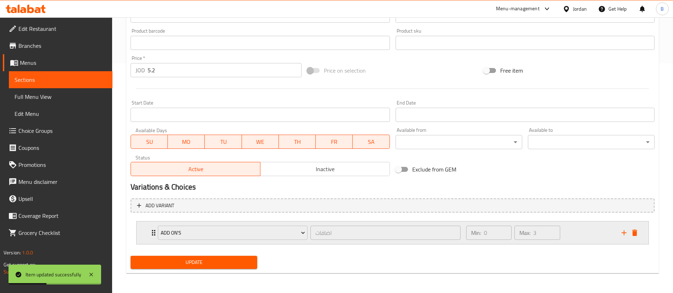
click at [583, 232] on div "Min: 0 ​ Max: 3 ​" at bounding box center [539, 233] width 155 height 23
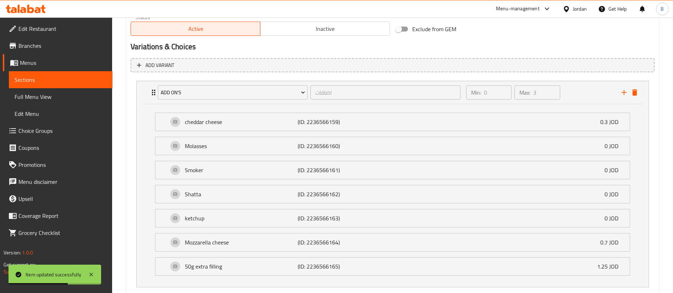
scroll to position [413, 0]
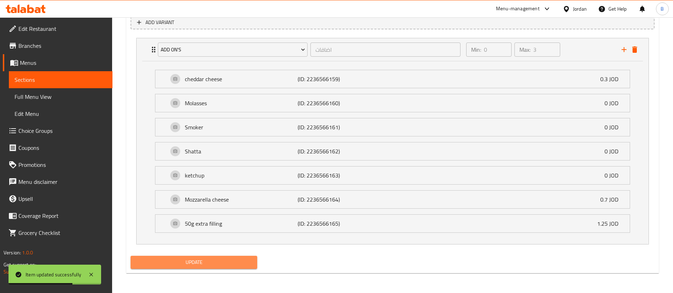
click at [174, 263] on span "Update" at bounding box center [193, 262] width 115 height 9
click at [191, 262] on span "Update" at bounding box center [193, 262] width 115 height 9
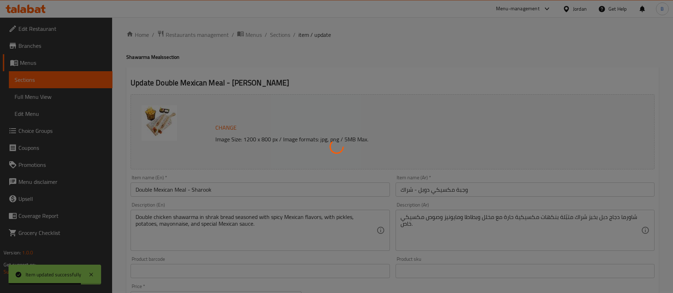
scroll to position [0, 0]
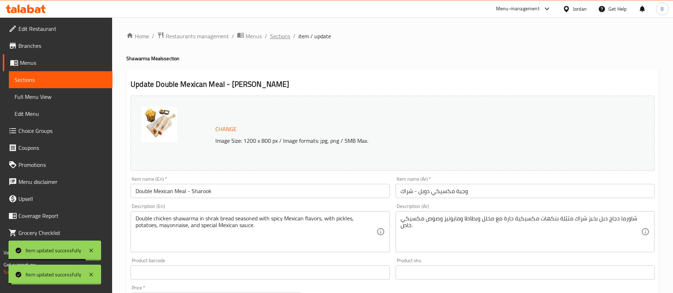
click at [273, 34] on span "Sections" at bounding box center [280, 36] width 20 height 9
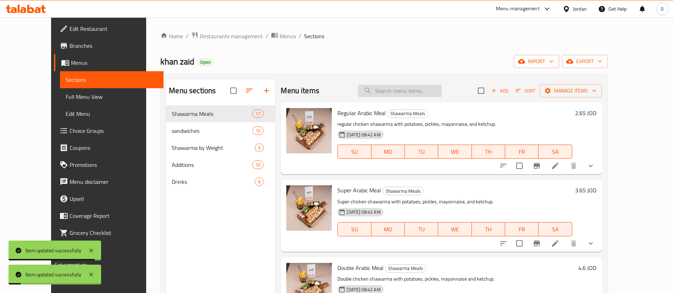
click at [430, 95] on input "search" at bounding box center [400, 91] width 84 height 12
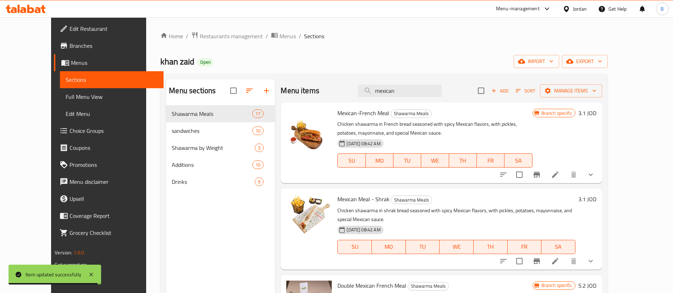
type input "mexican"
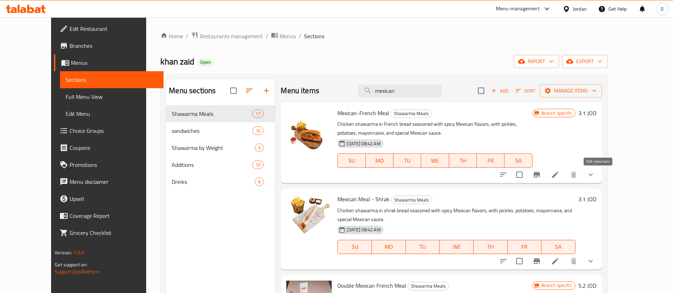
click at [559, 173] on icon at bounding box center [555, 175] width 9 height 9
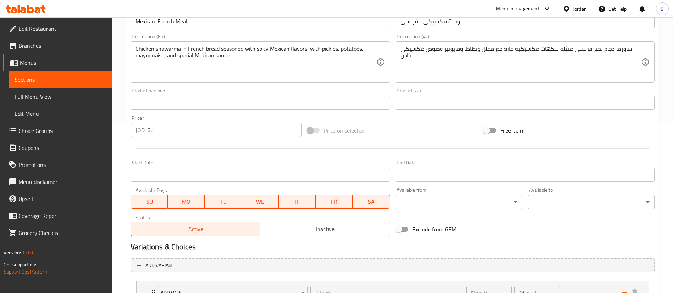
scroll to position [230, 0]
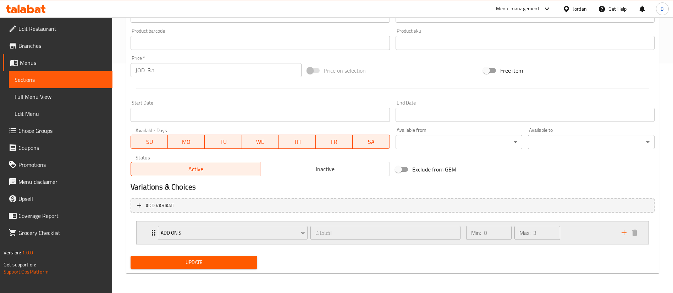
click at [568, 234] on div "Min: 0 ​ Max: 3 ​" at bounding box center [539, 233] width 155 height 23
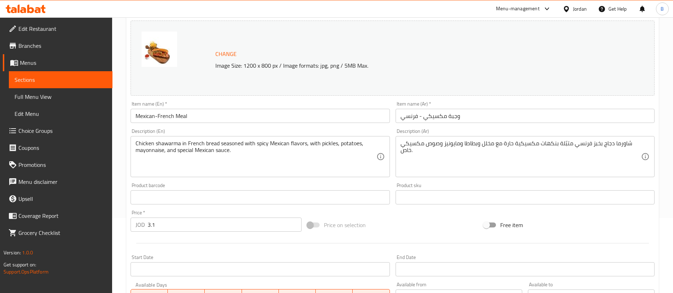
scroll to position [0, 0]
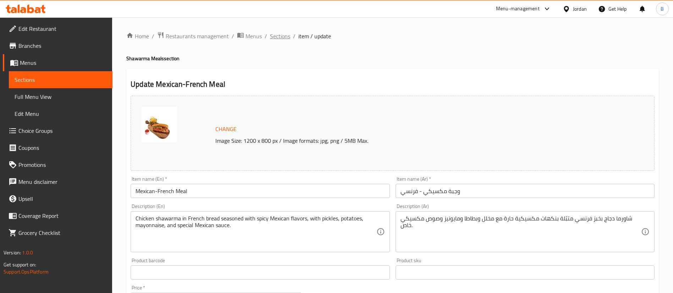
click at [275, 34] on span "Sections" at bounding box center [280, 36] width 20 height 9
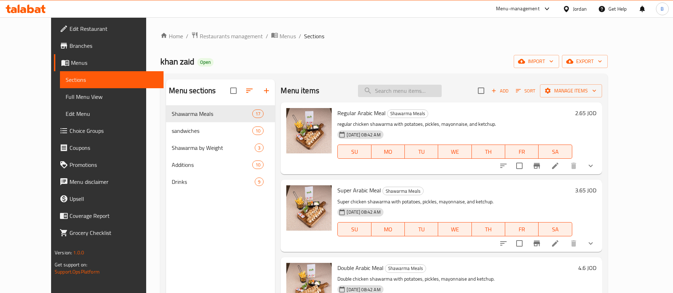
click at [405, 88] on input "search" at bounding box center [400, 91] width 84 height 12
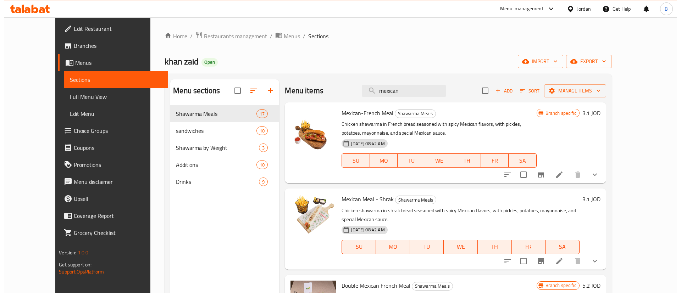
scroll to position [53, 0]
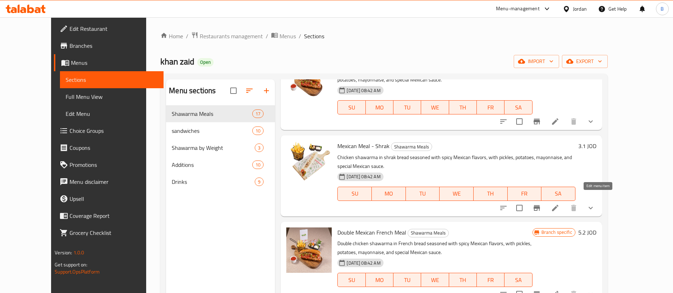
type input "mexican"
click at [559, 204] on icon at bounding box center [555, 208] width 9 height 9
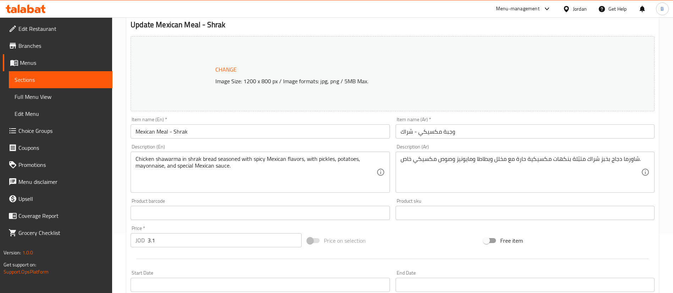
scroll to position [230, 0]
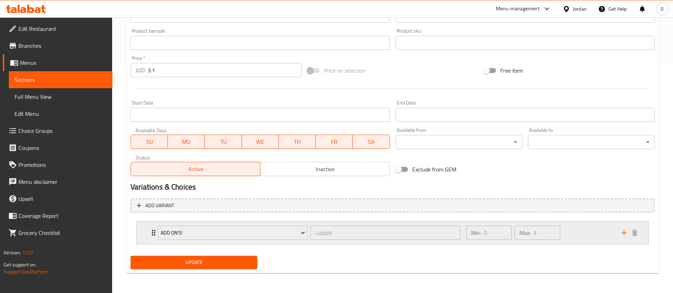
click at [593, 234] on div "Min: 0 ​ Max: 3 ​" at bounding box center [539, 233] width 155 height 23
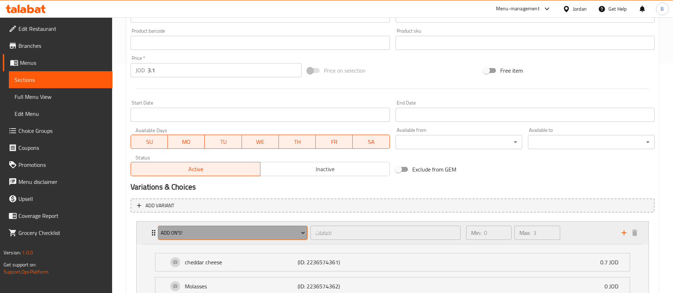
click at [211, 236] on span "Add on's!" at bounding box center [233, 233] width 144 height 9
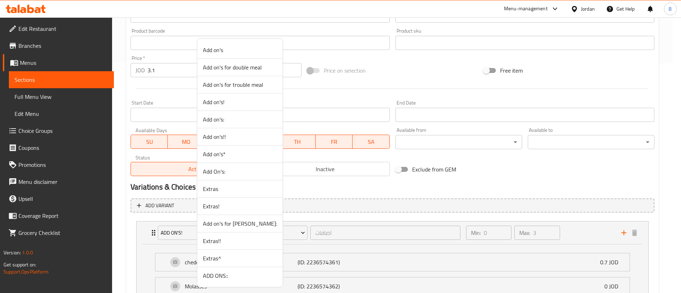
click at [219, 277] on span "ADD ONS::" at bounding box center [240, 276] width 74 height 9
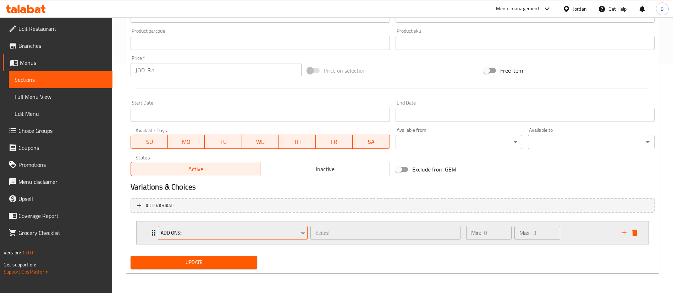
click at [261, 227] on button "ADD ONS::" at bounding box center [233, 233] width 150 height 14
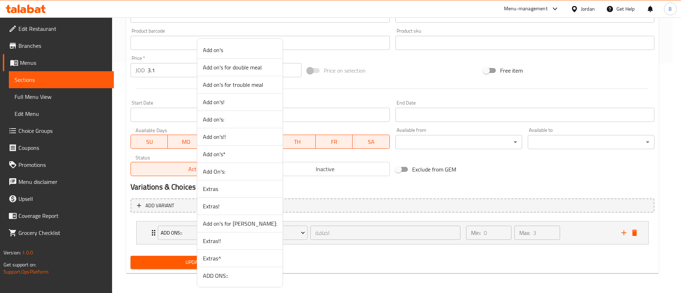
drag, startPoint x: 227, startPoint y: 51, endPoint x: 226, endPoint y: 63, distance: 11.7
click at [227, 51] on span "Add on's" at bounding box center [240, 50] width 74 height 9
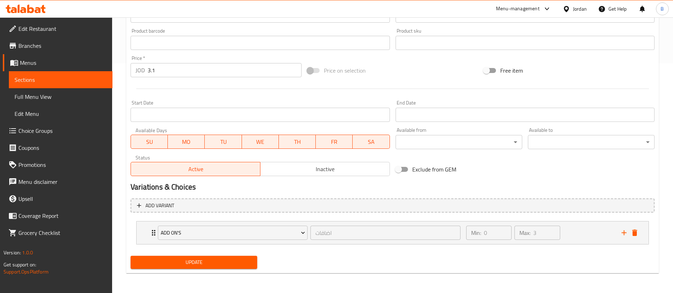
click at [218, 255] on div "Update" at bounding box center [194, 262] width 132 height 19
click at [190, 258] on span "Update" at bounding box center [193, 262] width 115 height 9
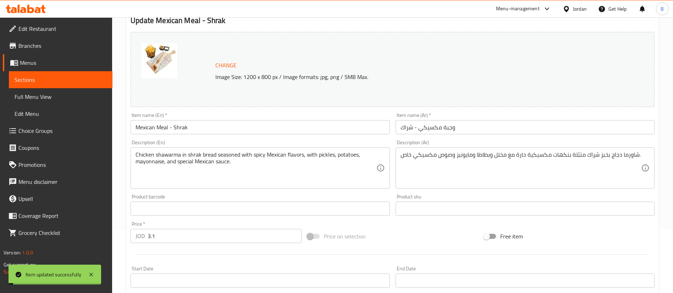
scroll to position [0, 0]
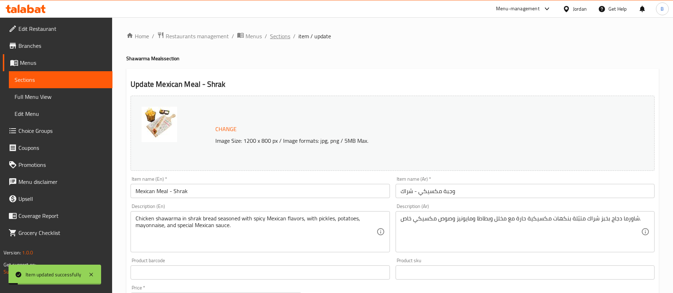
click at [286, 34] on span "Sections" at bounding box center [280, 36] width 20 height 9
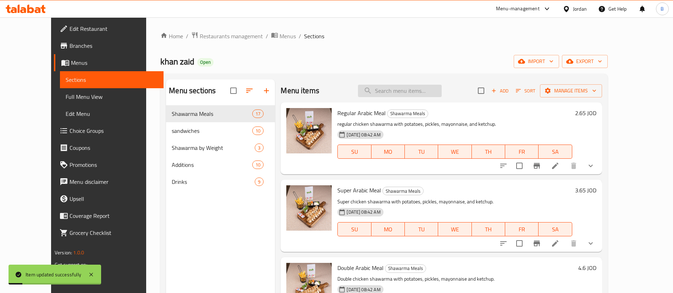
click at [409, 92] on input "search" at bounding box center [400, 91] width 84 height 12
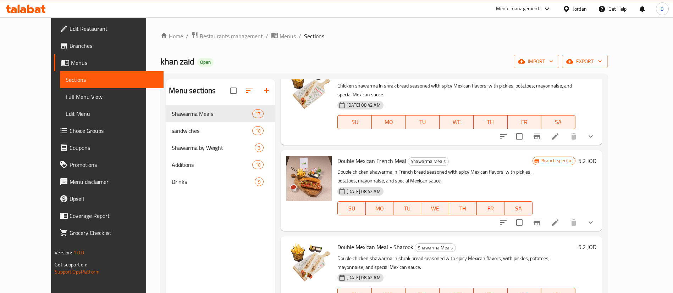
scroll to position [160, 0]
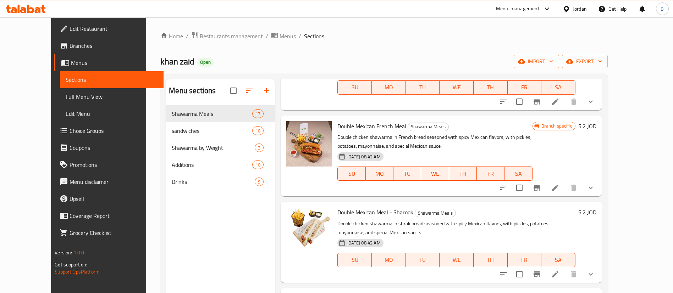
type input "mexican"
click at [565, 182] on li at bounding box center [555, 188] width 20 height 13
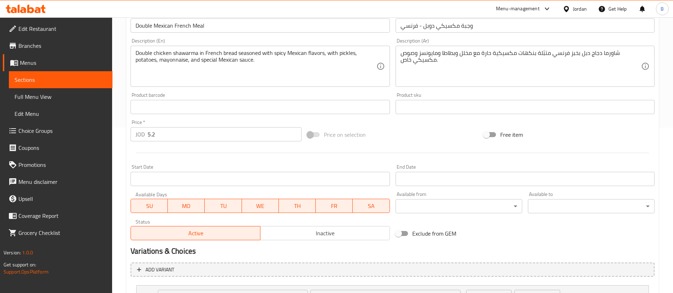
scroll to position [230, 0]
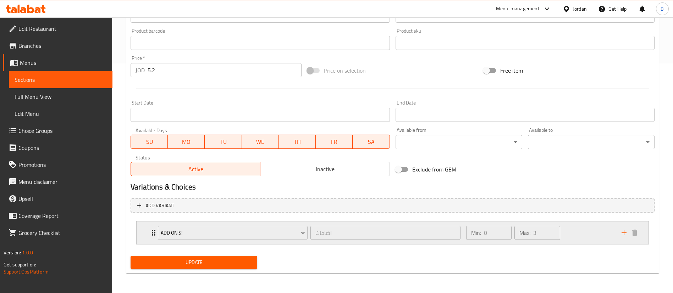
click at [588, 227] on div "Min: 0 ​ Max: 3 ​" at bounding box center [539, 233] width 155 height 23
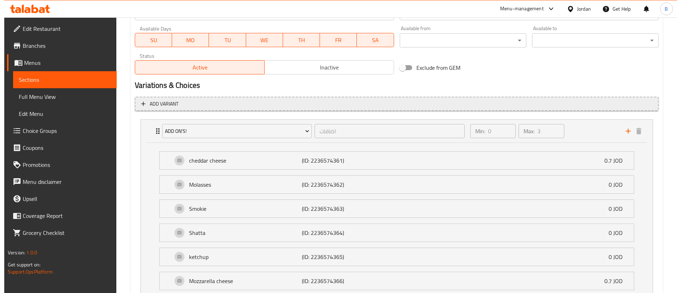
scroll to position [336, 0]
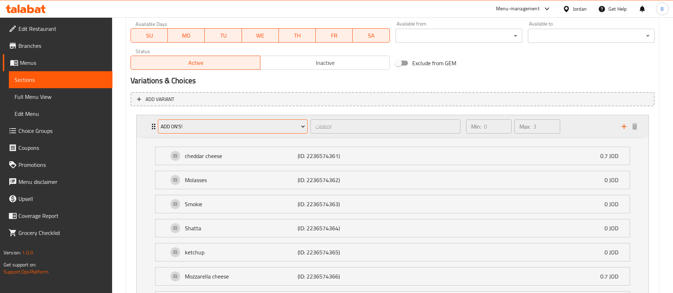
click at [211, 129] on span "Add on's!" at bounding box center [233, 126] width 144 height 9
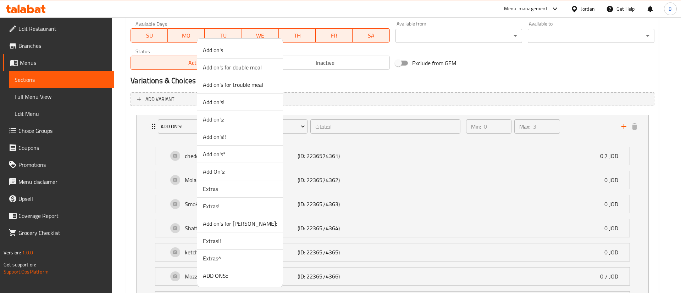
click at [226, 276] on span "ADD ONS::" at bounding box center [240, 276] width 74 height 9
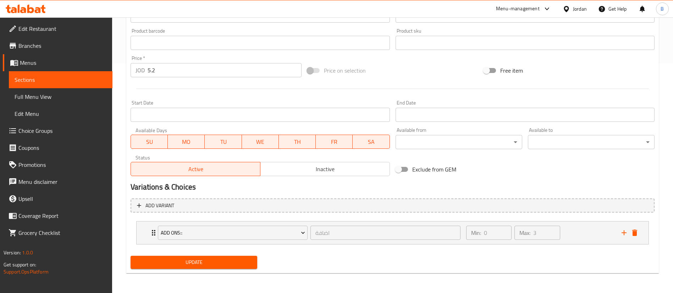
click at [219, 268] on button "Update" at bounding box center [193, 262] width 127 height 13
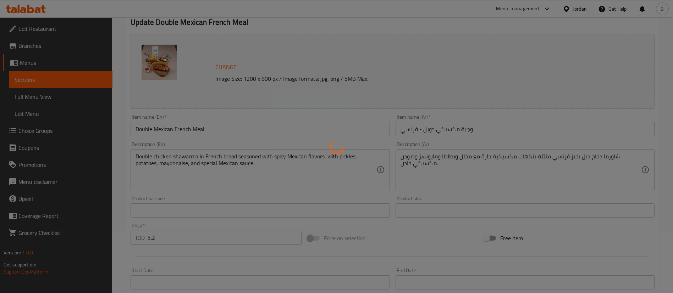
scroll to position [0, 0]
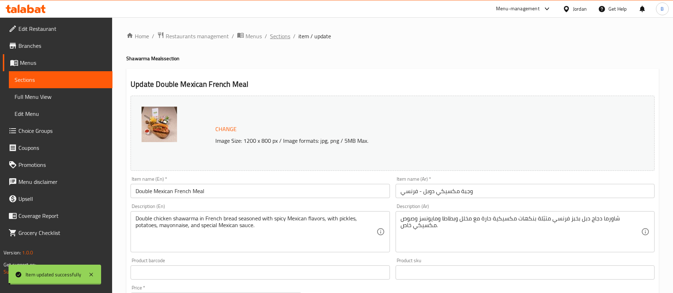
click at [275, 34] on span "Sections" at bounding box center [280, 36] width 20 height 9
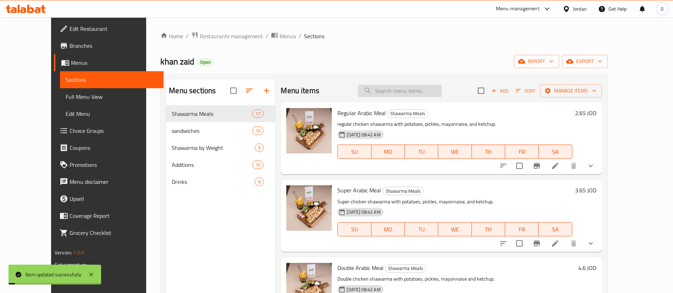
click at [423, 86] on input "search" at bounding box center [400, 91] width 84 height 12
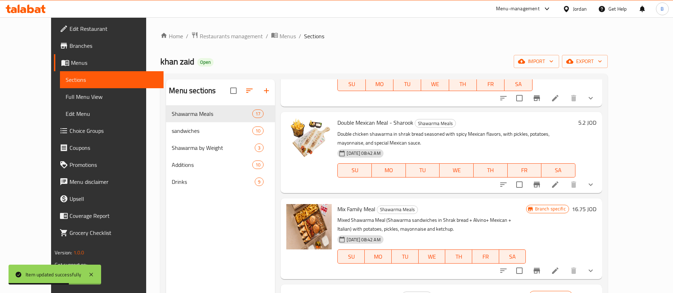
scroll to position [266, 0]
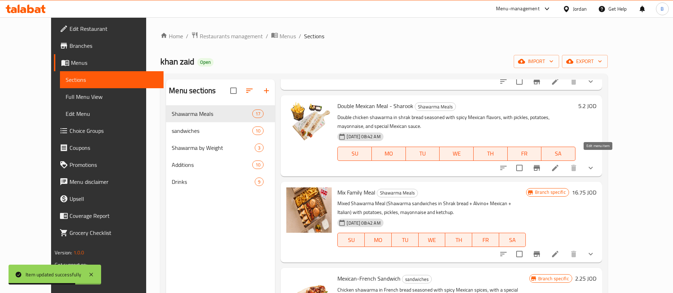
type input "mexican"
click at [559, 164] on icon at bounding box center [555, 168] width 9 height 9
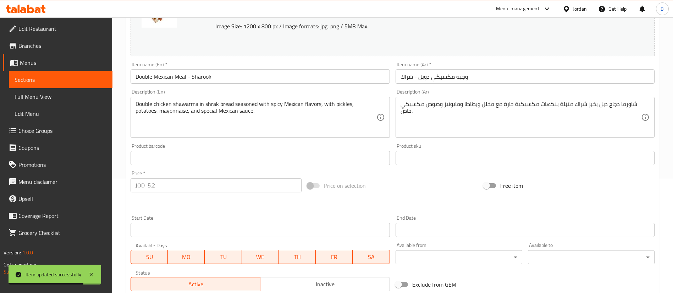
scroll to position [259, 0]
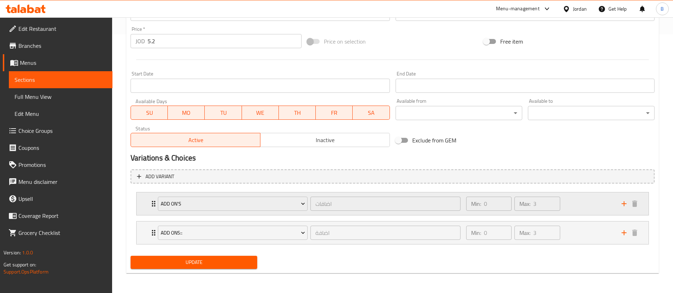
click at [593, 197] on div "Min: 0 ​ Max: 3 ​" at bounding box center [539, 203] width 155 height 23
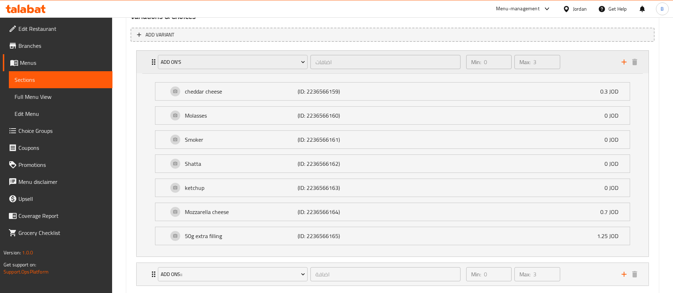
scroll to position [442, 0]
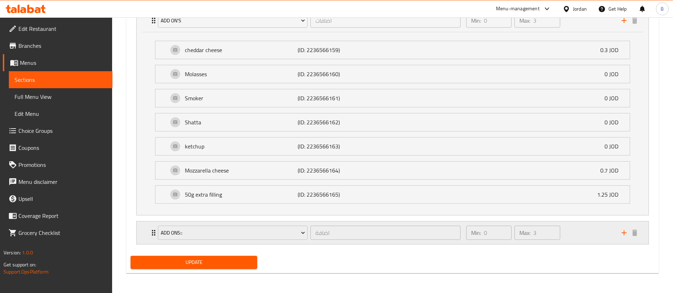
click at [584, 234] on div "Min: 0 ​ Max: 3 ​" at bounding box center [539, 233] width 155 height 23
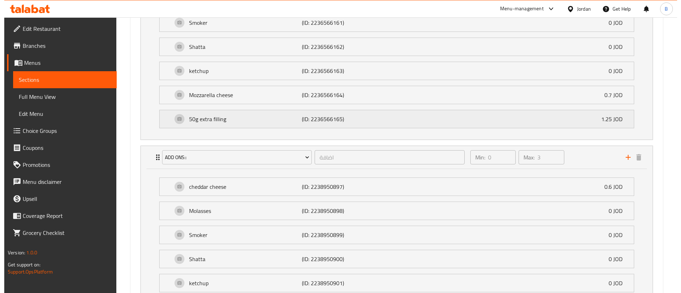
scroll to position [466, 0]
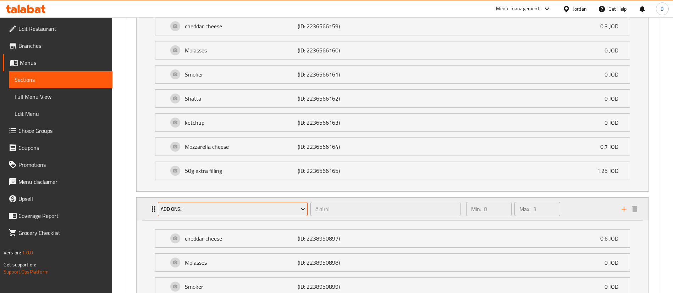
click at [257, 210] on span "ADD ONS::" at bounding box center [233, 209] width 144 height 9
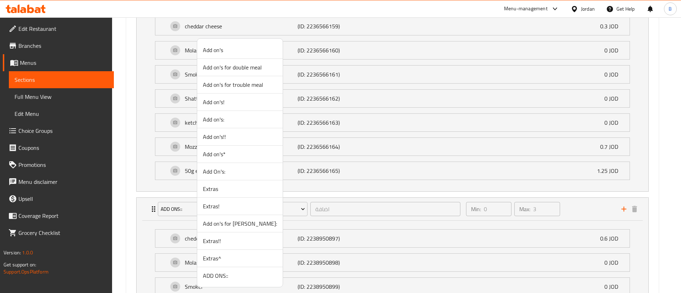
click at [245, 226] on span "Add on's for [PERSON_NAME]:" at bounding box center [240, 223] width 74 height 9
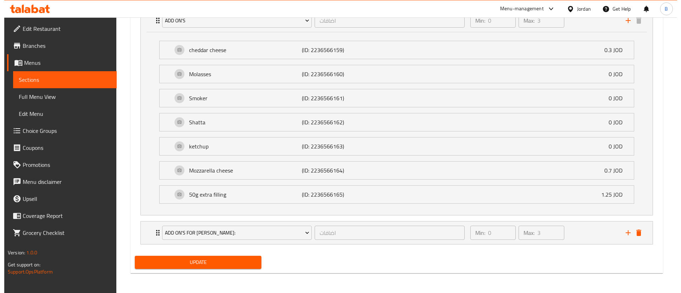
scroll to position [389, 0]
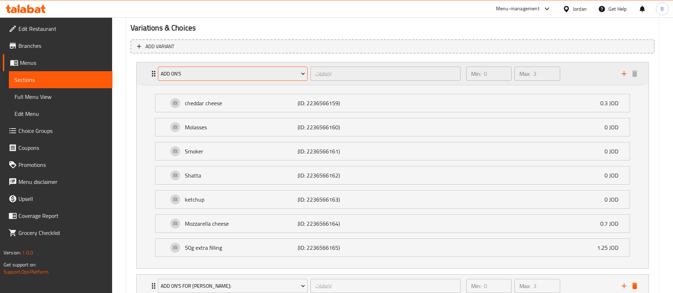
click at [236, 76] on span "Add on's" at bounding box center [233, 73] width 144 height 9
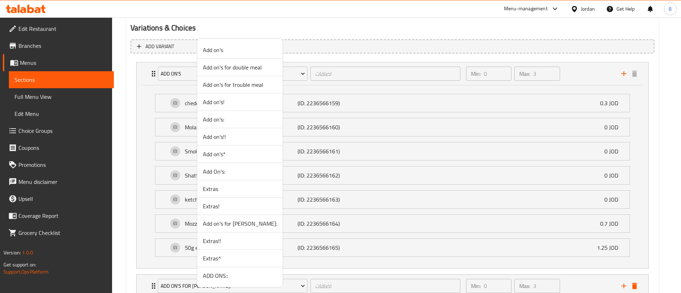
click at [220, 273] on span "ADD ONS::" at bounding box center [240, 276] width 74 height 9
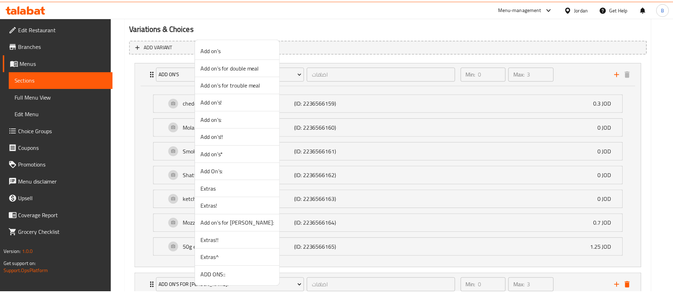
scroll to position [259, 0]
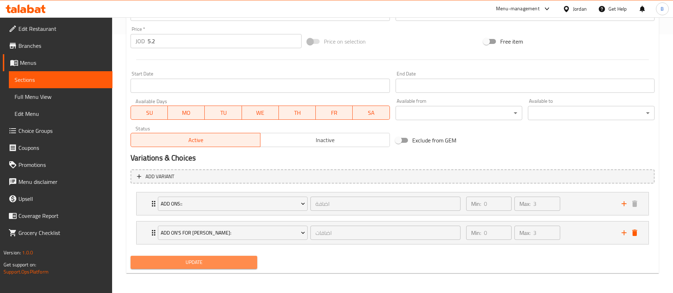
click at [218, 257] on button "Update" at bounding box center [193, 262] width 127 height 13
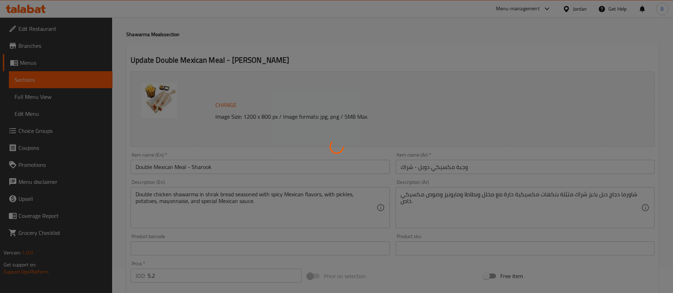
scroll to position [0, 0]
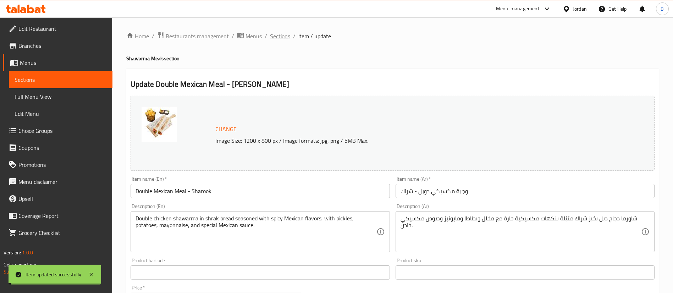
click at [280, 37] on span "Sections" at bounding box center [280, 36] width 20 height 9
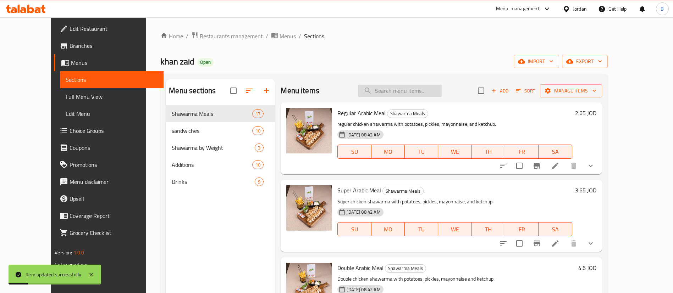
click at [440, 88] on input "search" at bounding box center [400, 91] width 84 height 12
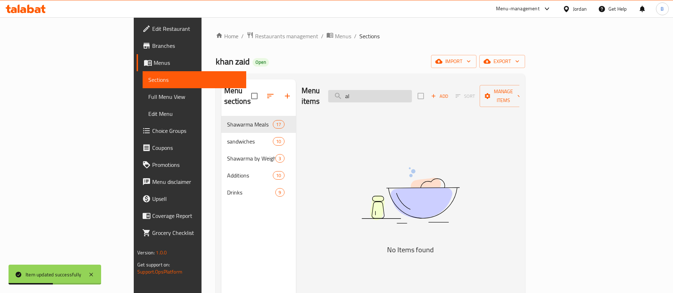
type input "a"
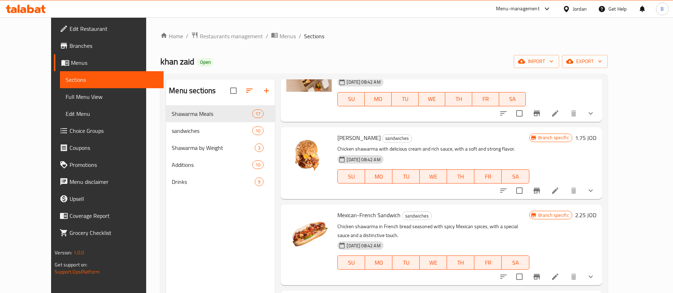
scroll to position [638, 0]
type input "v"
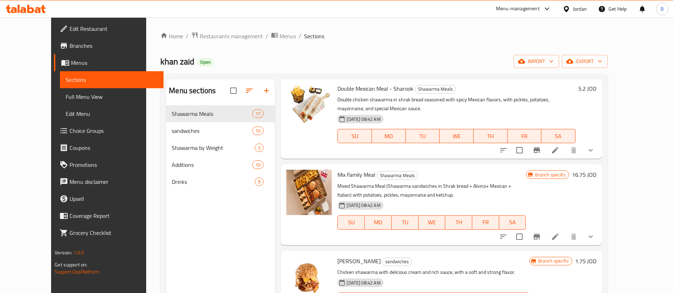
scroll to position [0, 0]
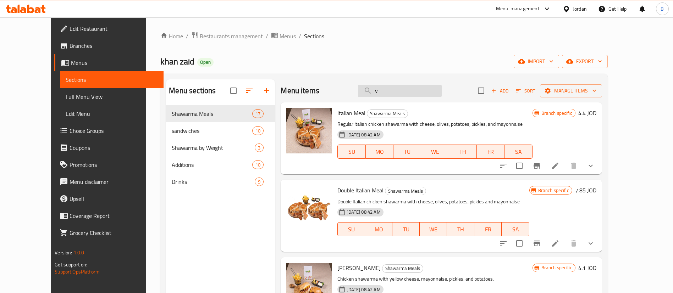
click at [438, 92] on input "v" at bounding box center [400, 91] width 84 height 12
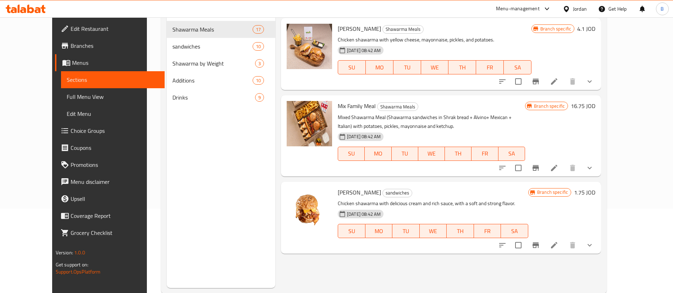
scroll to position [46, 0]
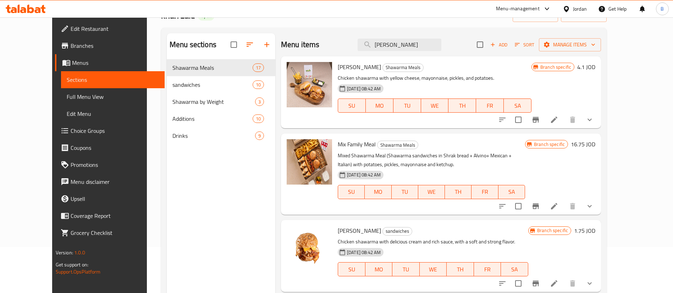
type input "[PERSON_NAME]"
click at [564, 115] on li at bounding box center [554, 119] width 20 height 13
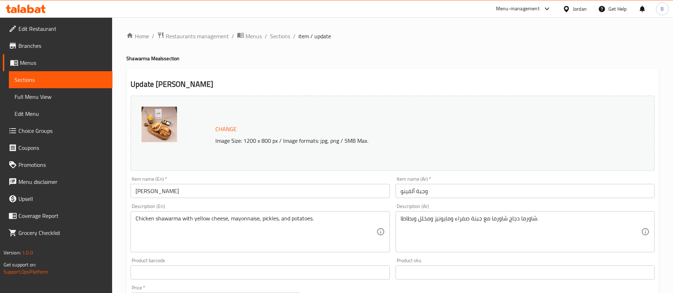
scroll to position [230, 0]
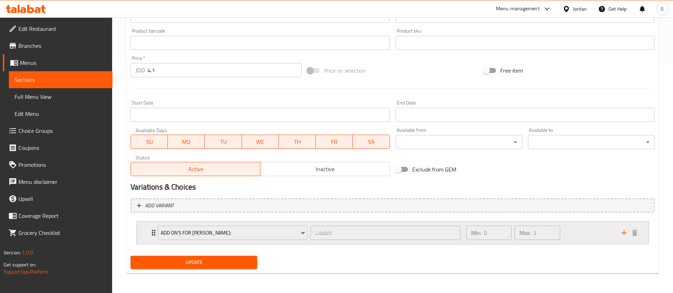
click at [592, 232] on div "Min: 0 ​ Max: 3 ​" at bounding box center [539, 233] width 155 height 23
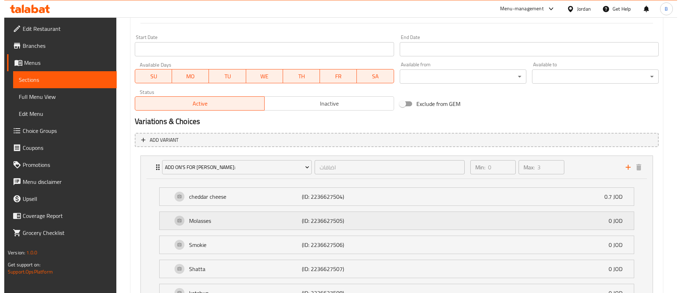
scroll to position [336, 0]
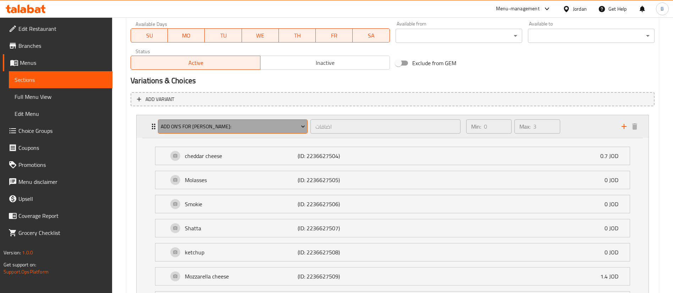
click at [223, 129] on span "Add on's for [PERSON_NAME]:" at bounding box center [233, 126] width 144 height 9
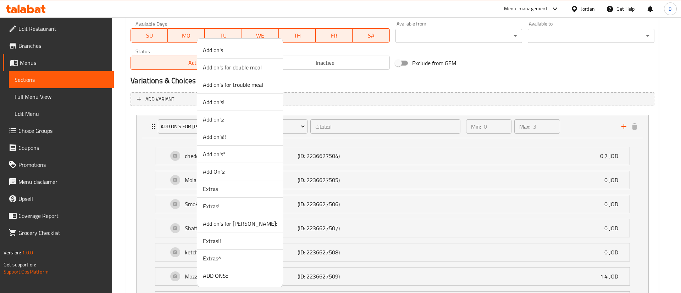
click at [211, 278] on span "ADD ONS::" at bounding box center [240, 276] width 74 height 9
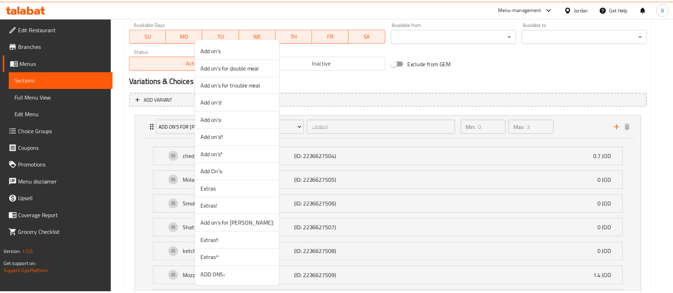
scroll to position [230, 0]
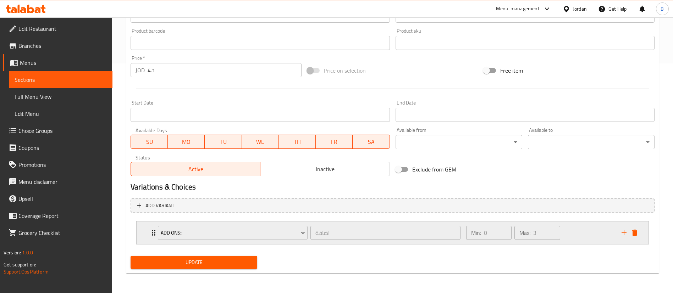
click at [585, 228] on div "Min: 0 ​ Max: 3 ​" at bounding box center [539, 233] width 155 height 23
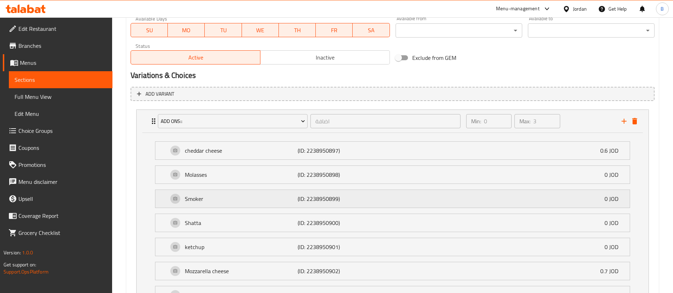
scroll to position [401, 0]
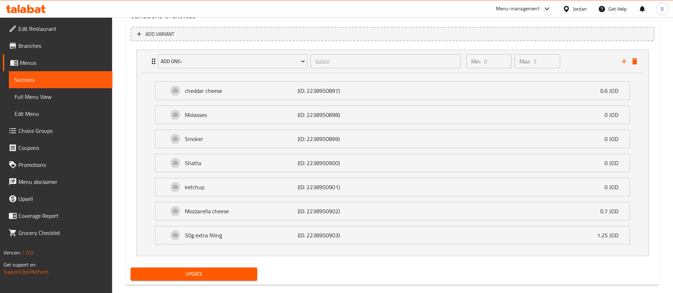
click at [191, 272] on span "Update" at bounding box center [193, 274] width 115 height 9
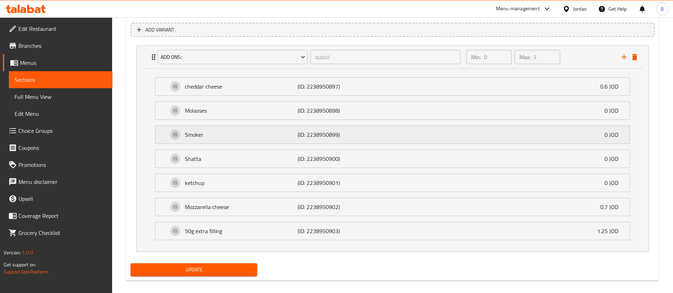
scroll to position [413, 0]
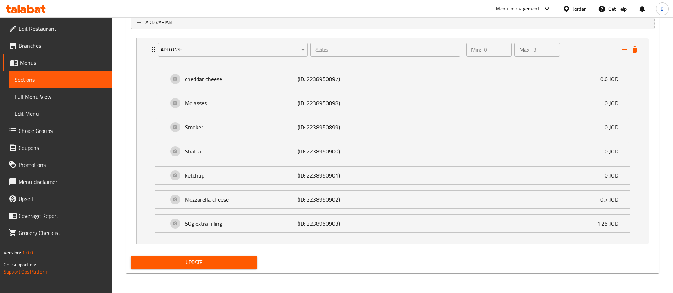
drag, startPoint x: 184, startPoint y: 255, endPoint x: 184, endPoint y: 259, distance: 4.3
click at [184, 259] on div "Update" at bounding box center [194, 262] width 132 height 19
click at [186, 263] on span "Update" at bounding box center [193, 262] width 115 height 9
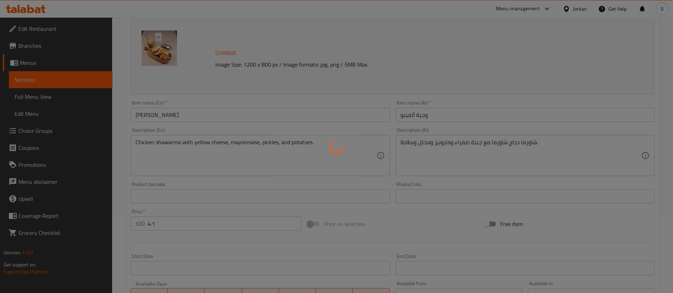
scroll to position [0, 0]
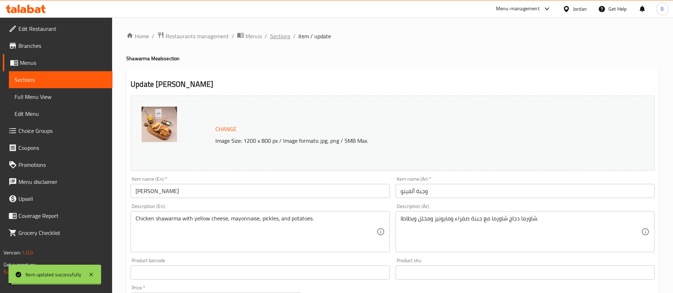
click at [280, 33] on span "Sections" at bounding box center [280, 36] width 20 height 9
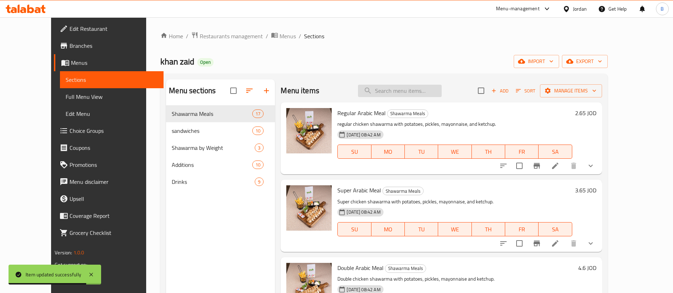
click at [424, 89] on input "search" at bounding box center [400, 91] width 84 height 12
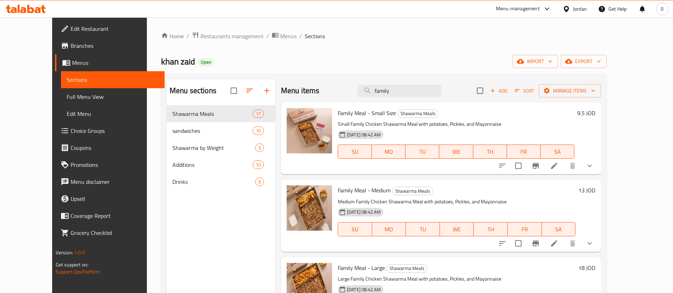
type input "family"
click at [564, 164] on li at bounding box center [554, 166] width 20 height 13
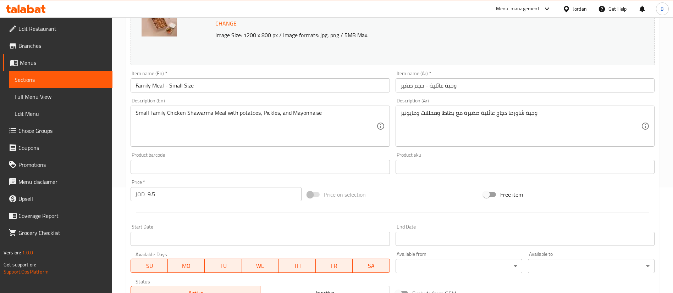
scroll to position [230, 0]
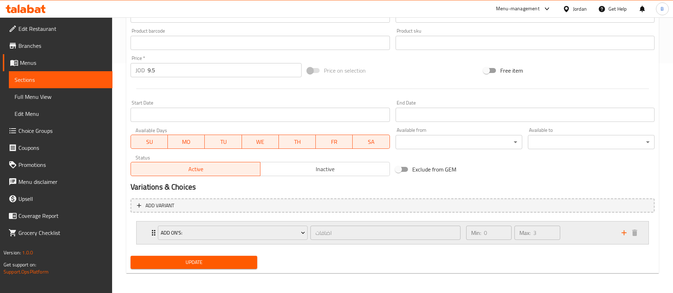
click at [574, 228] on div "Min: 0 ​ Max: 3 ​" at bounding box center [539, 233] width 155 height 23
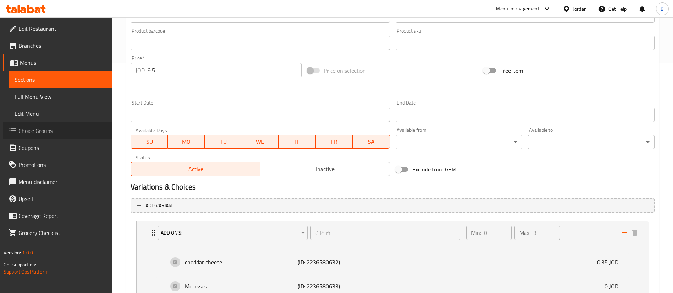
click at [46, 132] on span "Choice Groups" at bounding box center [62, 131] width 88 height 9
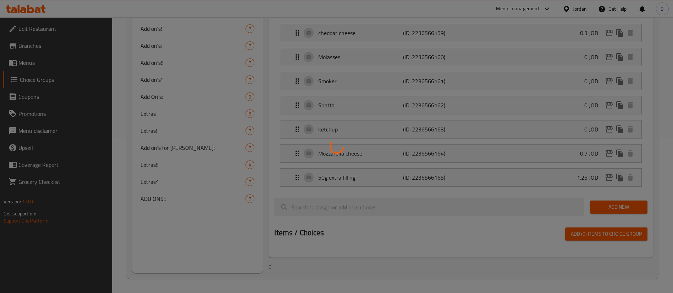
scroll to position [100, 0]
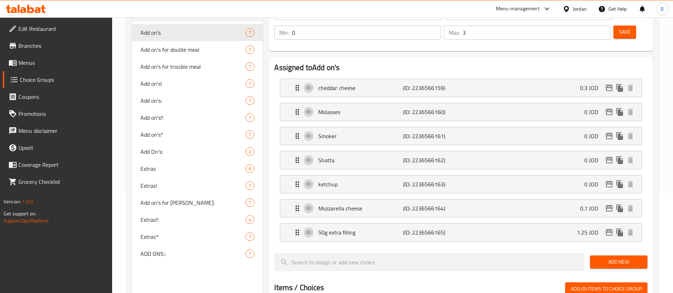
click at [154, 100] on span "Add on's:" at bounding box center [192, 100] width 105 height 9
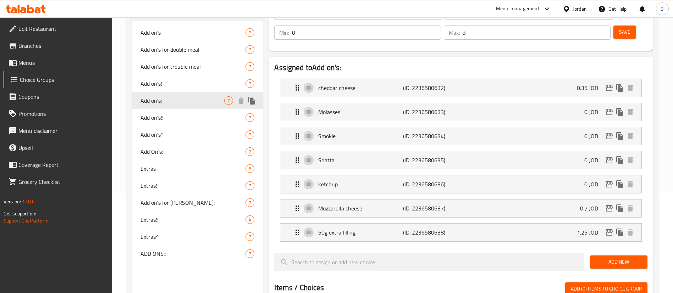
type input "Add on's:"
click at [154, 100] on span "Add on's:" at bounding box center [182, 100] width 84 height 9
click at [546, 79] on div "cheddar cheese (ID: 2236580632) 0.35 JOD" at bounding box center [463, 88] width 340 height 18
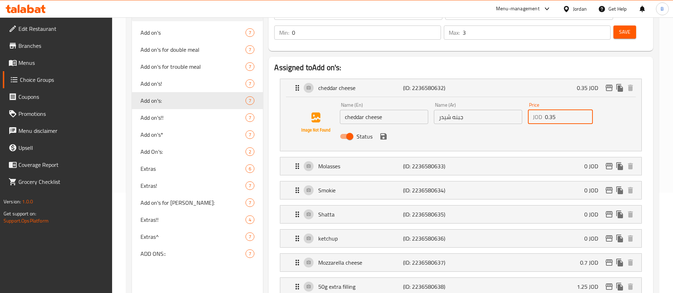
drag, startPoint x: 571, startPoint y: 99, endPoint x: 361, endPoint y: 99, distance: 210.6
click at [372, 100] on div "Name (En) cheddar cheese Name (En) Name (Ar) جبنه شيدر Name (Ar) Price JOD 0.35…" at bounding box center [478, 123] width 282 height 46
type input "1.80"
click at [381, 131] on button "save" at bounding box center [383, 136] width 11 height 11
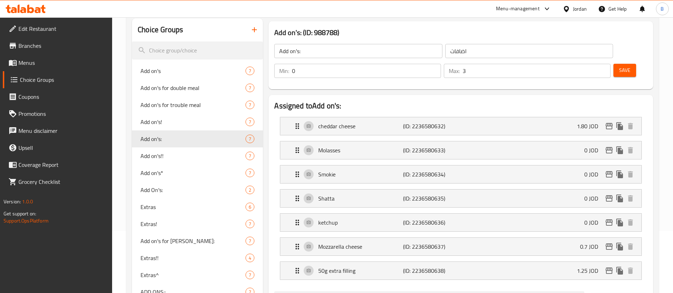
scroll to position [47, 0]
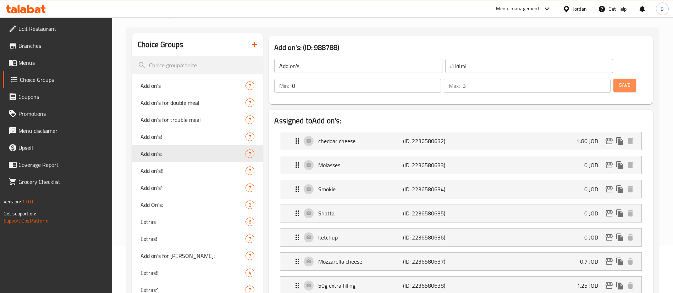
click at [619, 81] on span "Save" at bounding box center [624, 85] width 11 height 9
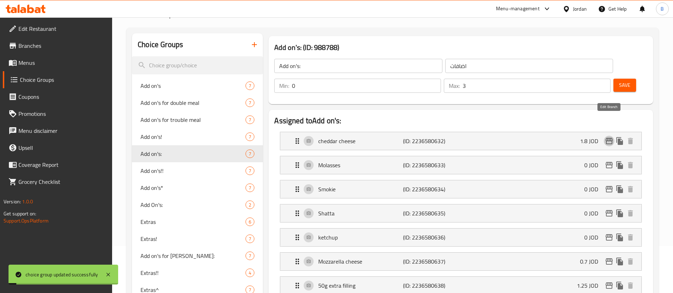
click at [609, 137] on icon "edit" at bounding box center [608, 141] width 9 height 9
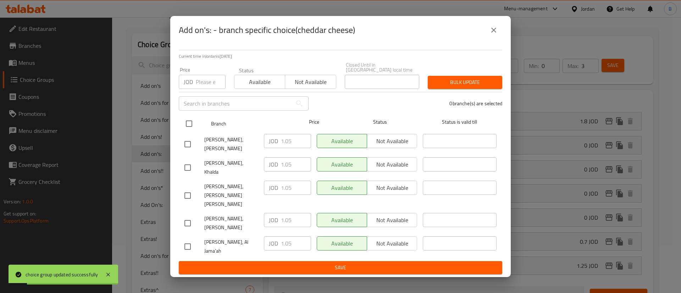
click at [191, 131] on input "checkbox" at bounding box center [189, 123] width 15 height 15
checkbox input "true"
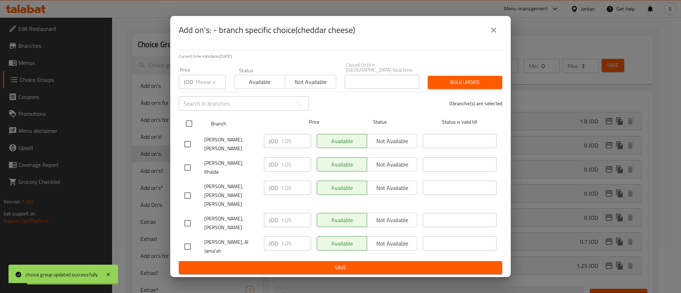
checkbox input "true"
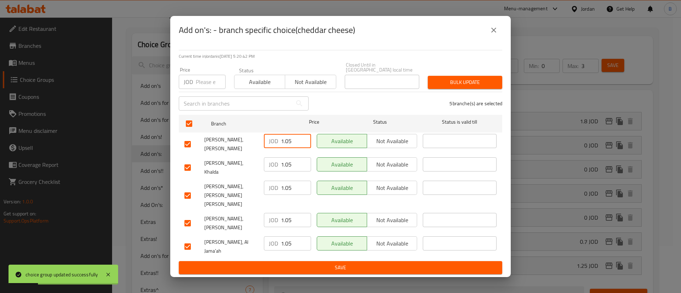
drag, startPoint x: 291, startPoint y: 154, endPoint x: 238, endPoint y: 155, distance: 53.5
click at [248, 154] on div "[PERSON_NAME], Swelieh JOD 1.05 ​ Available Not available ​" at bounding box center [341, 144] width 318 height 26
drag, startPoint x: 294, startPoint y: 156, endPoint x: 241, endPoint y: 156, distance: 53.5
click at [241, 156] on div "[PERSON_NAME], Swelieh JOD 1.80 ​ Available Not available ​" at bounding box center [341, 144] width 318 height 26
type input "1.80"
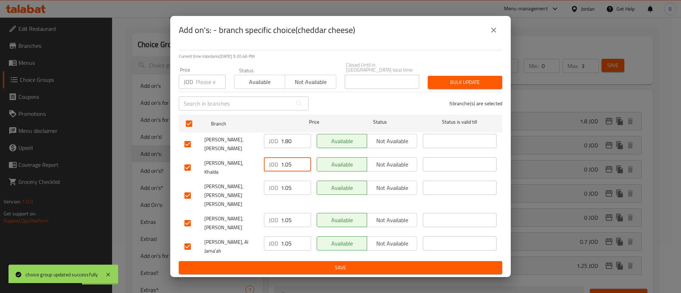
drag, startPoint x: 292, startPoint y: 174, endPoint x: 274, endPoint y: 180, distance: 19.5
click at [274, 172] on div "JOD 1.05 ​" at bounding box center [287, 164] width 47 height 14
paste input "80"
type input "1.80"
drag, startPoint x: 291, startPoint y: 192, endPoint x: 264, endPoint y: 193, distance: 26.6
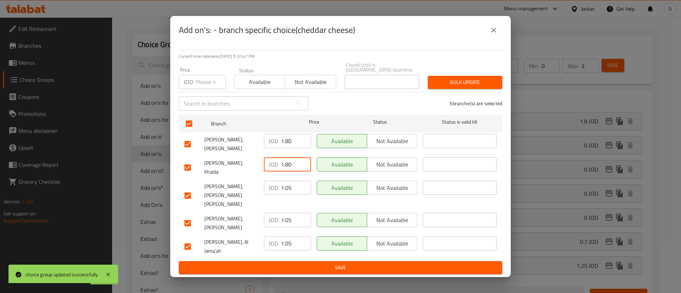
click at [264, 193] on div "JOD 1.05 ​" at bounding box center [287, 188] width 47 height 14
paste input "80"
type input "1.80"
drag, startPoint x: 293, startPoint y: 211, endPoint x: 257, endPoint y: 215, distance: 36.7
click at [258, 214] on div "[PERSON_NAME], [PERSON_NAME] JOD 1.05 ​ Available Not available ​" at bounding box center [341, 223] width 318 height 26
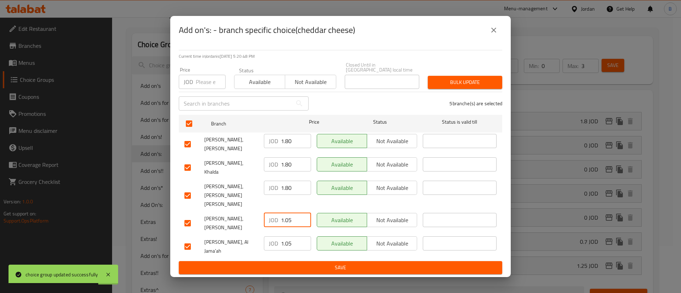
paste input "80"
type input "1.80"
drag, startPoint x: 291, startPoint y: 235, endPoint x: 261, endPoint y: 237, distance: 30.2
click at [261, 237] on div "JOD 1.05 ​" at bounding box center [287, 247] width 53 height 26
paste input "80"
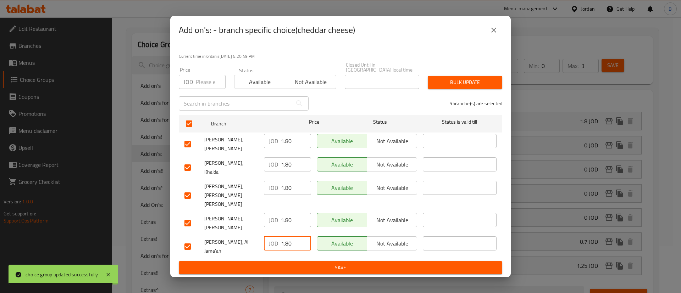
type input "1.80"
click at [317, 263] on span "Save" at bounding box center [340, 267] width 312 height 9
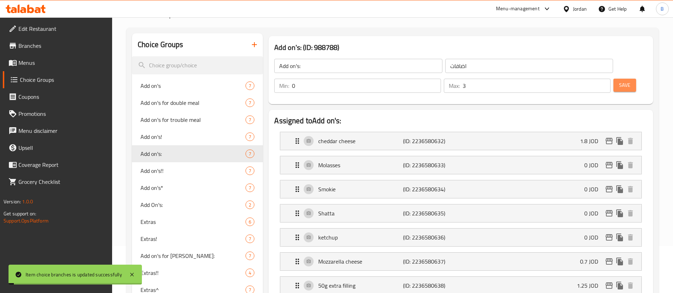
click at [619, 81] on span "Save" at bounding box center [624, 85] width 11 height 9
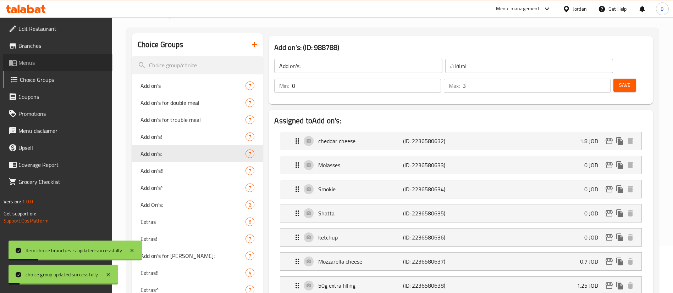
click at [28, 63] on span "Menus" at bounding box center [62, 62] width 88 height 9
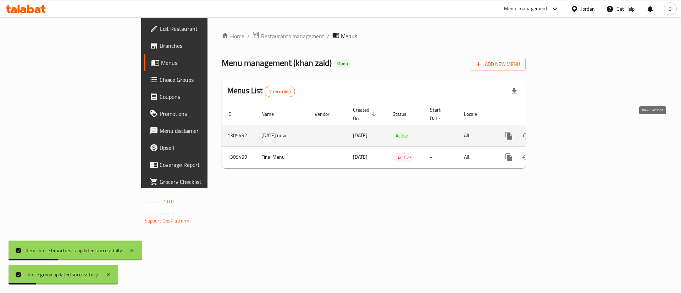
click at [564, 132] on icon "enhanced table" at bounding box center [560, 136] width 9 height 9
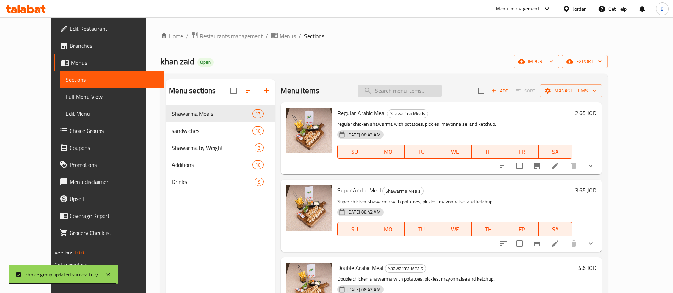
click at [414, 89] on input "search" at bounding box center [400, 91] width 84 height 12
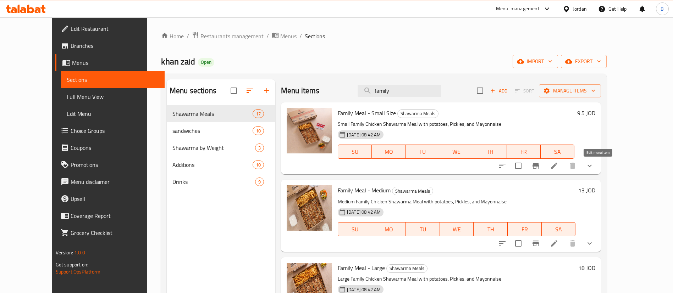
type input "family"
click at [558, 165] on icon at bounding box center [553, 166] width 9 height 9
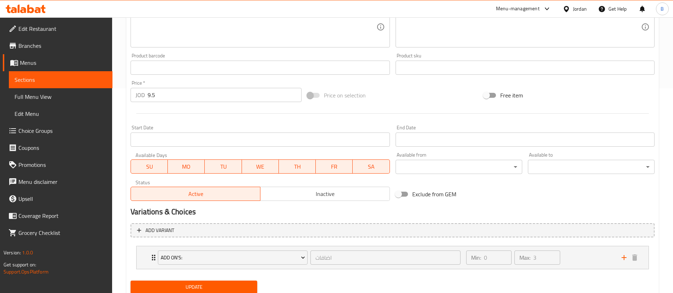
scroll to position [230, 0]
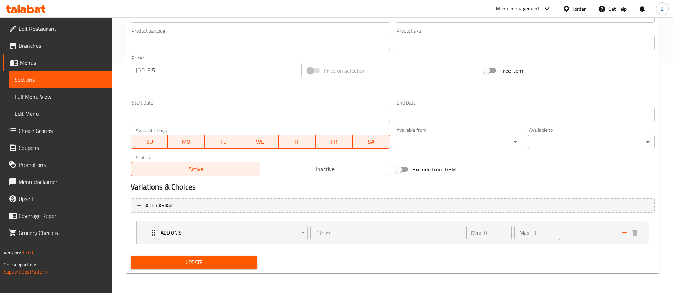
click at [39, 128] on span "Choice Groups" at bounding box center [62, 131] width 88 height 9
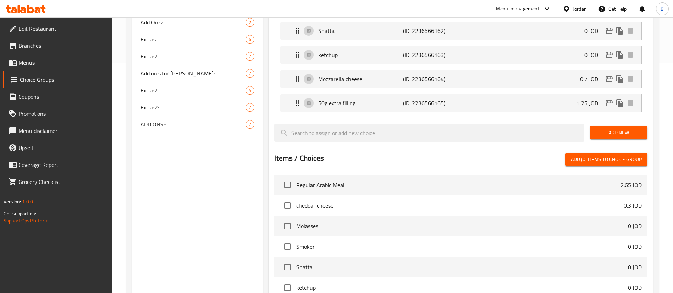
scroll to position [100, 0]
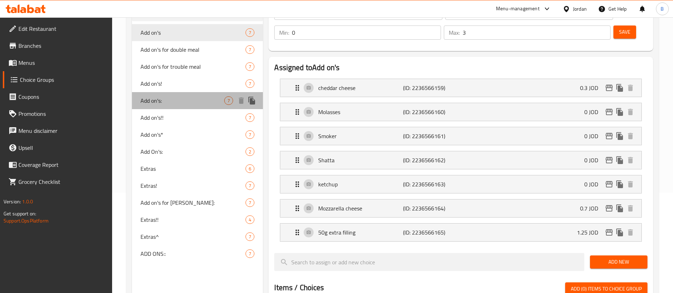
click at [160, 103] on span "Add on's:" at bounding box center [182, 100] width 84 height 9
type input "Add on's:"
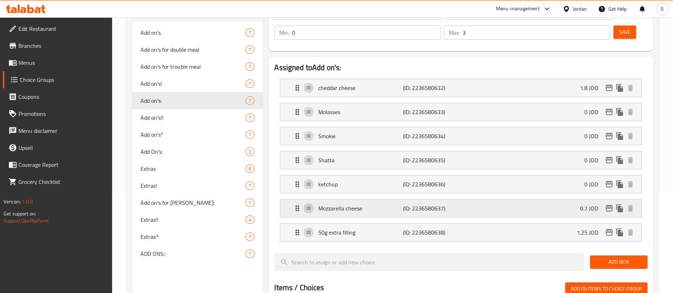
click at [347, 204] on p "Mozzarella cheese" at bounding box center [360, 208] width 84 height 9
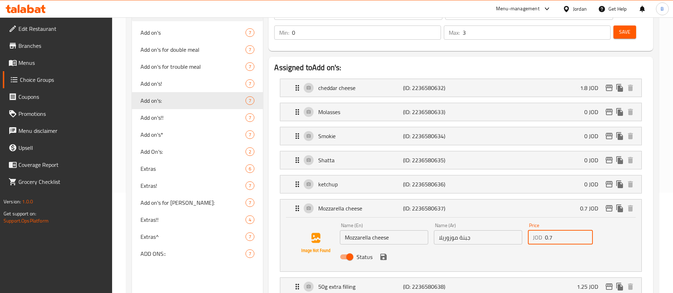
drag, startPoint x: 568, startPoint y: 220, endPoint x: 490, endPoint y: 217, distance: 78.4
click at [492, 220] on div "Name (En) Mozzarella cheese Name (En) Name (Ar) جبنة موزوريلا Name (Ar) Price J…" at bounding box center [478, 243] width 282 height 46
click at [379, 253] on icon "save" at bounding box center [383, 257] width 9 height 9
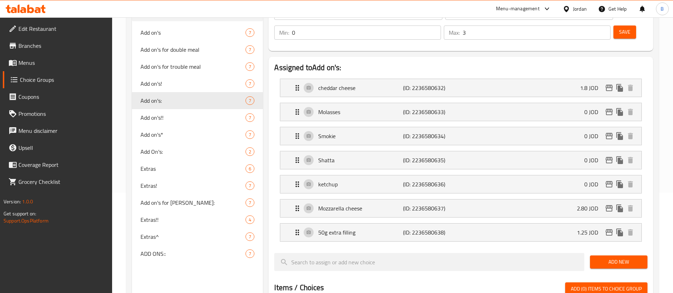
type input "2.80"
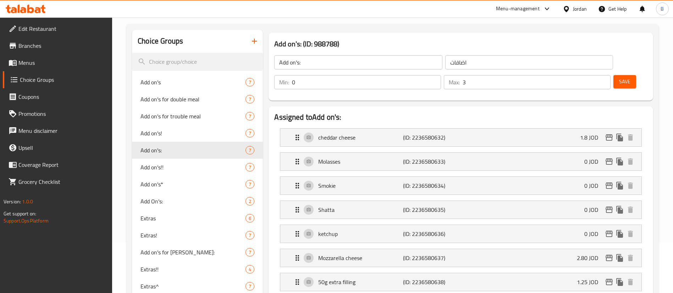
scroll to position [0, 0]
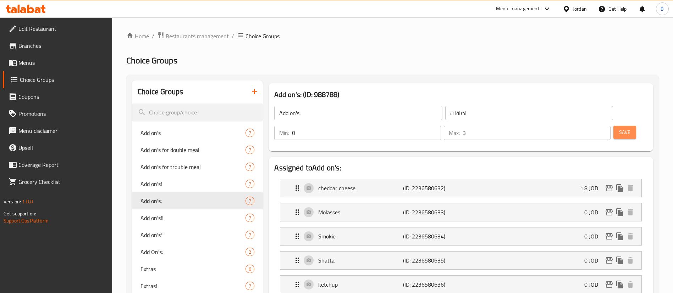
click at [619, 128] on span "Save" at bounding box center [624, 132] width 11 height 9
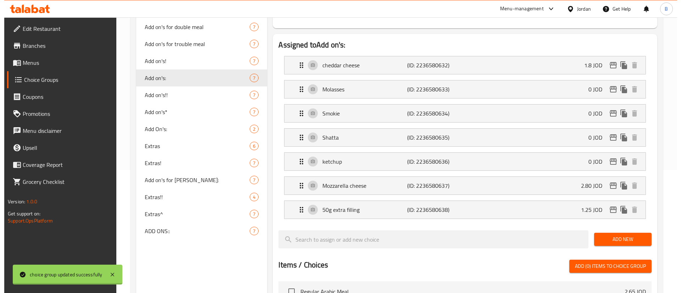
scroll to position [106, 0]
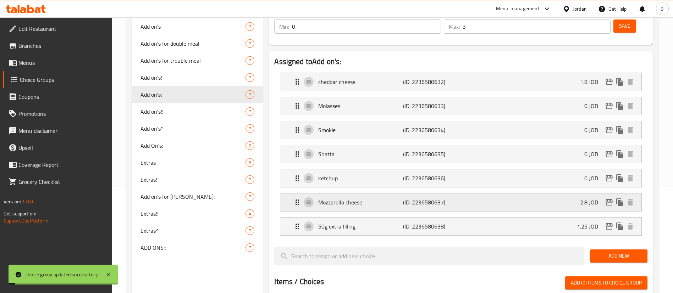
click at [608, 198] on icon "edit" at bounding box center [608, 202] width 9 height 9
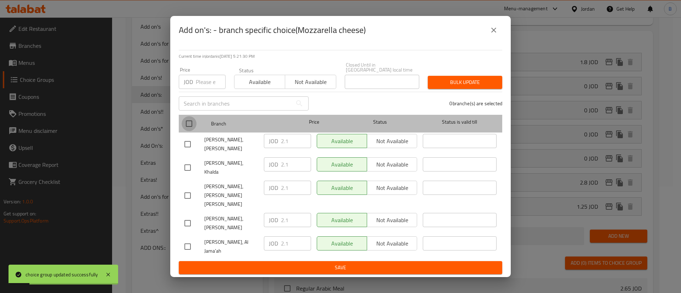
click at [190, 131] on input "checkbox" at bounding box center [189, 123] width 15 height 15
checkbox input "true"
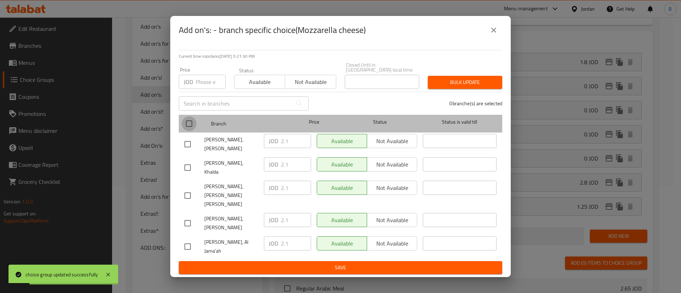
checkbox input "true"
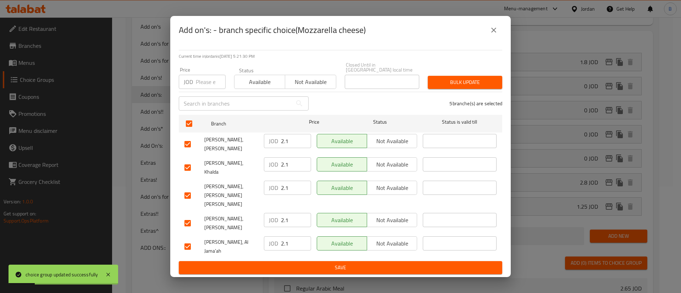
click at [296, 148] on input "2.1" at bounding box center [296, 141] width 30 height 14
drag, startPoint x: 294, startPoint y: 150, endPoint x: 224, endPoint y: 152, distance: 69.5
click at [226, 151] on div "[PERSON_NAME], Swelieh JOD 2.80 ​ Available Not available ​" at bounding box center [341, 144] width 318 height 26
type input "2.80"
paste input "80"
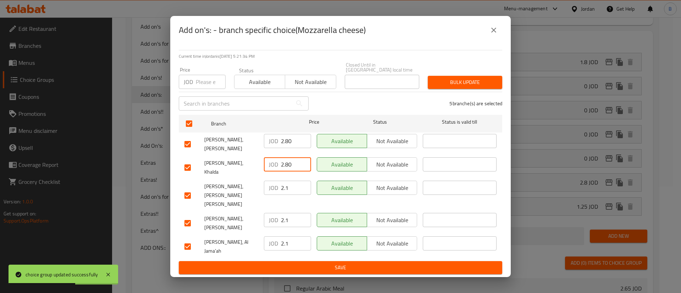
drag, startPoint x: 289, startPoint y: 169, endPoint x: 284, endPoint y: 205, distance: 35.9
click at [277, 205] on ul "Branch Price Status Status is valid till [PERSON_NAME], Swelieh JOD 2.80 ​ Avai…" at bounding box center [340, 186] width 323 height 149
type input "2.80"
drag, startPoint x: 280, startPoint y: 190, endPoint x: 263, endPoint y: 200, distance: 20.3
click at [251, 191] on div "[PERSON_NAME], Mojamma' Amman Al Jadeed JOD 2.1 ​ Available Not available ​" at bounding box center [341, 195] width 318 height 35
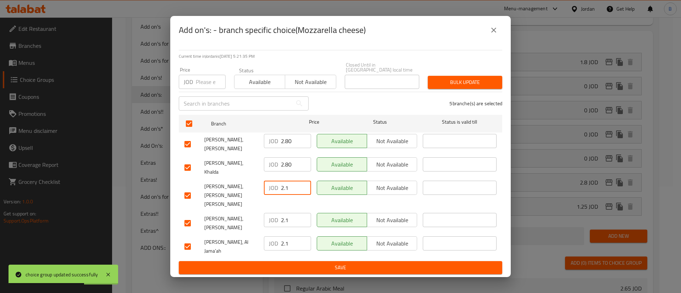
paste input "80"
type input "2.80"
drag, startPoint x: 295, startPoint y: 218, endPoint x: 291, endPoint y: 217, distance: 4.4
click at [291, 218] on input "2.1" at bounding box center [296, 220] width 30 height 14
drag, startPoint x: 291, startPoint y: 217, endPoint x: 257, endPoint y: 217, distance: 33.3
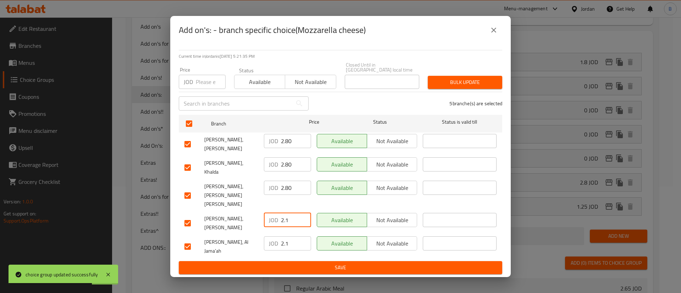
click at [261, 217] on div "JOD 2.1 ​" at bounding box center [287, 223] width 53 height 26
paste input "80"
type input "2.80"
drag, startPoint x: 292, startPoint y: 233, endPoint x: 254, endPoint y: 242, distance: 39.2
click at [247, 234] on div "[PERSON_NAME], [PERSON_NAME] JOD 2.1 ​ Available Not available ​" at bounding box center [341, 247] width 318 height 26
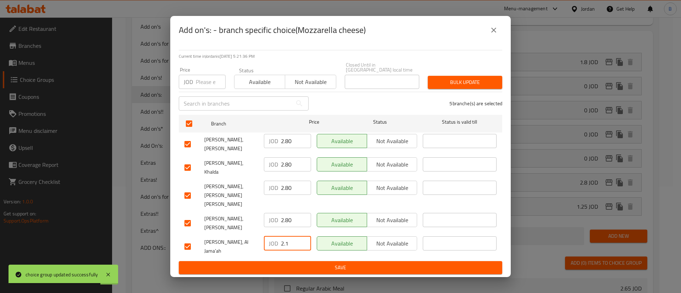
paste input "80"
type input "2.80"
click at [271, 263] on span "Save" at bounding box center [340, 267] width 312 height 9
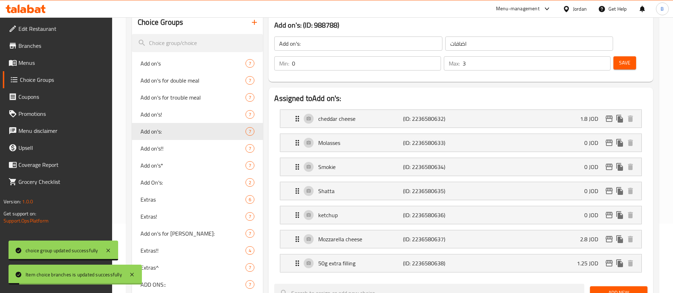
scroll to position [53, 0]
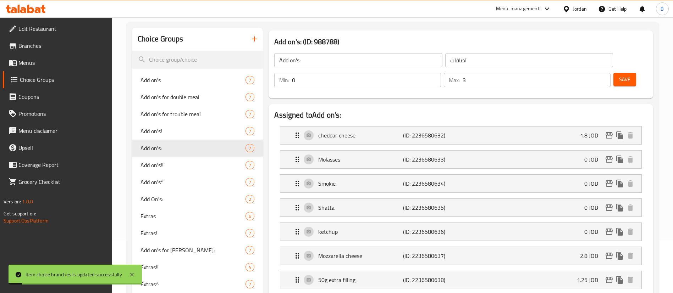
click at [619, 75] on span "Save" at bounding box center [624, 79] width 11 height 9
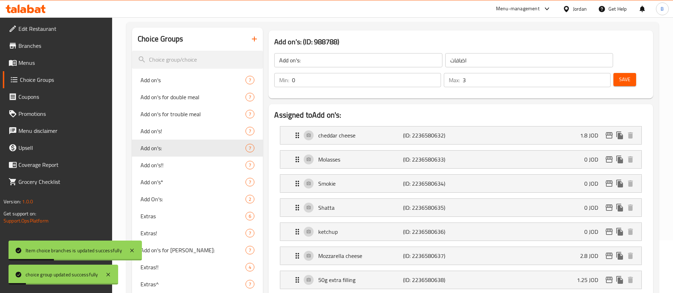
click at [44, 66] on span "Menus" at bounding box center [62, 62] width 88 height 9
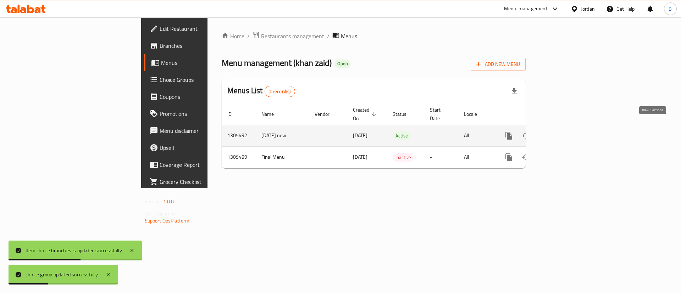
click at [563, 133] on icon "enhanced table" at bounding box center [560, 136] width 6 height 6
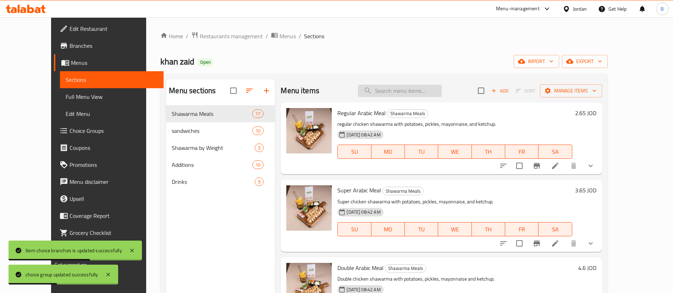
drag, startPoint x: 436, startPoint y: 90, endPoint x: 432, endPoint y: 91, distance: 4.0
click at [436, 89] on input "search" at bounding box center [400, 91] width 84 height 12
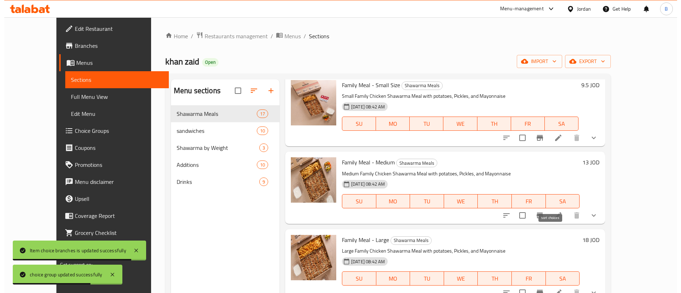
scroll to position [43, 0]
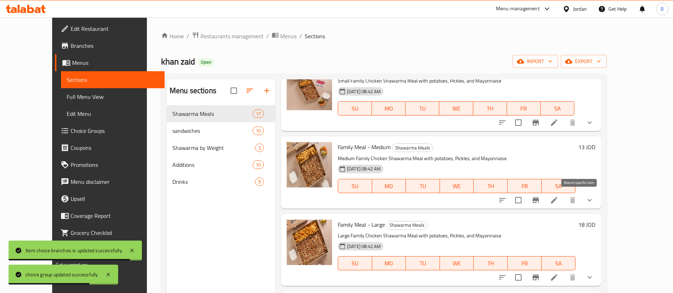
type input "family"
click at [564, 198] on li at bounding box center [554, 200] width 20 height 13
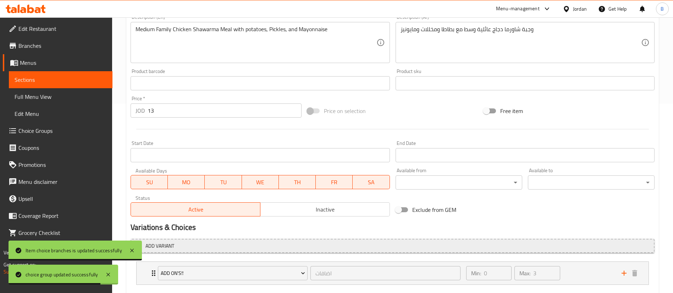
scroll to position [230, 0]
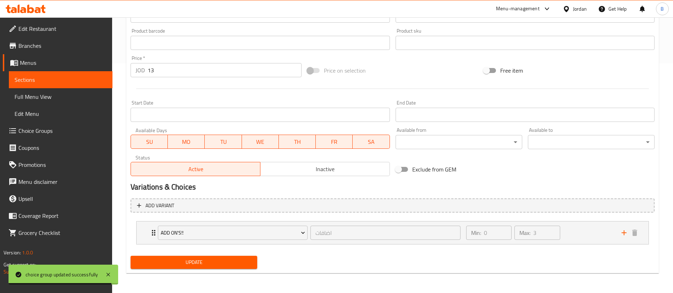
drag, startPoint x: 574, startPoint y: 235, endPoint x: 431, endPoint y: 181, distance: 152.3
click at [574, 235] on div "Min: 0 ​ Max: 3 ​" at bounding box center [539, 233] width 155 height 23
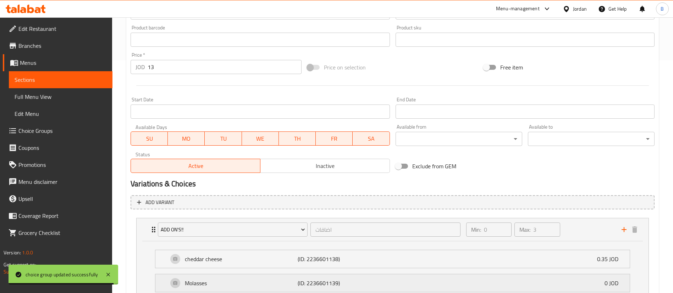
scroll to position [336, 0]
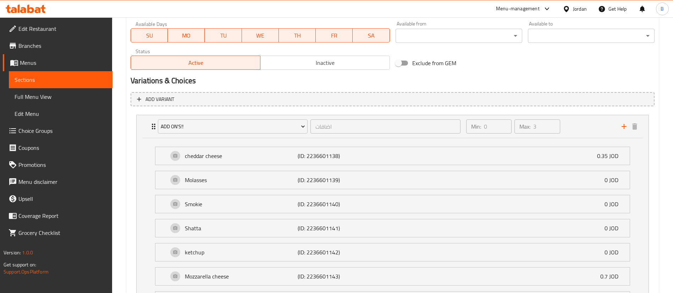
click at [59, 134] on span "Choice Groups" at bounding box center [62, 131] width 88 height 9
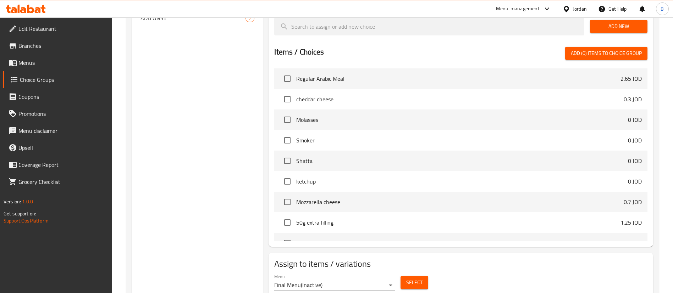
scroll to position [100, 0]
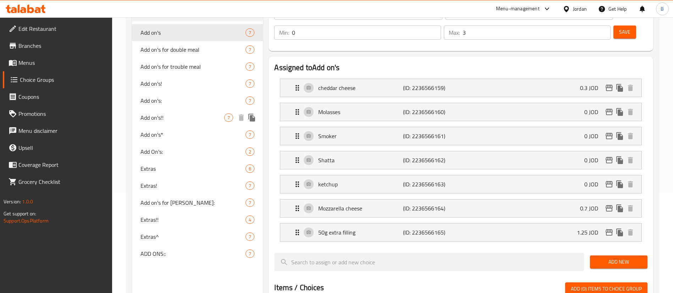
click at [172, 112] on div "Add on's!! 7" at bounding box center [197, 117] width 131 height 17
type input "Add on's!!"
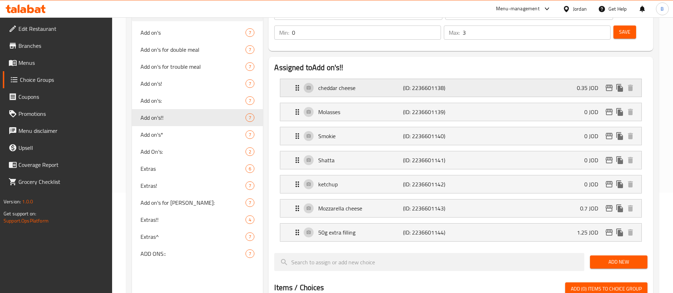
click at [359, 79] on div "cheddar cheese (ID: 2236601138) 0.35 JOD" at bounding box center [463, 88] width 340 height 18
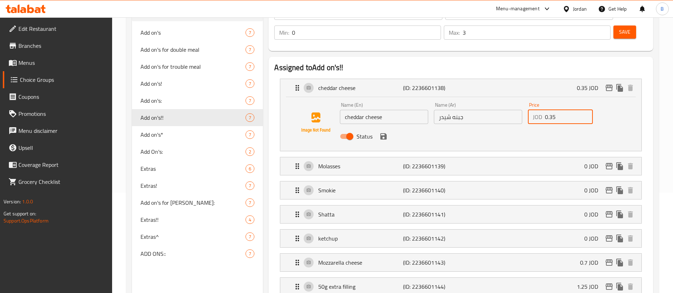
drag, startPoint x: 565, startPoint y: 98, endPoint x: 445, endPoint y: 90, distance: 120.1
click at [480, 100] on div "Name (En) cheddar cheese Name (En) Name (Ar) جبنه شيدر Name (Ar) Price JOD 0.35…" at bounding box center [478, 123] width 282 height 46
type input "1.80"
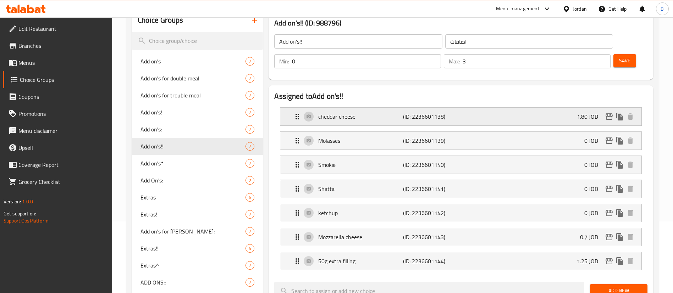
scroll to position [47, 0]
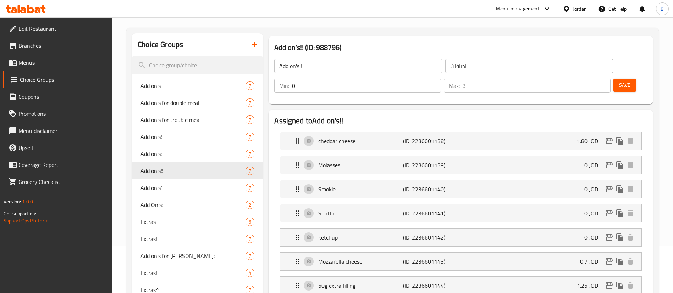
click at [619, 81] on span "Save" at bounding box center [624, 85] width 11 height 9
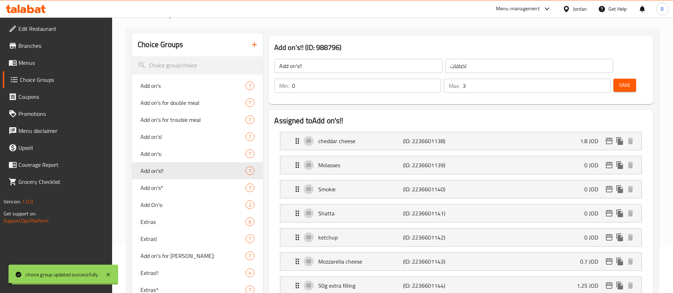
click at [608, 138] on icon "edit" at bounding box center [608, 141] width 7 height 6
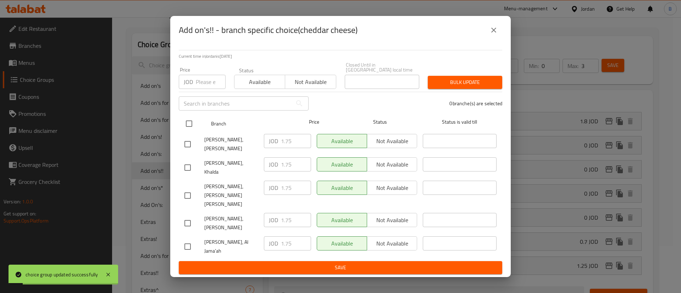
click at [187, 131] on input "checkbox" at bounding box center [189, 123] width 15 height 15
checkbox input "true"
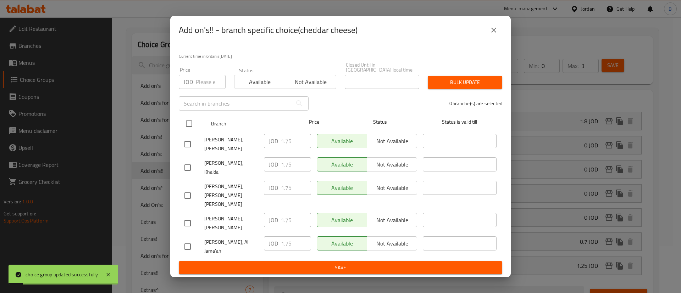
checkbox input "true"
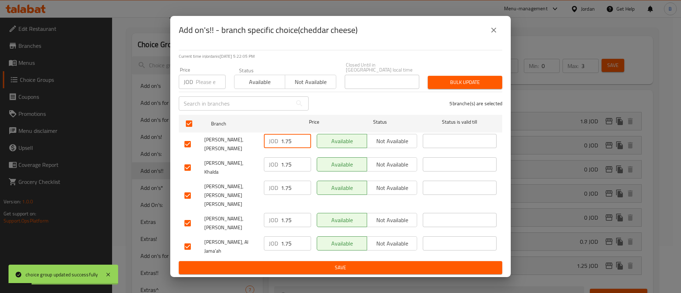
click at [293, 148] on input "1.75" at bounding box center [296, 141] width 30 height 14
click at [285, 148] on input "11.80" at bounding box center [296, 141] width 30 height 14
drag, startPoint x: 291, startPoint y: 155, endPoint x: 213, endPoint y: 152, distance: 78.7
click at [240, 155] on div "[PERSON_NAME], Swelieh JOD 1.80 ​ Available Not available ​" at bounding box center [341, 144] width 318 height 26
type input "1.80"
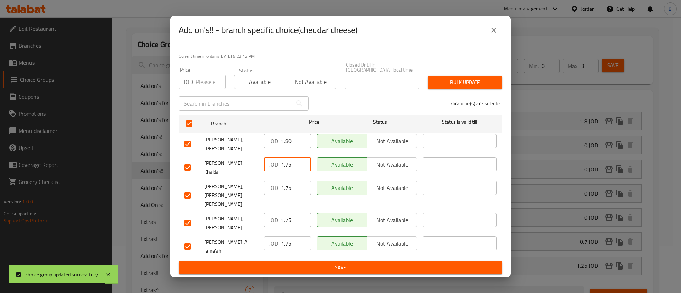
drag, startPoint x: 290, startPoint y: 172, endPoint x: 254, endPoint y: 181, distance: 36.5
click at [261, 178] on div "JOD 1.75 ​" at bounding box center [287, 168] width 53 height 26
paste input "80"
type input "1.80"
drag, startPoint x: 291, startPoint y: 194, endPoint x: 251, endPoint y: 194, distance: 39.7
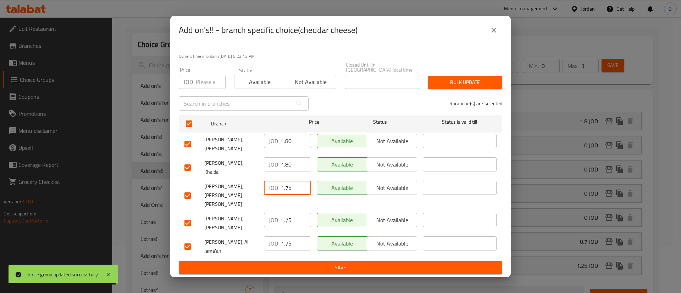
click at [253, 194] on div "khan zaid, Mojamma' Amman Al Jadeed JOD 1.75 ​ Available Not available ​" at bounding box center [341, 195] width 318 height 35
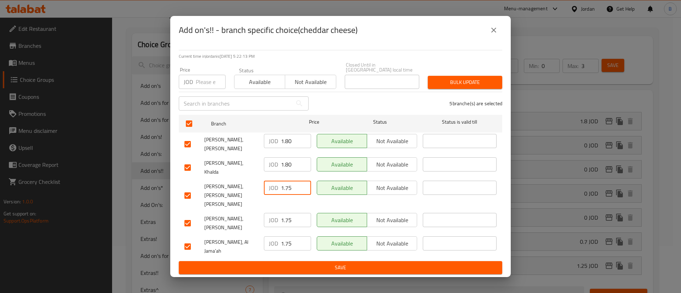
paste input "80"
type input "1.80"
drag, startPoint x: 293, startPoint y: 215, endPoint x: 262, endPoint y: 225, distance: 32.6
click at [270, 215] on div "JOD 1.75 ​" at bounding box center [287, 220] width 47 height 14
paste input "80"
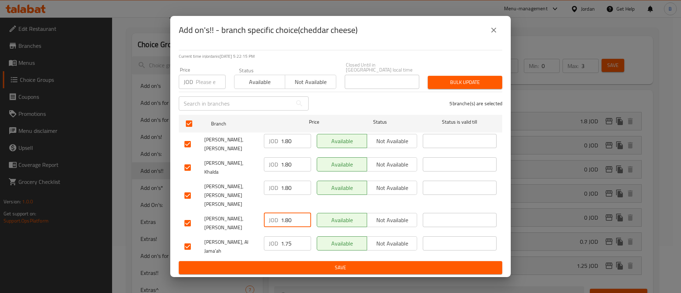
type input "1.80"
drag, startPoint x: 294, startPoint y: 231, endPoint x: 253, endPoint y: 230, distance: 41.5
click at [259, 234] on div "KHAN ZAID, Al Jama'ah JOD 1.75 ​ Available Not available ​" at bounding box center [341, 247] width 318 height 26
paste input "80"
type input "1.80"
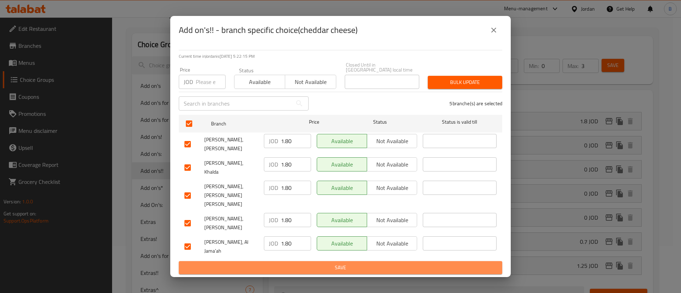
click at [287, 261] on button "Save" at bounding box center [340, 267] width 323 height 13
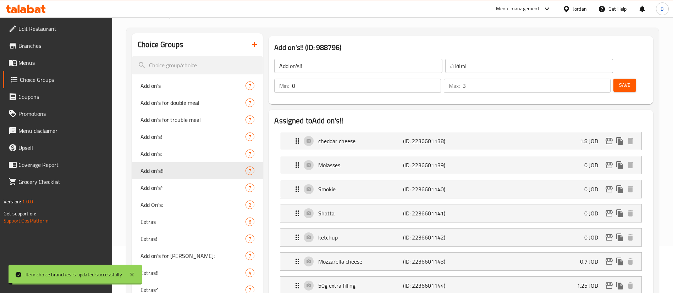
click at [619, 81] on span "Save" at bounding box center [624, 85] width 11 height 9
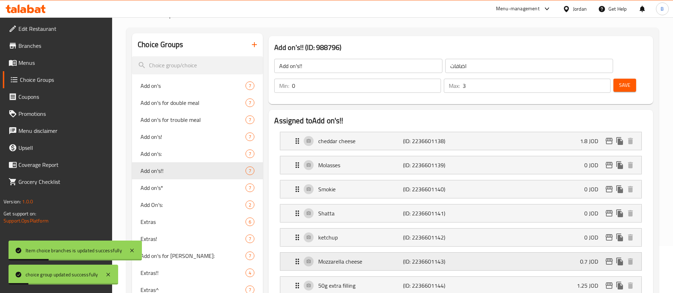
click at [402, 257] on p "Mozzarella cheese" at bounding box center [360, 261] width 84 height 9
drag, startPoint x: 531, startPoint y: 266, endPoint x: 483, endPoint y: 261, distance: 48.9
click at [498, 273] on div "Name (En) Mozzarella cheese Name (En) Name (Ar) جبنة موزوريلا Name (Ar) Price J…" at bounding box center [478, 296] width 282 height 46
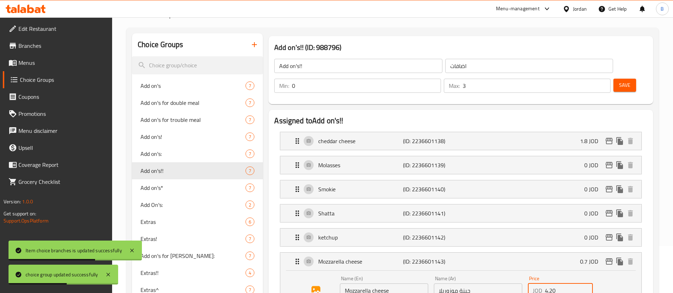
scroll to position [100, 0]
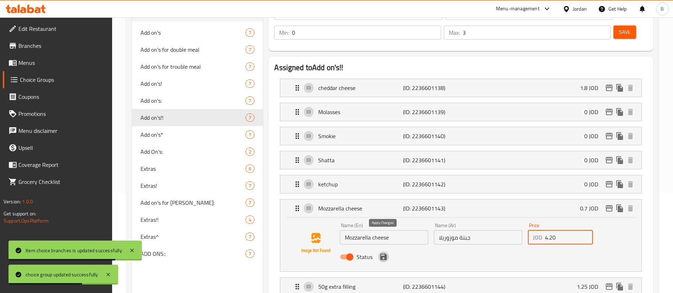
click at [381, 254] on icon "save" at bounding box center [383, 257] width 6 height 6
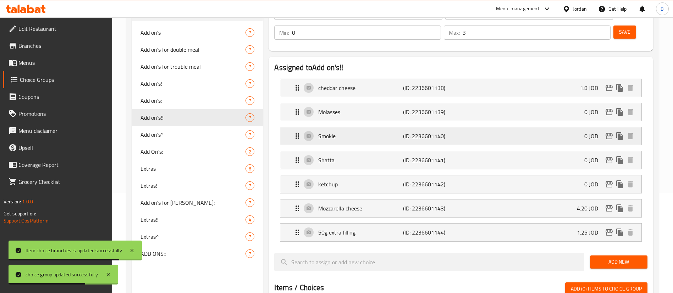
type input "4.20"
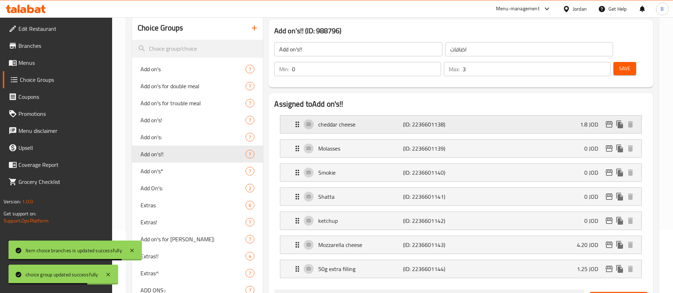
scroll to position [47, 0]
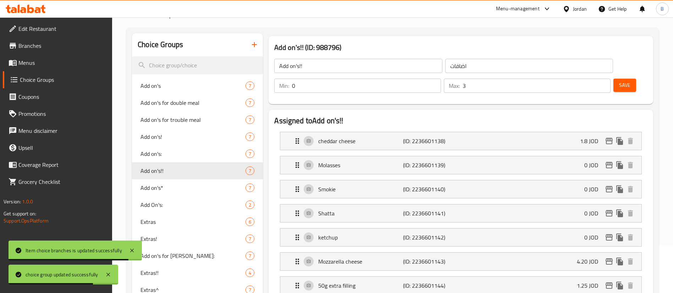
click at [619, 81] on span "Save" at bounding box center [624, 85] width 11 height 9
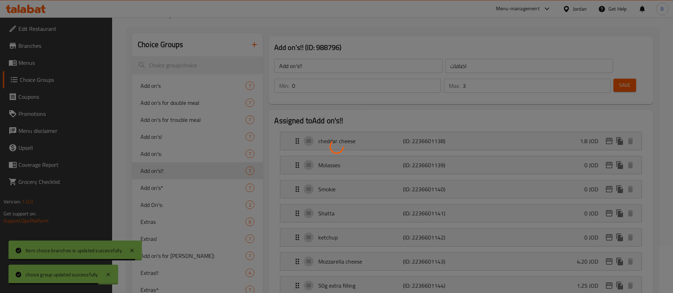
scroll to position [100, 0]
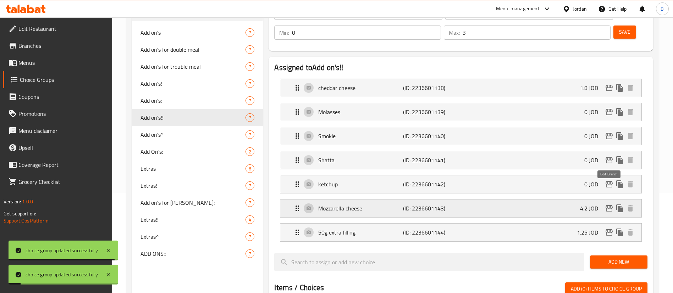
click at [608, 204] on icon "edit" at bounding box center [608, 208] width 9 height 9
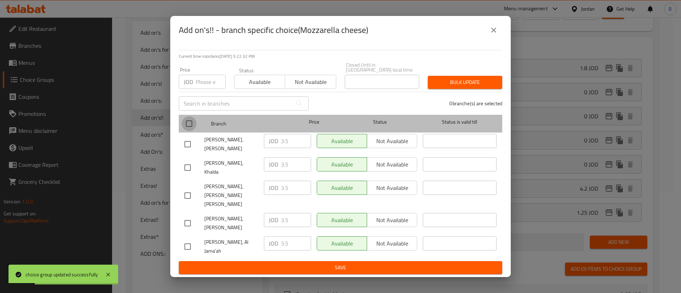
click at [189, 131] on input "checkbox" at bounding box center [189, 123] width 15 height 15
checkbox input "true"
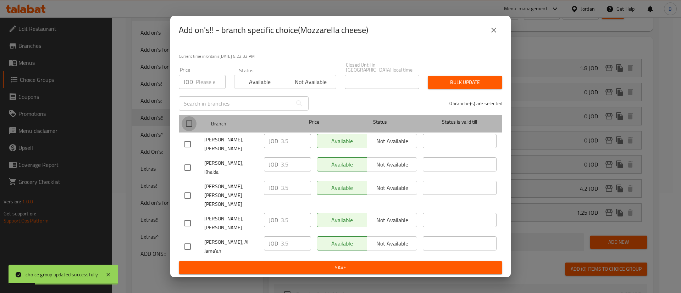
checkbox input "true"
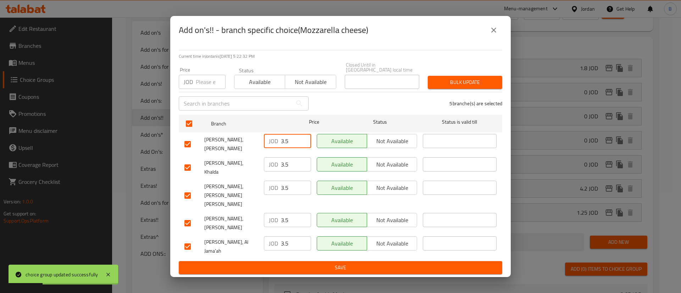
drag, startPoint x: 294, startPoint y: 154, endPoint x: 177, endPoint y: 156, distance: 116.7
click at [196, 154] on div "khan zaid, Swelieh JOD 3.5 ​ Available Not available ​" at bounding box center [341, 144] width 318 height 26
drag, startPoint x: 276, startPoint y: 150, endPoint x: 239, endPoint y: 151, distance: 36.9
click at [239, 151] on div "khan zaid, Swelieh JOD 4.20 ​ Available Not available ​" at bounding box center [341, 144] width 318 height 26
type input "4.20"
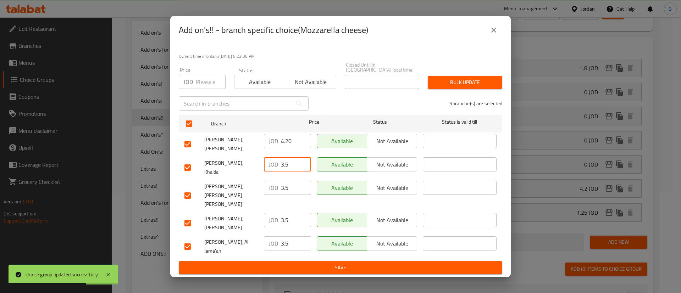
drag, startPoint x: 289, startPoint y: 175, endPoint x: 253, endPoint y: 184, distance: 37.6
click at [263, 180] on ul "Branch Price Status Status is valid till khan zaid, Swelieh JOD 4.20 ​ Availabl…" at bounding box center [340, 186] width 323 height 149
paste input "4.20"
type input "4.20"
drag, startPoint x: 289, startPoint y: 193, endPoint x: 258, endPoint y: 197, distance: 30.8
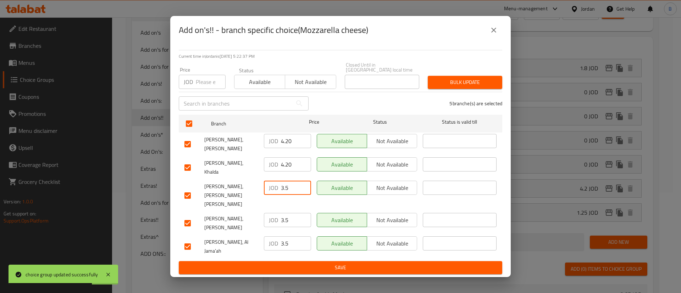
click at [264, 193] on div "JOD 3.5 ​" at bounding box center [287, 188] width 47 height 14
paste input "4.20"
type input "4.20"
click at [262, 213] on div "JOD 3.5 ​" at bounding box center [287, 223] width 53 height 26
paste input "4.20"
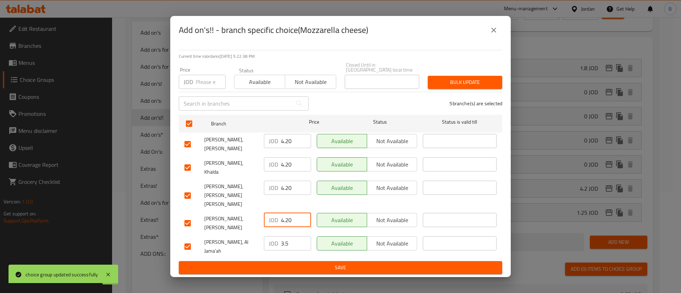
type input "4.20"
drag, startPoint x: 291, startPoint y: 230, endPoint x: 251, endPoint y: 236, distance: 40.2
click at [266, 236] on div "JOD 3.5 ​" at bounding box center [287, 243] width 47 height 14
paste input "4.20"
type input "4.20"
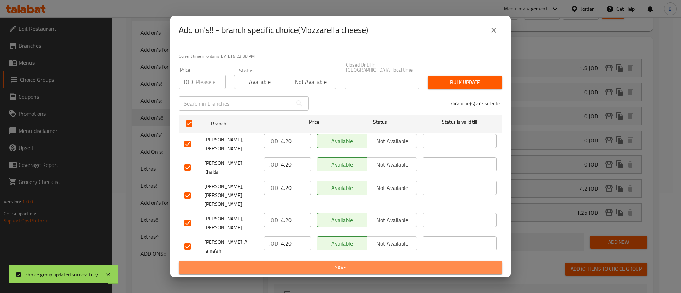
click at [285, 263] on span "Save" at bounding box center [340, 267] width 312 height 9
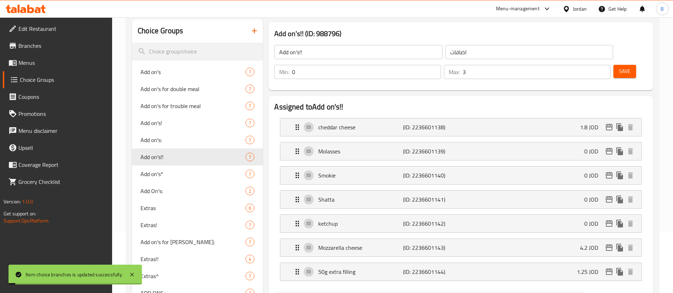
scroll to position [0, 0]
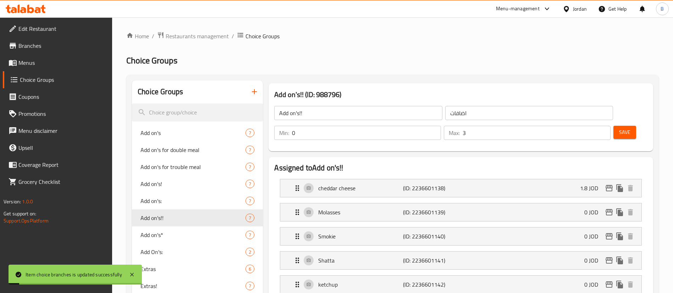
click at [619, 128] on span "Save" at bounding box center [624, 132] width 11 height 9
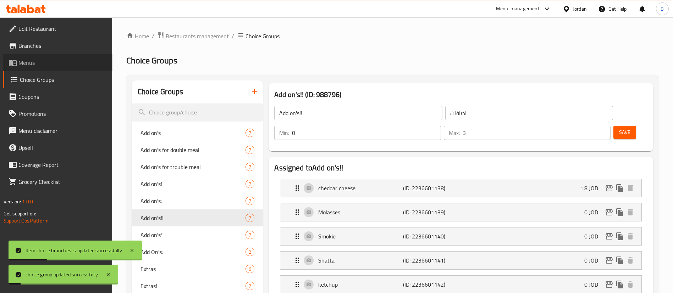
click at [54, 66] on span "Menus" at bounding box center [62, 62] width 88 height 9
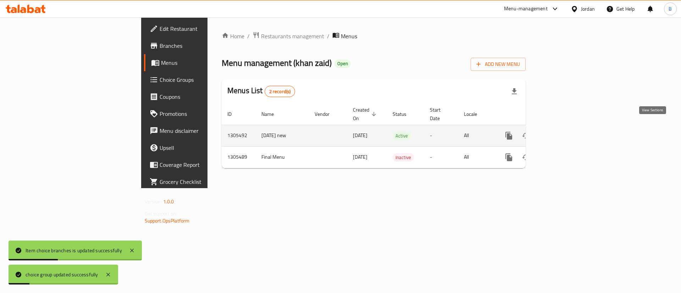
click at [564, 132] on icon "enhanced table" at bounding box center [560, 136] width 9 height 9
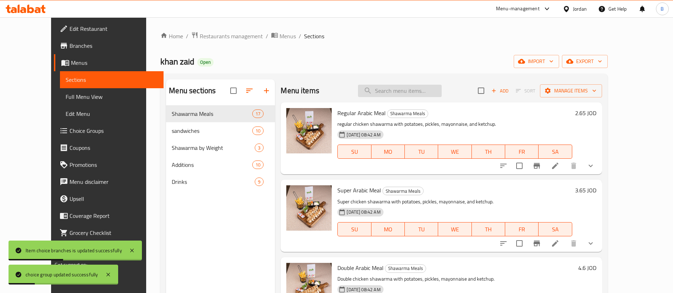
click at [414, 91] on input "search" at bounding box center [400, 91] width 84 height 12
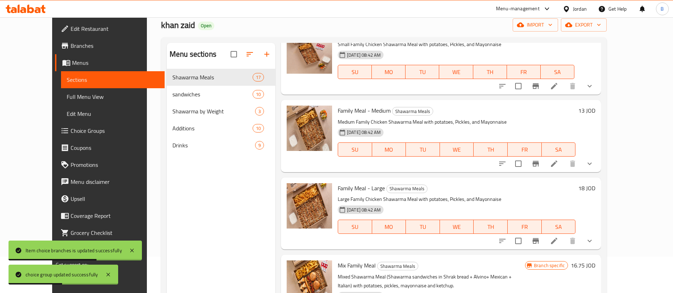
scroll to position [53, 0]
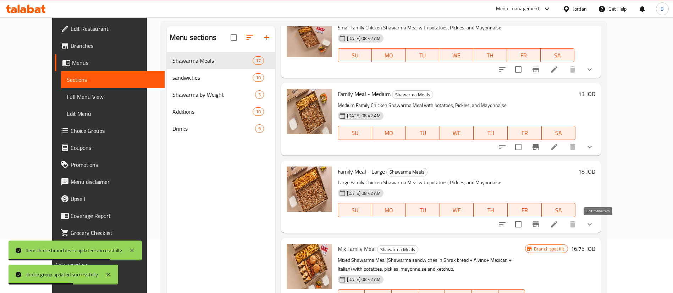
type input "family"
click at [558, 221] on icon at bounding box center [553, 224] width 9 height 9
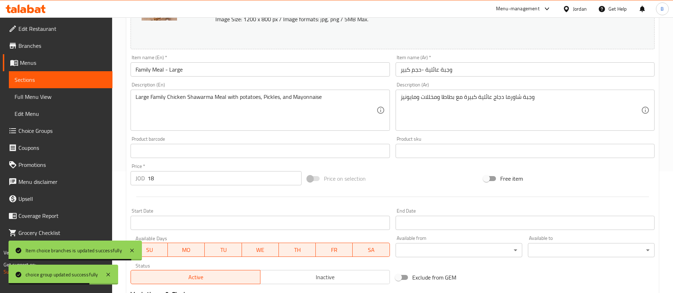
scroll to position [230, 0]
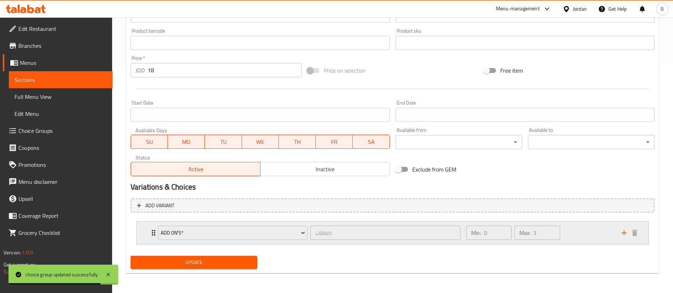
click at [582, 237] on div "Min: 0 ​ Max: 3 ​" at bounding box center [539, 233] width 155 height 23
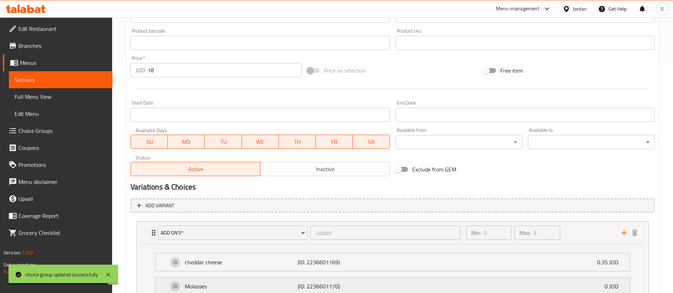
scroll to position [283, 0]
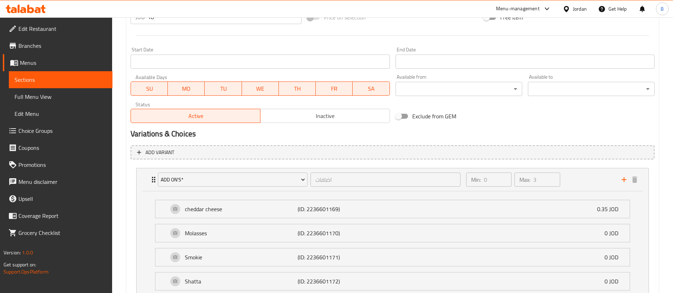
click at [47, 132] on span "Choice Groups" at bounding box center [62, 131] width 88 height 9
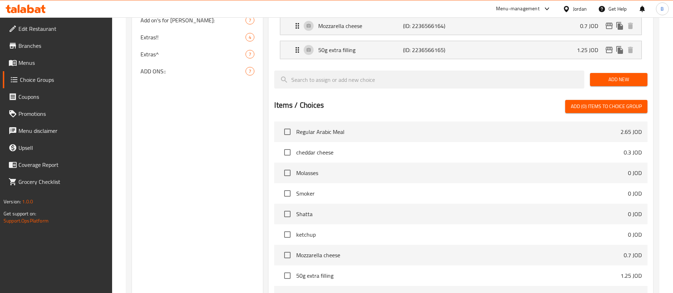
scroll to position [100, 0]
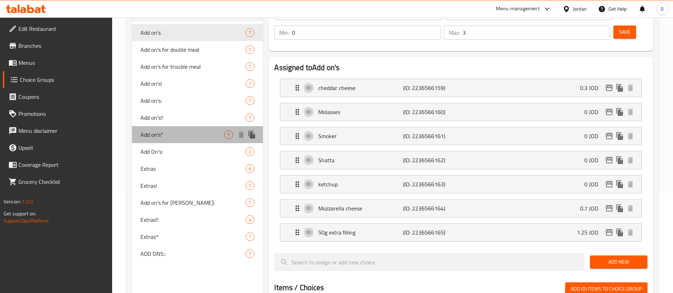
click at [173, 128] on div "Add on's* 7" at bounding box center [197, 134] width 131 height 17
type input "Add on's*"
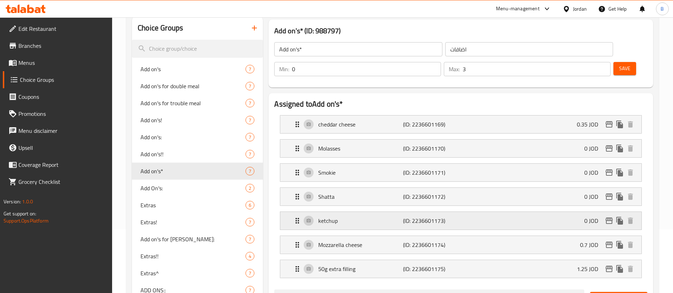
scroll to position [47, 0]
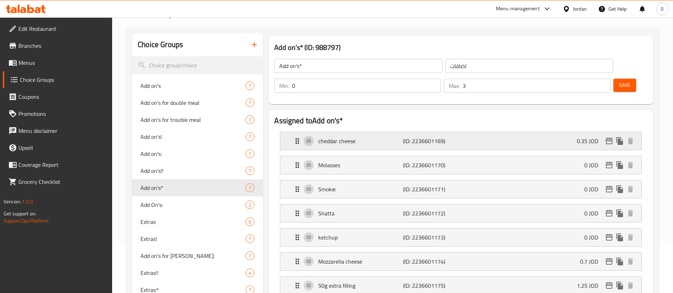
click at [364, 132] on div "cheddar cheese (ID: 2236601169) 0.35 JOD" at bounding box center [463, 141] width 340 height 18
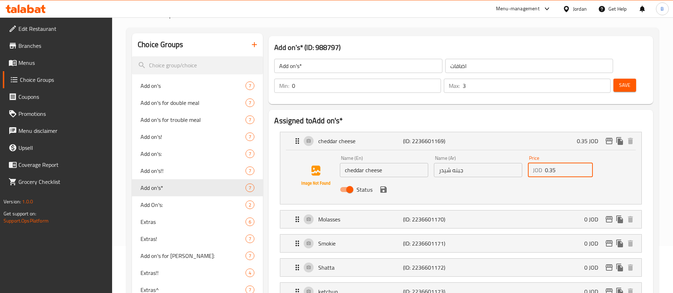
drag, startPoint x: 564, startPoint y: 156, endPoint x: 456, endPoint y: 149, distance: 108.7
click at [464, 153] on div "Name (En) cheddar cheese Name (En) Name (Ar) جبنه شيدر Name (Ar) Price JOD 0.35…" at bounding box center [478, 176] width 282 height 46
click at [386, 172] on nav "cheddar cheese (ID: 2236601169) 0.35 JOD Name (En) cheddar cheese Name (En) Nam…" at bounding box center [460, 240] width 373 height 229
click at [384, 186] on icon "save" at bounding box center [383, 189] width 6 height 6
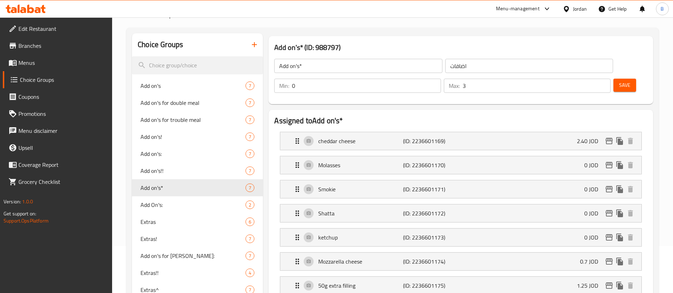
type input "2.40"
click at [619, 81] on span "Save" at bounding box center [624, 85] width 11 height 9
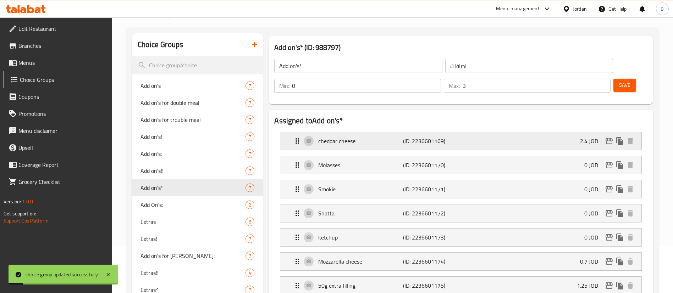
click at [610, 138] on icon "edit" at bounding box center [608, 141] width 7 height 6
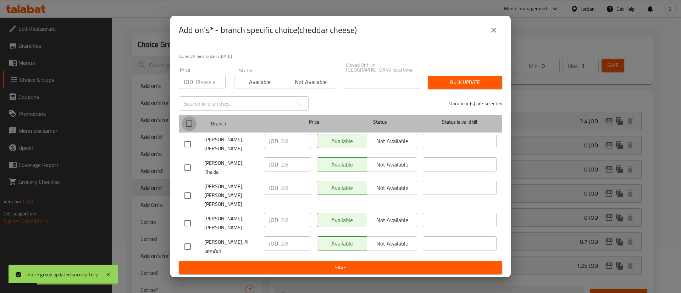
click at [190, 131] on input "checkbox" at bounding box center [189, 123] width 15 height 15
checkbox input "true"
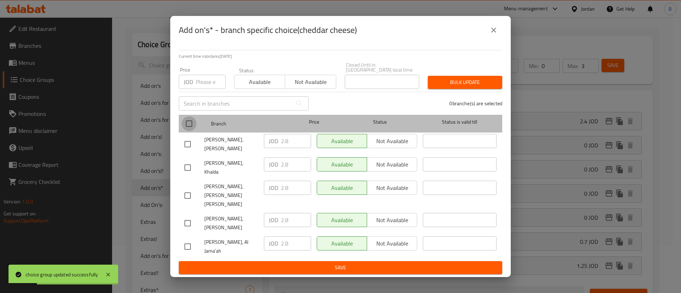
checkbox input "true"
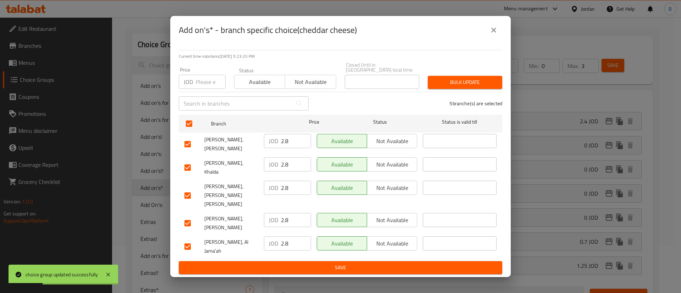
click at [295, 148] on input "2.8" at bounding box center [296, 141] width 30 height 14
drag, startPoint x: 292, startPoint y: 153, endPoint x: 257, endPoint y: 153, distance: 35.8
click at [259, 153] on div "khan zaid, Swelieh JOD 2.40 ​ Available Not available ​" at bounding box center [341, 144] width 318 height 26
type input "2.40"
drag, startPoint x: 292, startPoint y: 172, endPoint x: 264, endPoint y: 189, distance: 31.8
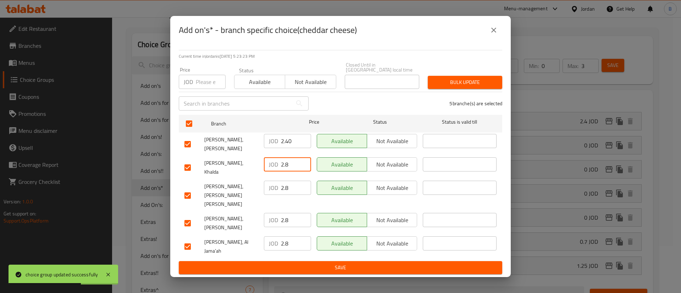
click at [275, 179] on div "JOD 2.8 ​" at bounding box center [287, 168] width 53 height 26
paste input "40"
type input "2.40"
drag, startPoint x: 287, startPoint y: 195, endPoint x: 264, endPoint y: 201, distance: 24.1
click at [272, 199] on div "JOD 2.8 ​" at bounding box center [287, 195] width 53 height 35
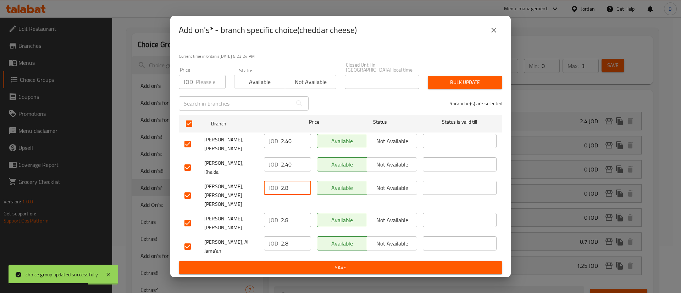
paste input "40"
type input "2.40"
drag, startPoint x: 294, startPoint y: 213, endPoint x: 266, endPoint y: 233, distance: 34.5
click at [265, 221] on ul "Branch Price Status Status is valid till khan zaid, Swelieh JOD 2.40 ​ Availabl…" at bounding box center [340, 186] width 323 height 149
paste input "40"
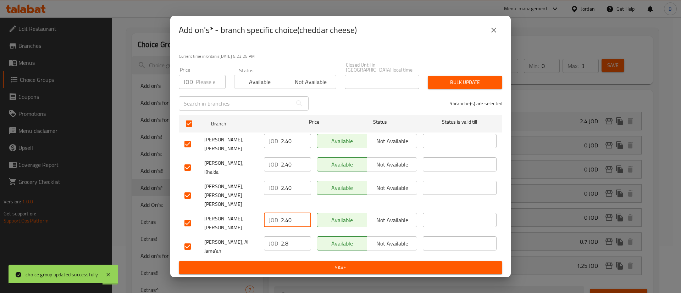
type input "2.40"
drag, startPoint x: 277, startPoint y: 235, endPoint x: 273, endPoint y: 243, distance: 9.0
click at [260, 235] on div "KHAN ZAID, Al Jama'ah JOD 2.8 ​ Available Not available ​" at bounding box center [341, 247] width 318 height 26
paste input "40"
type input "2.40"
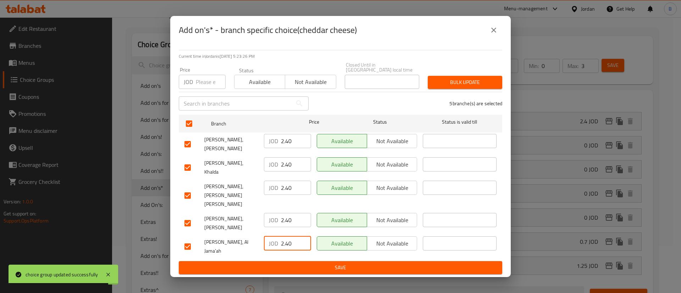
click at [302, 263] on span "Save" at bounding box center [340, 267] width 312 height 9
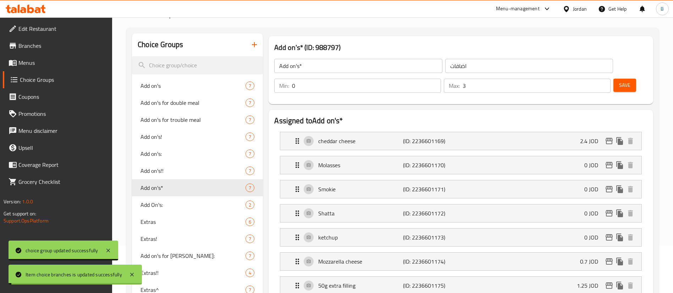
click at [619, 81] on span "Save" at bounding box center [624, 85] width 11 height 9
click at [49, 66] on span "Menus" at bounding box center [62, 62] width 88 height 9
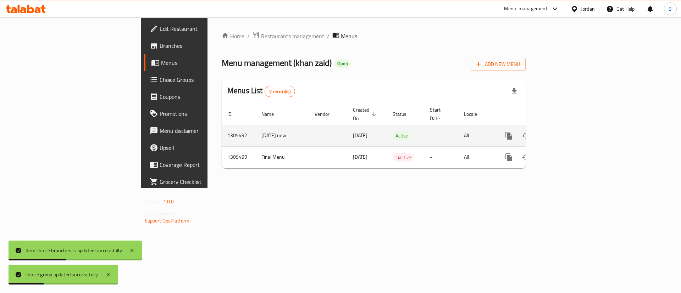
click at [568, 127] on link "enhanced table" at bounding box center [559, 135] width 17 height 17
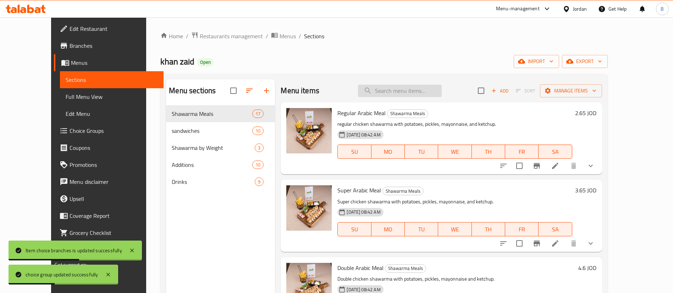
click at [429, 88] on input "search" at bounding box center [400, 91] width 84 height 12
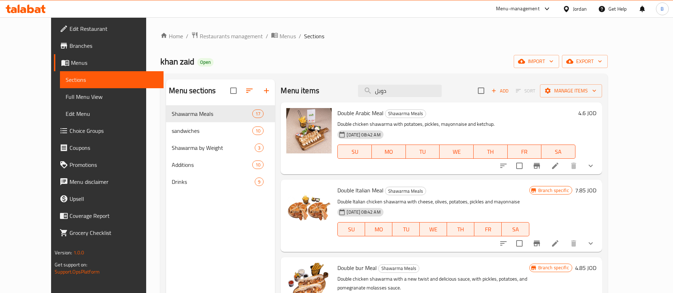
type input "دوبل"
click at [565, 166] on li at bounding box center [555, 166] width 20 height 13
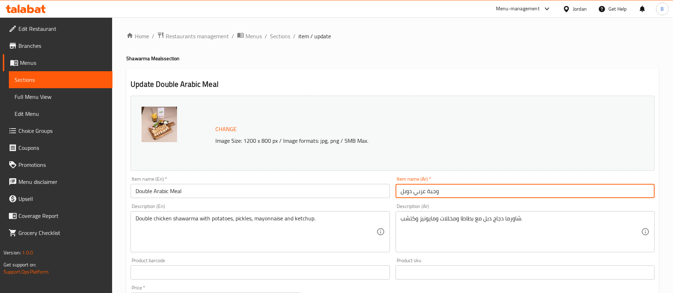
click at [409, 190] on input "وجبة عربي دوبل" at bounding box center [524, 191] width 259 height 14
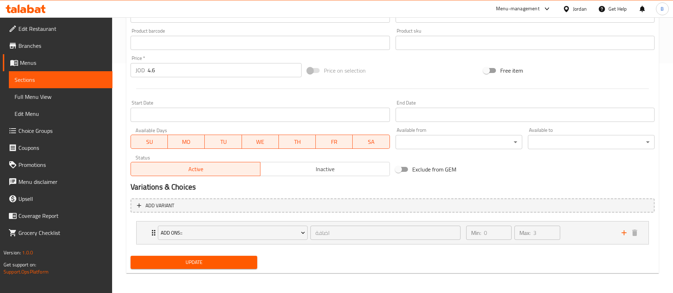
type input "وجبة عربي دبل"
click at [225, 265] on span "Update" at bounding box center [193, 262] width 115 height 9
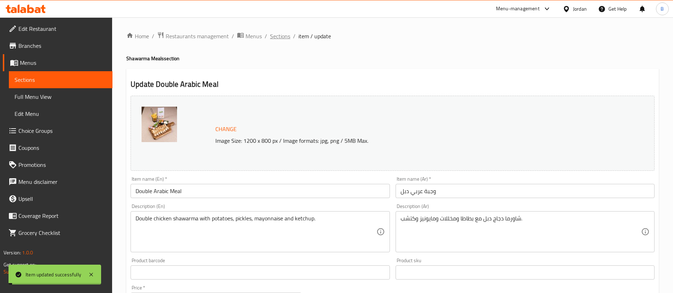
click at [278, 34] on span "Sections" at bounding box center [280, 36] width 20 height 9
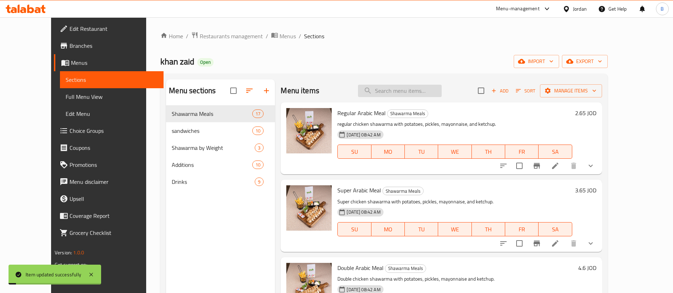
click at [407, 87] on input "search" at bounding box center [400, 91] width 84 height 12
type input "دوبل"
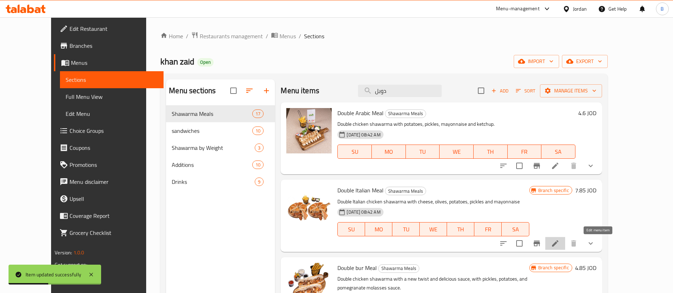
click at [559, 242] on icon at bounding box center [555, 243] width 9 height 9
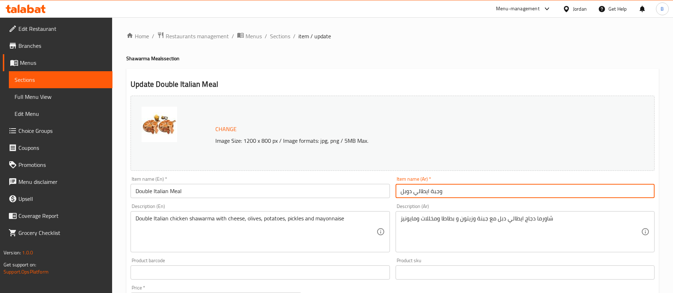
click at [407, 190] on input "وجبة ايطالي دوبل" at bounding box center [524, 191] width 259 height 14
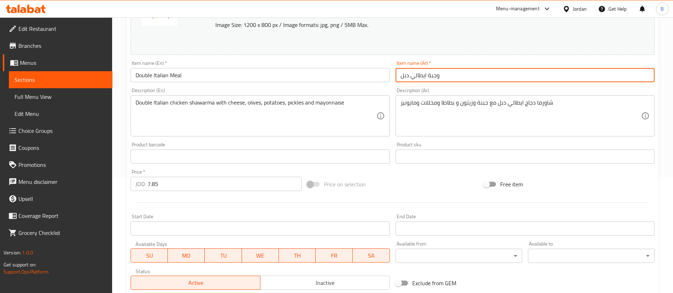
scroll to position [230, 0]
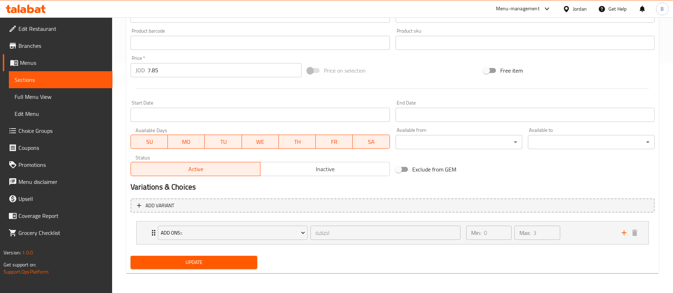
type input "وجبة ايطالي دبل"
click at [180, 255] on div "Update" at bounding box center [194, 262] width 132 height 19
click at [197, 261] on span "Update" at bounding box center [193, 262] width 115 height 9
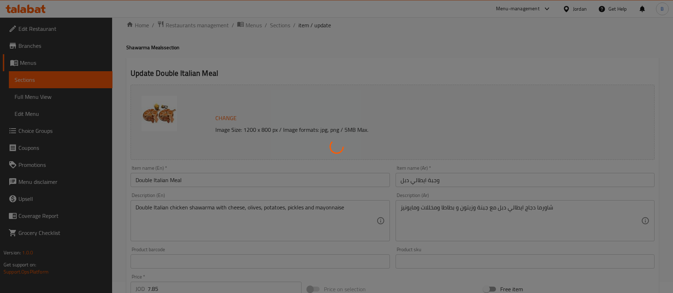
scroll to position [0, 0]
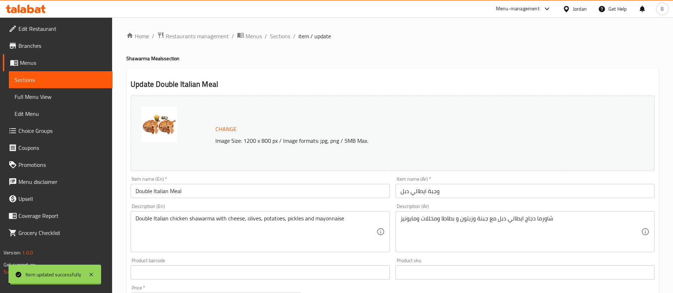
click at [278, 36] on span "Sections" at bounding box center [280, 36] width 20 height 9
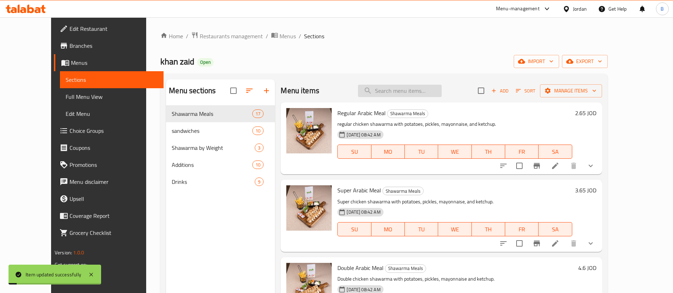
click at [428, 92] on input "search" at bounding box center [400, 91] width 84 height 12
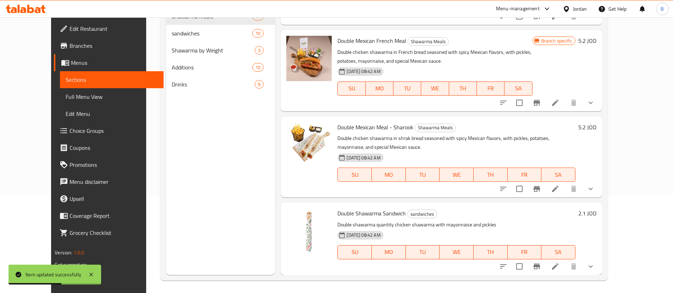
scroll to position [99, 0]
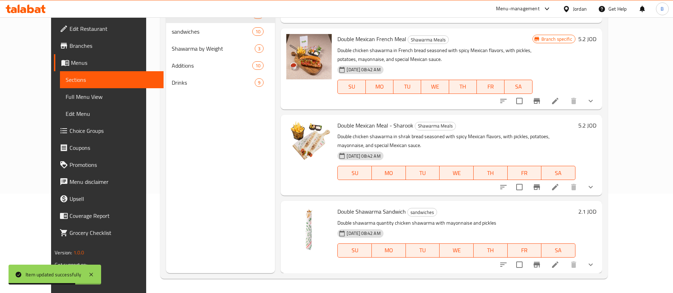
type input "دوبل"
click at [559, 188] on icon at bounding box center [555, 187] width 9 height 9
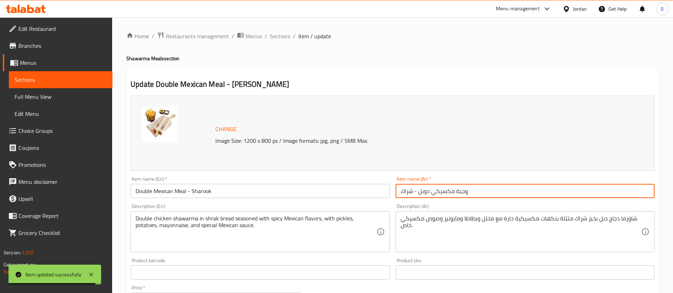
click at [424, 191] on input "وجبة مكسيكي دوبل - شراك" at bounding box center [524, 191] width 259 height 14
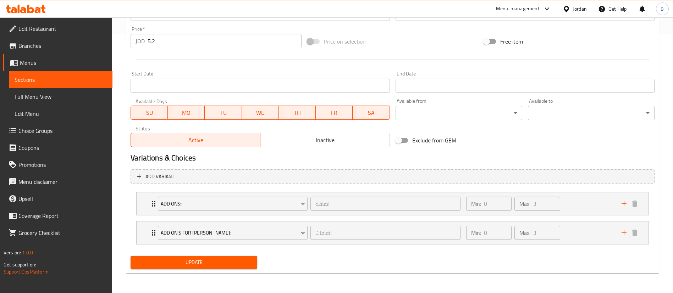
type input "وجبة مكسيكي دبل - شراك"
click at [238, 263] on span "Update" at bounding box center [193, 262] width 115 height 9
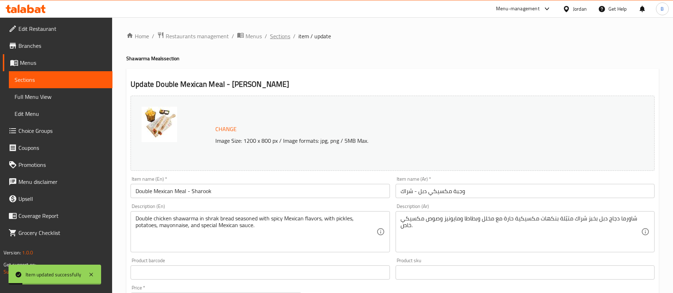
click at [283, 35] on span "Sections" at bounding box center [280, 36] width 20 height 9
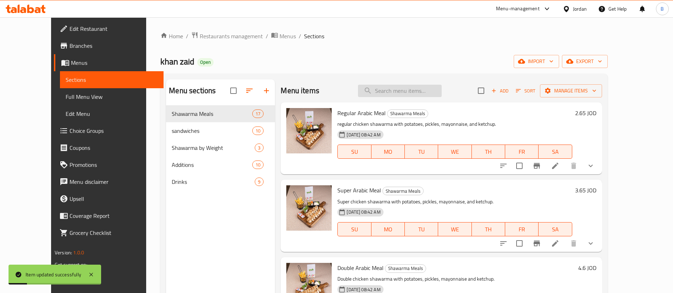
click at [402, 85] on input "search" at bounding box center [400, 91] width 84 height 12
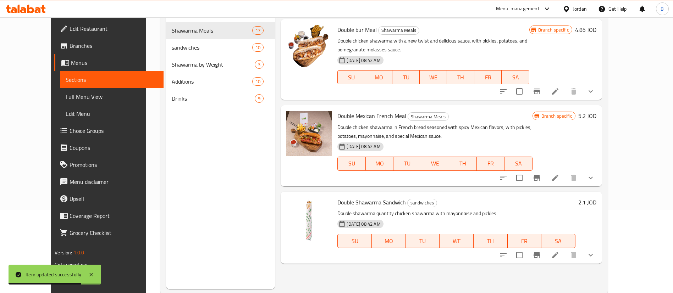
scroll to position [99, 0]
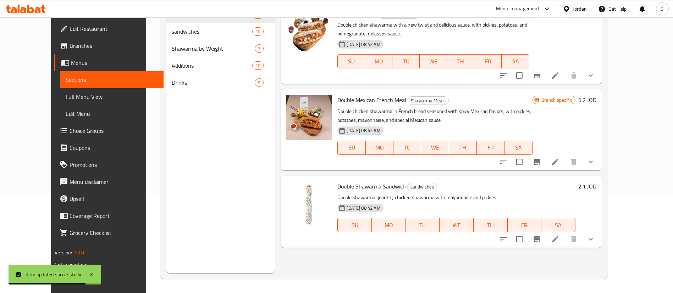
type input "دوبل"
click at [559, 235] on icon at bounding box center [555, 239] width 9 height 9
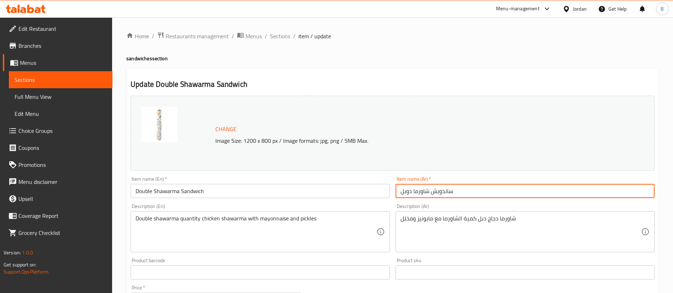
click at [406, 191] on input "ساندويش شاورما دوبل" at bounding box center [524, 191] width 259 height 14
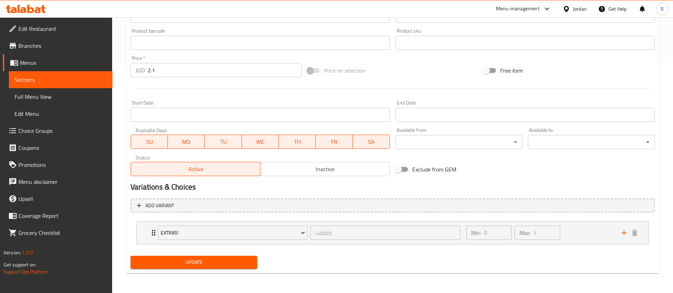
click at [216, 246] on li "Extras! اضافات ​ Min: 0 ​ Max: 1 ​ cheddar cheese (ID: 2236615635) 0.3 JOD Name…" at bounding box center [392, 232] width 524 height 29
type input "ساندويش شاورما دبل"
click at [216, 261] on span "Update" at bounding box center [193, 262] width 115 height 9
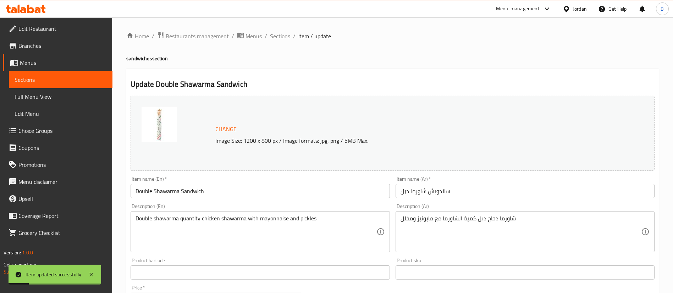
click at [282, 35] on span "Sections" at bounding box center [280, 36] width 20 height 9
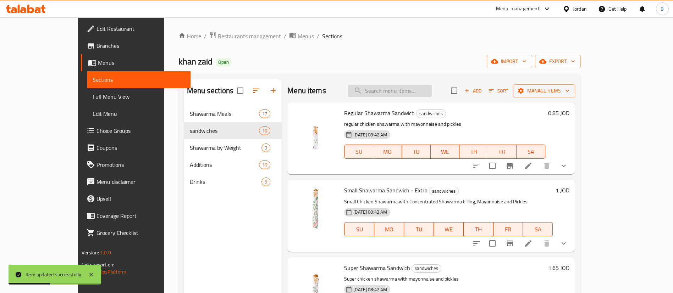
click at [415, 89] on input "search" at bounding box center [390, 91] width 84 height 12
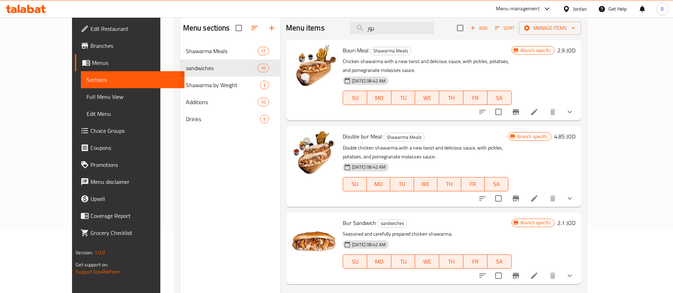
scroll to position [46, 0]
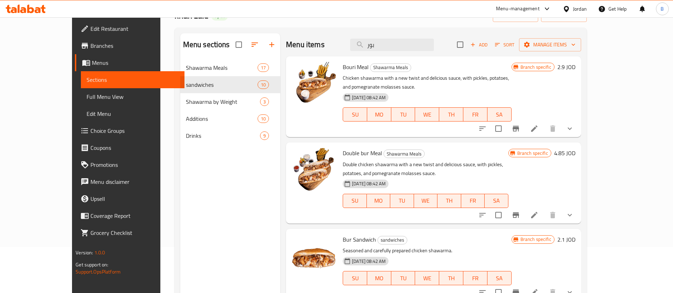
type input "بور"
click at [544, 122] on li at bounding box center [534, 128] width 20 height 13
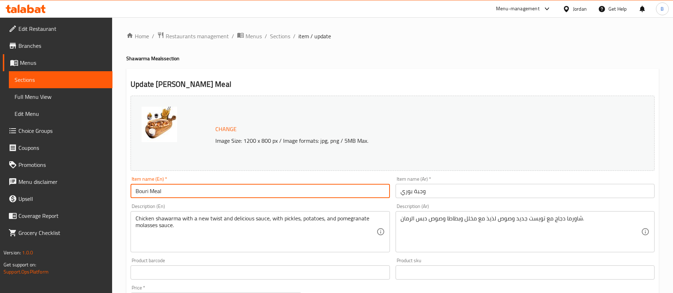
drag, startPoint x: 148, startPoint y: 189, endPoint x: 107, endPoint y: 189, distance: 40.8
click at [102, 189] on div "Edit Restaurant Branches Menus Sections Full Menu View Edit Menu Choice Groups …" at bounding box center [336, 270] width 673 height 506
type input "Power Meal"
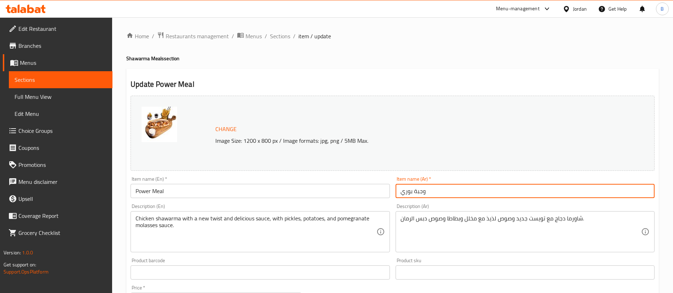
drag, startPoint x: 411, startPoint y: 192, endPoint x: 383, endPoint y: 191, distance: 28.4
click at [383, 191] on div "Change Image Size: 1200 x 800 px / Image formats: jpg, png / 5MB Max. Item name…" at bounding box center [392, 251] width 529 height 316
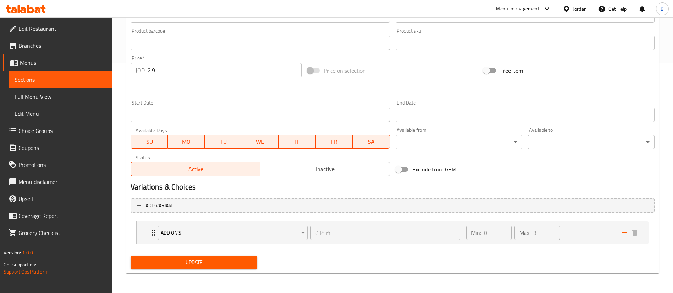
type input "وجبة باور"
click at [248, 261] on span "Update" at bounding box center [193, 262] width 115 height 9
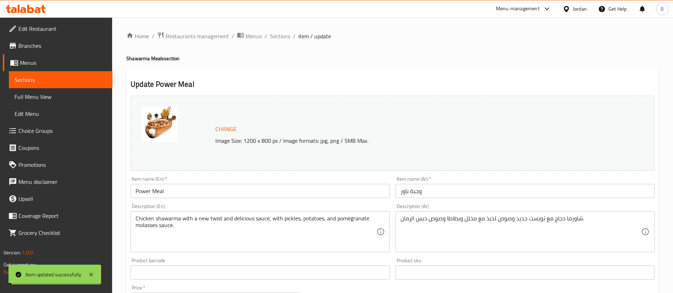
click at [281, 37] on span "Sections" at bounding box center [280, 36] width 20 height 9
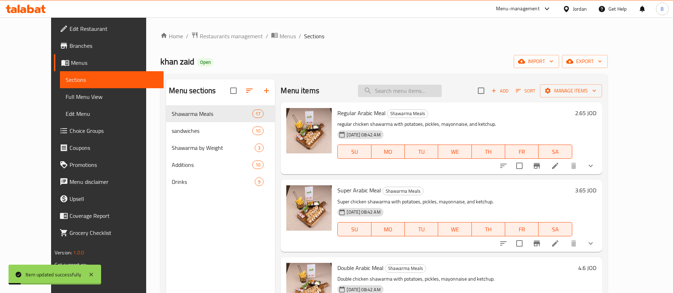
click at [423, 96] on input "search" at bounding box center [400, 91] width 84 height 12
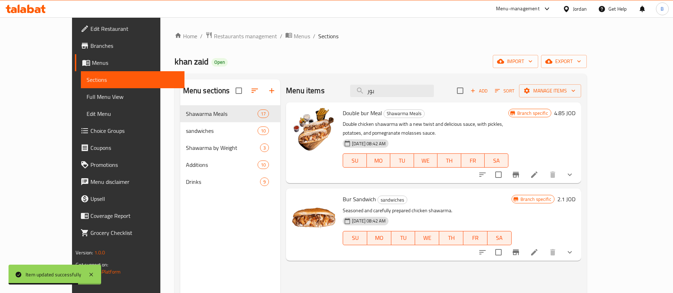
type input "بور"
click at [544, 168] on li at bounding box center [534, 174] width 20 height 13
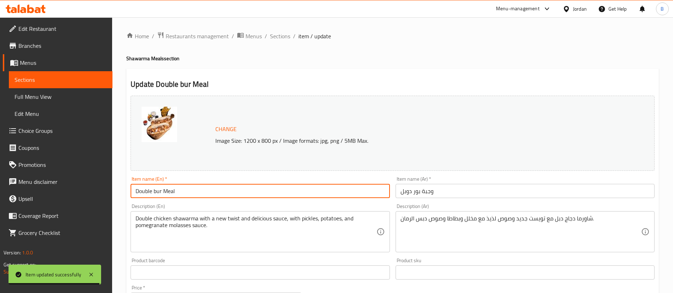
drag, startPoint x: 161, startPoint y: 191, endPoint x: 154, endPoint y: 191, distance: 6.4
click at [154, 191] on input "Double bur Meal" at bounding box center [259, 191] width 259 height 14
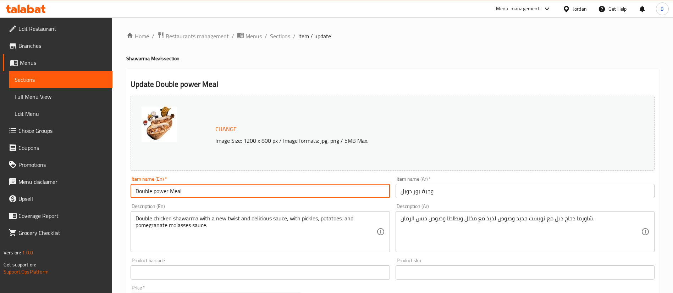
type input "Double power Meal"
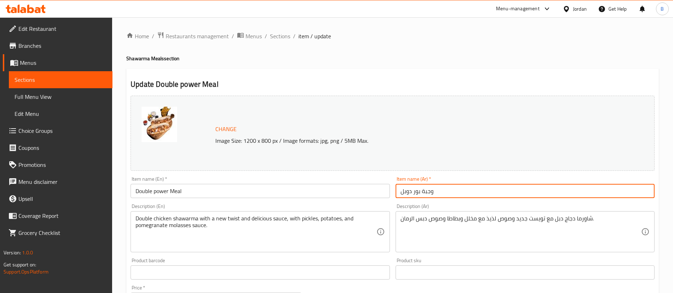
drag, startPoint x: 419, startPoint y: 192, endPoint x: 413, endPoint y: 194, distance: 7.0
click at [413, 194] on input "وجبة بور دوبل" at bounding box center [524, 191] width 259 height 14
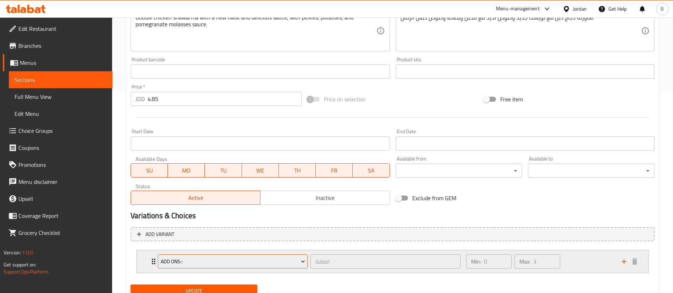
scroll to position [230, 0]
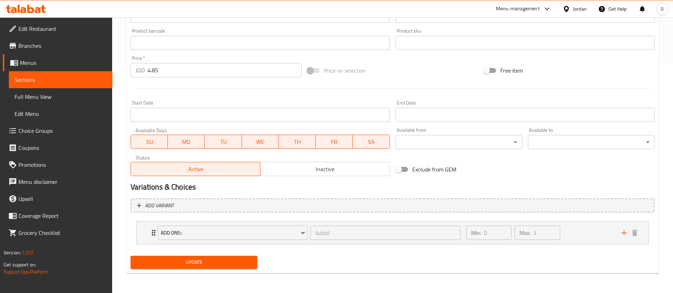
type input "وجبة باور دوبل"
click at [234, 257] on button "Update" at bounding box center [193, 262] width 127 height 13
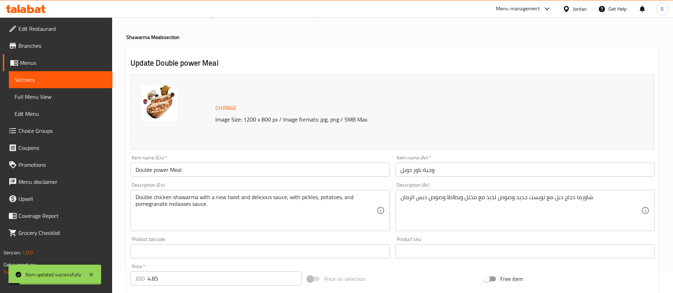
scroll to position [0, 0]
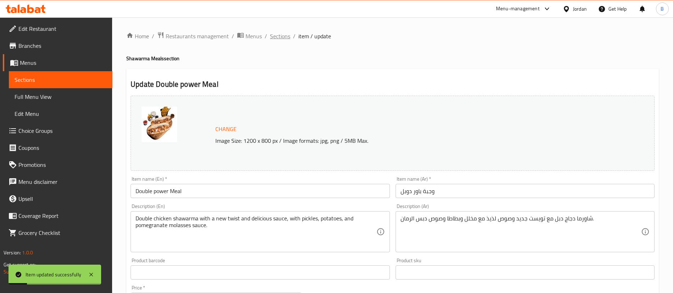
click at [280, 32] on span "Sections" at bounding box center [280, 36] width 20 height 9
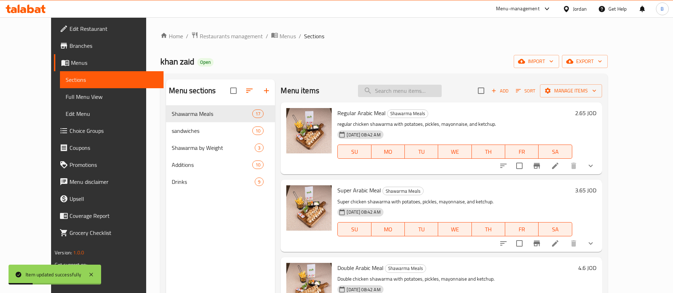
click at [410, 92] on input "search" at bounding box center [400, 91] width 84 height 12
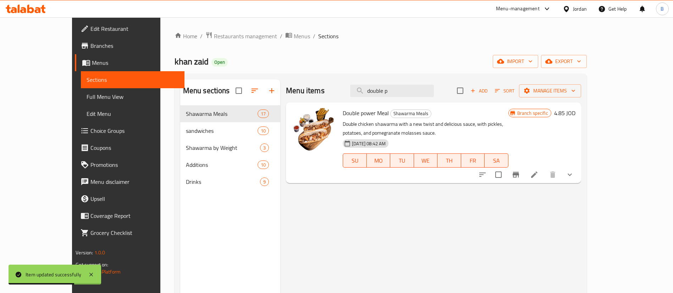
type input "double p"
click at [538, 171] on icon at bounding box center [534, 175] width 9 height 9
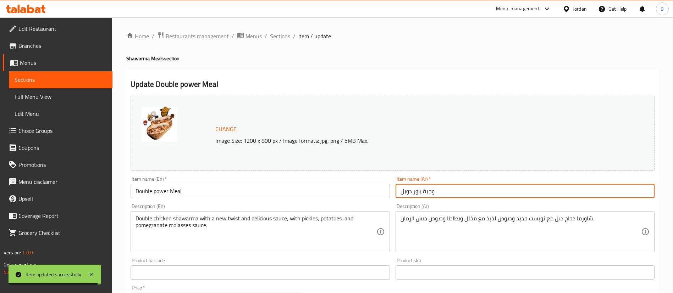
click at [407, 191] on input "وجبة باور دوبل" at bounding box center [524, 191] width 259 height 14
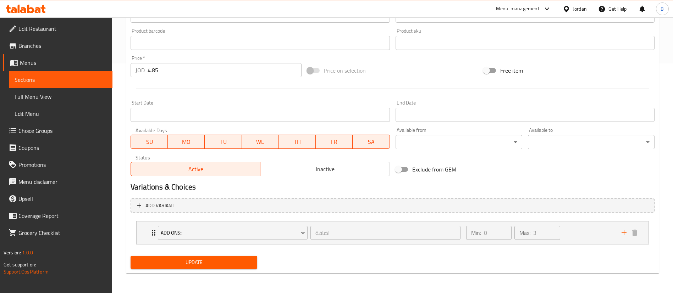
type input "وجبة باور دبل"
click at [231, 265] on span "Update" at bounding box center [193, 262] width 115 height 9
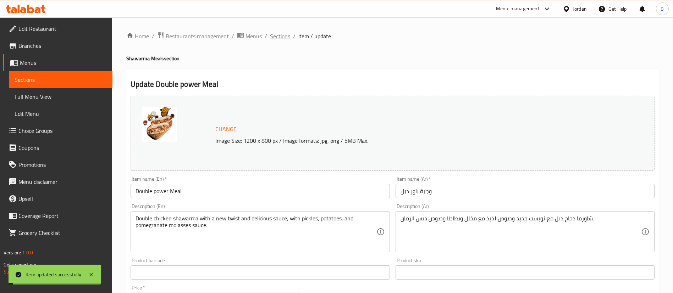
click at [282, 38] on span "Sections" at bounding box center [280, 36] width 20 height 9
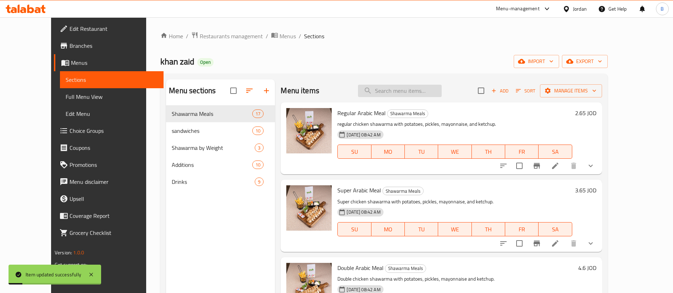
click at [431, 89] on input "search" at bounding box center [400, 91] width 84 height 12
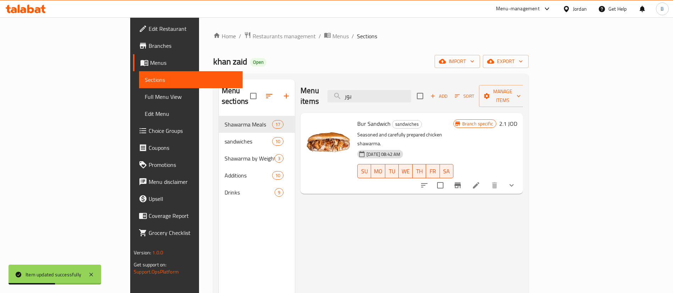
type input "بور"
click at [479, 182] on icon at bounding box center [476, 185] width 6 height 6
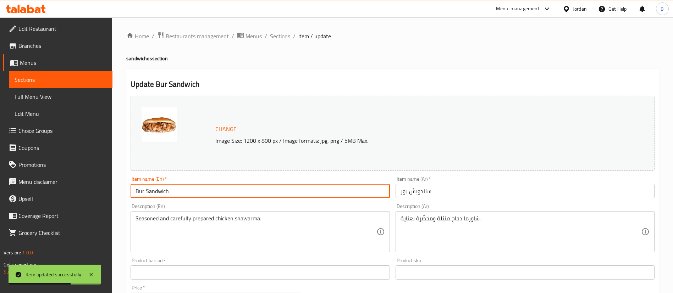
drag, startPoint x: 144, startPoint y: 190, endPoint x: 102, endPoint y: 188, distance: 41.5
click at [102, 188] on div "Edit Restaurant Branches Menus Sections Full Menu View Edit Menu Choice Groups …" at bounding box center [336, 270] width 673 height 506
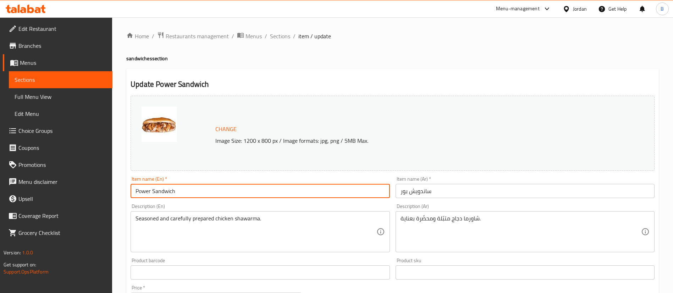
type input "Power Sandwich"
click at [405, 192] on input "ساندويش بور" at bounding box center [524, 191] width 259 height 14
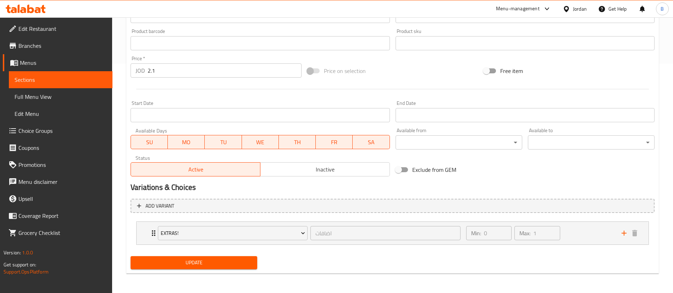
scroll to position [230, 0]
type input "ساندويش باور"
click at [219, 261] on span "Update" at bounding box center [193, 262] width 115 height 9
